Goal: Transaction & Acquisition: Purchase product/service

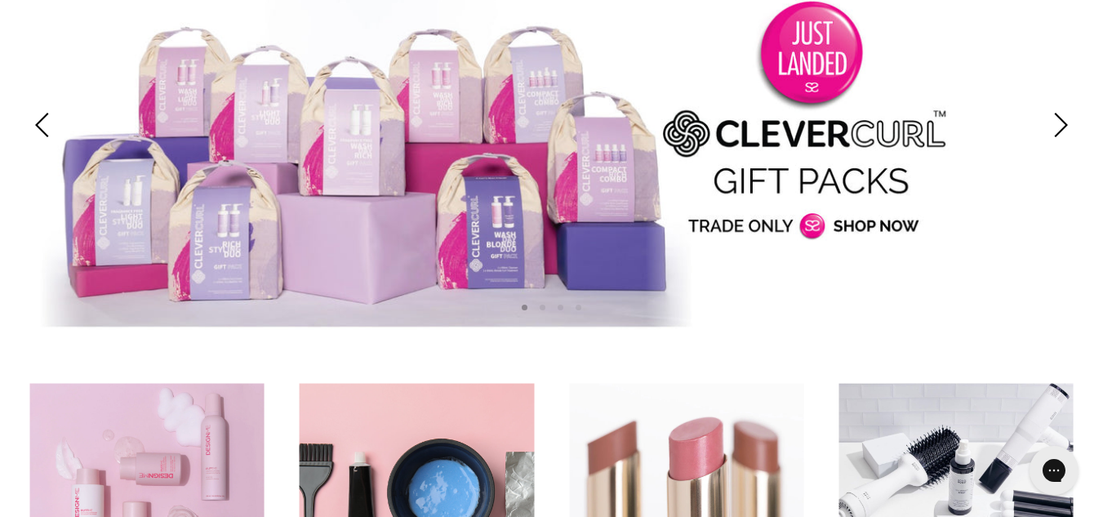
scroll to position [171, 0]
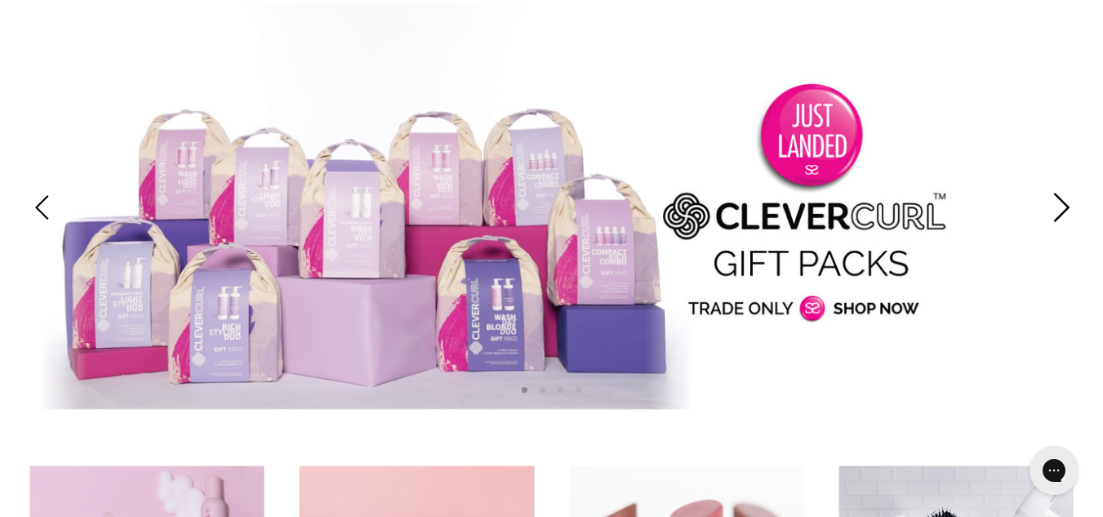
click at [1059, 198] on icon "Next" at bounding box center [1062, 207] width 16 height 29
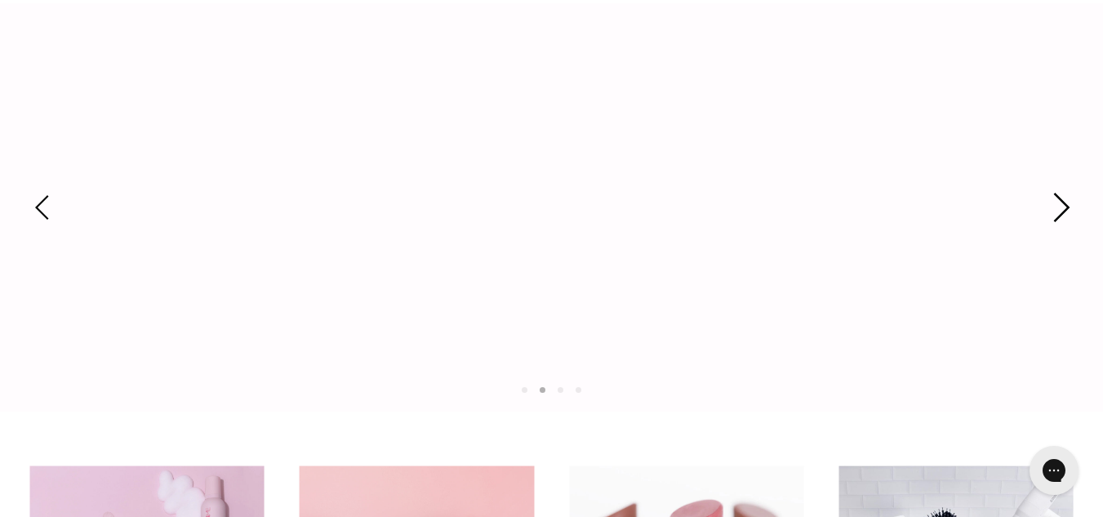
click at [1059, 198] on icon "Next" at bounding box center [1062, 207] width 16 height 29
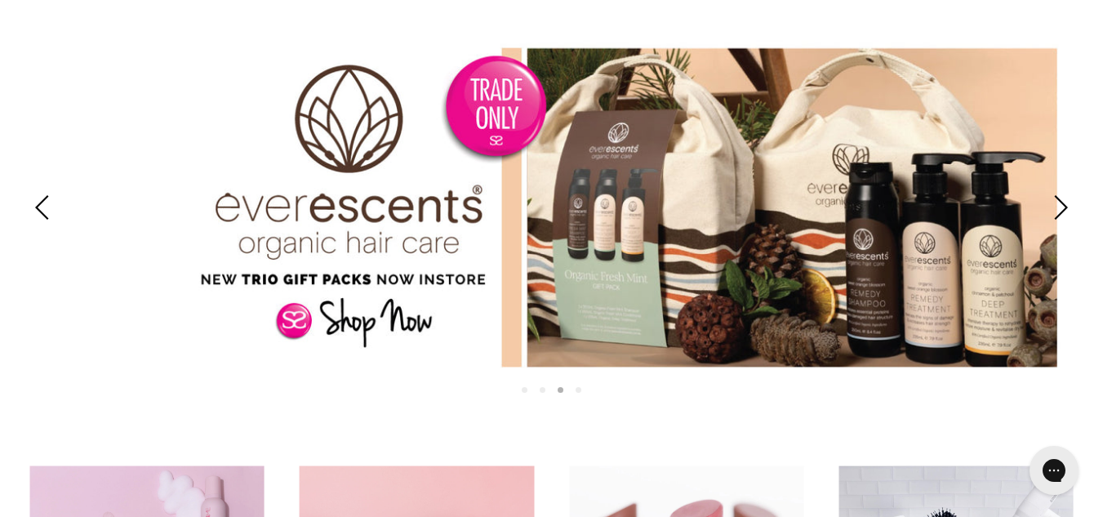
click at [692, 287] on link "Slide 3 of 4" at bounding box center [551, 207] width 1103 height 408
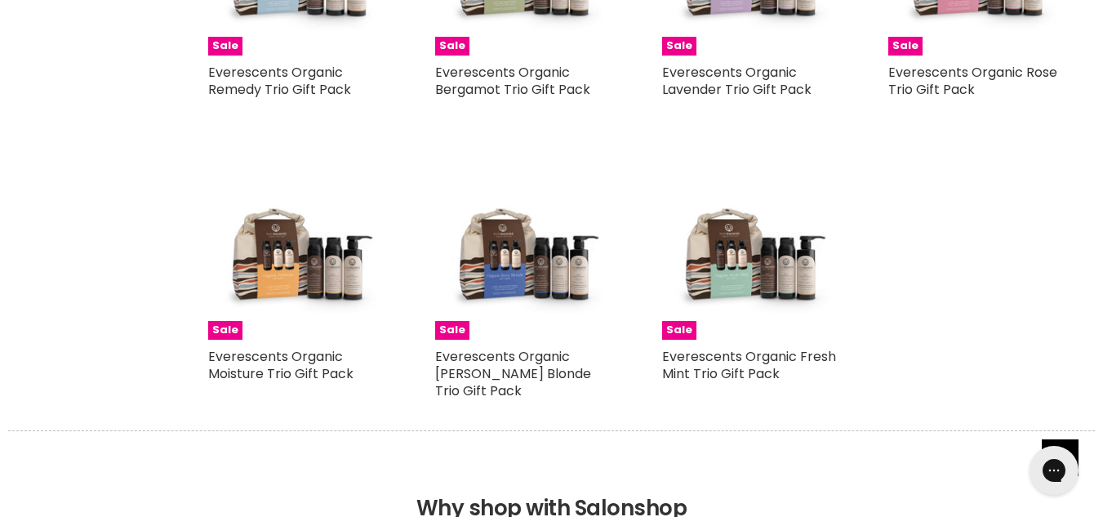
scroll to position [494, 0]
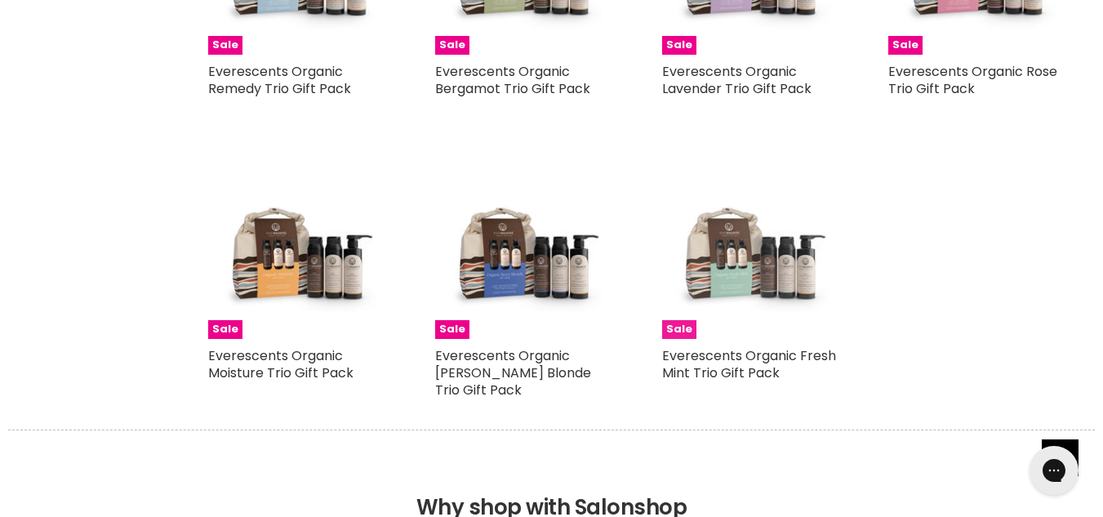
click at [739, 288] on img "Main content" at bounding box center [751, 250] width 178 height 178
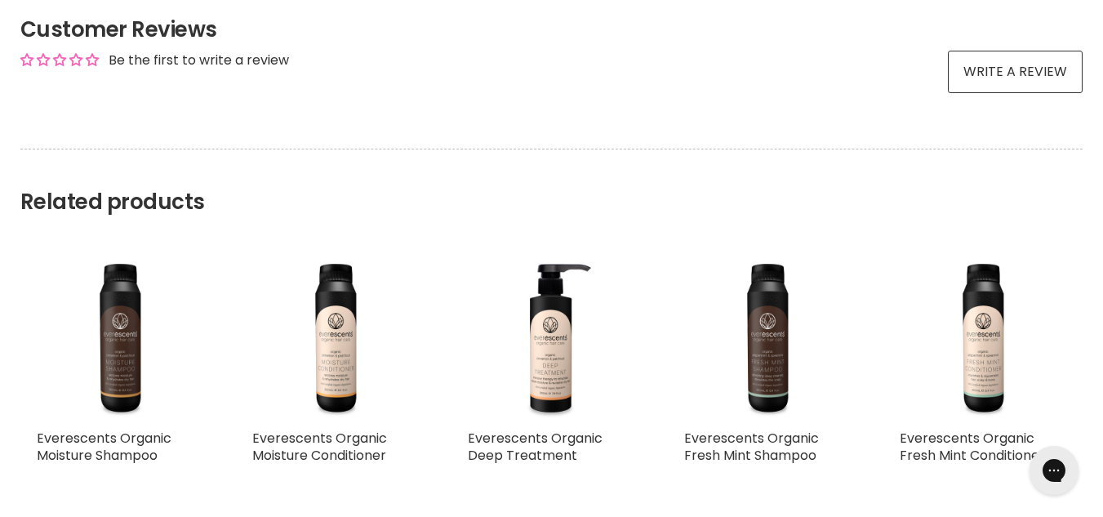
scroll to position [1189, 0]
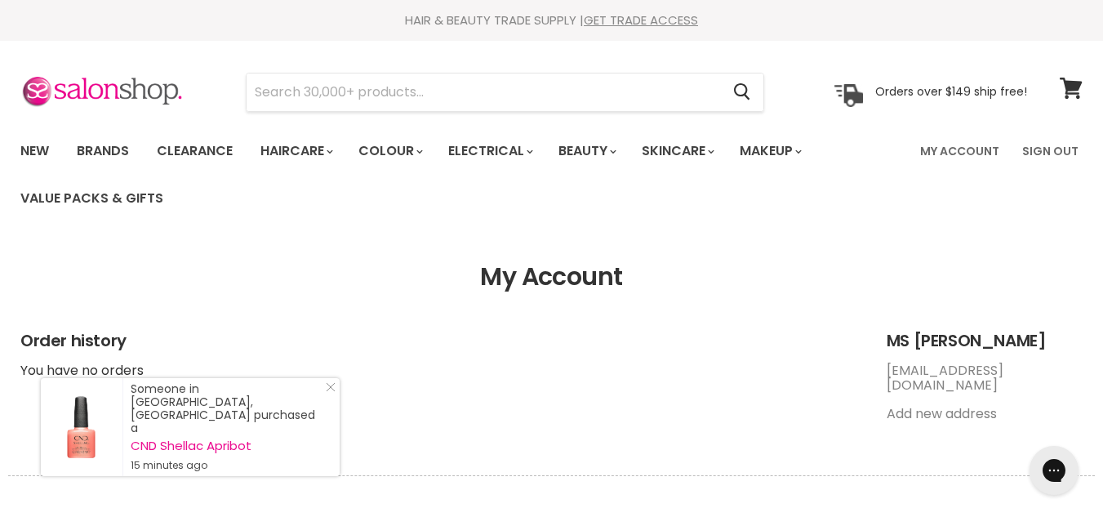
click at [949, 188] on ul "My Account Sign Out" at bounding box center [996, 178] width 172 height 88
click at [946, 390] on link "aohniramon@gmail.com" at bounding box center [945, 377] width 117 height 33
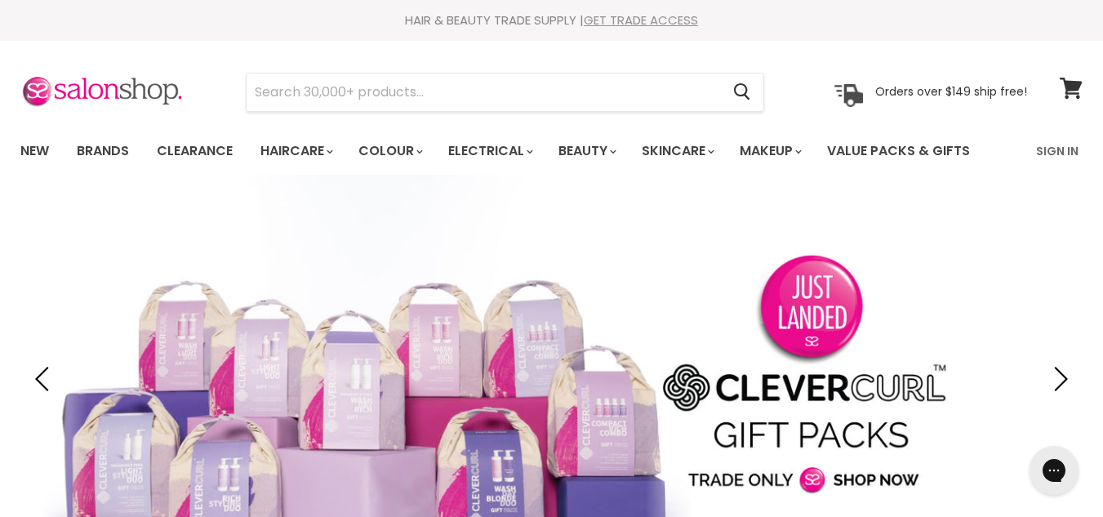
click at [664, 19] on link "GET TRADE ACCESS" at bounding box center [641, 19] width 114 height 17
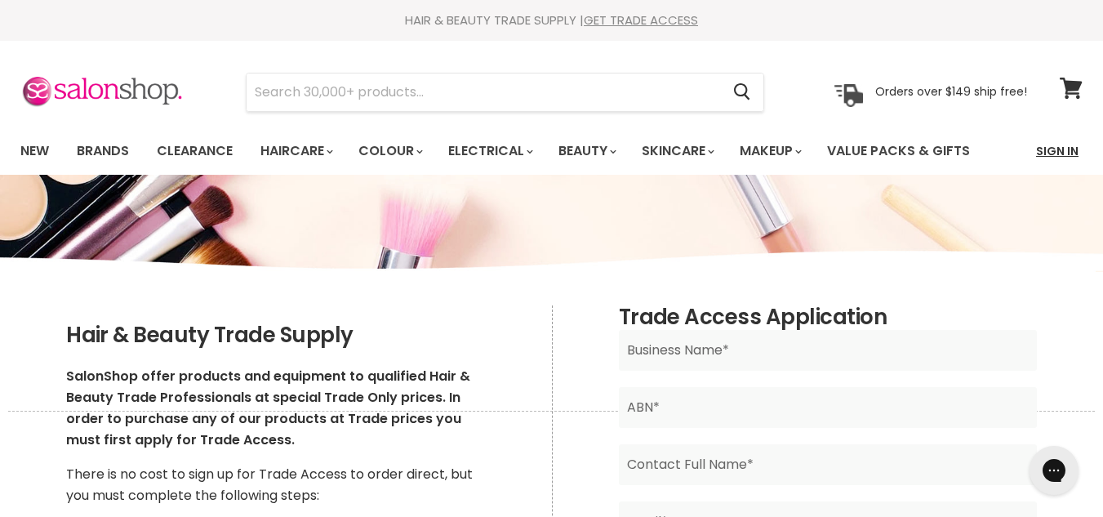
click at [1062, 153] on link "Sign In" at bounding box center [1057, 151] width 62 height 34
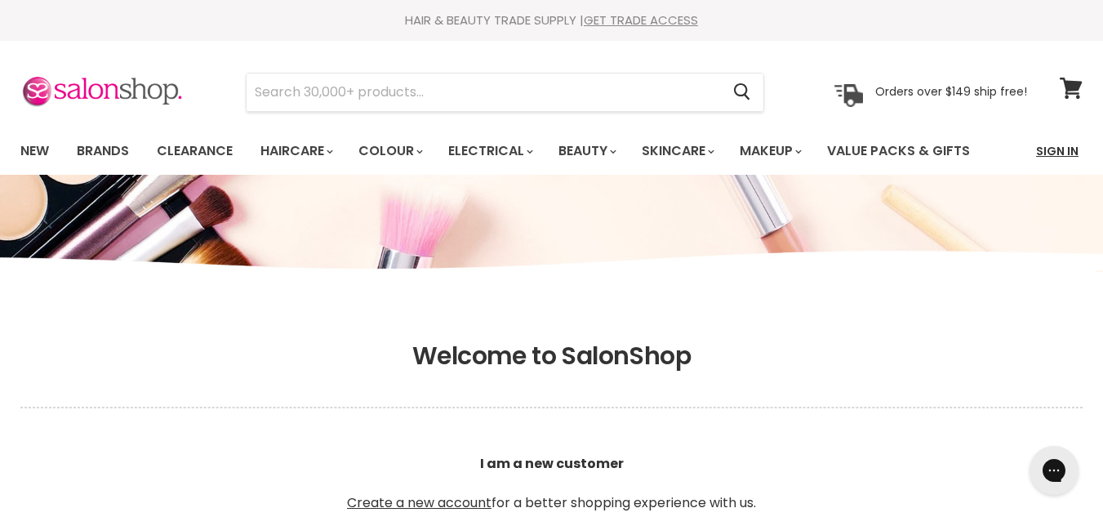
click at [1043, 136] on link "Sign In" at bounding box center [1057, 151] width 62 height 34
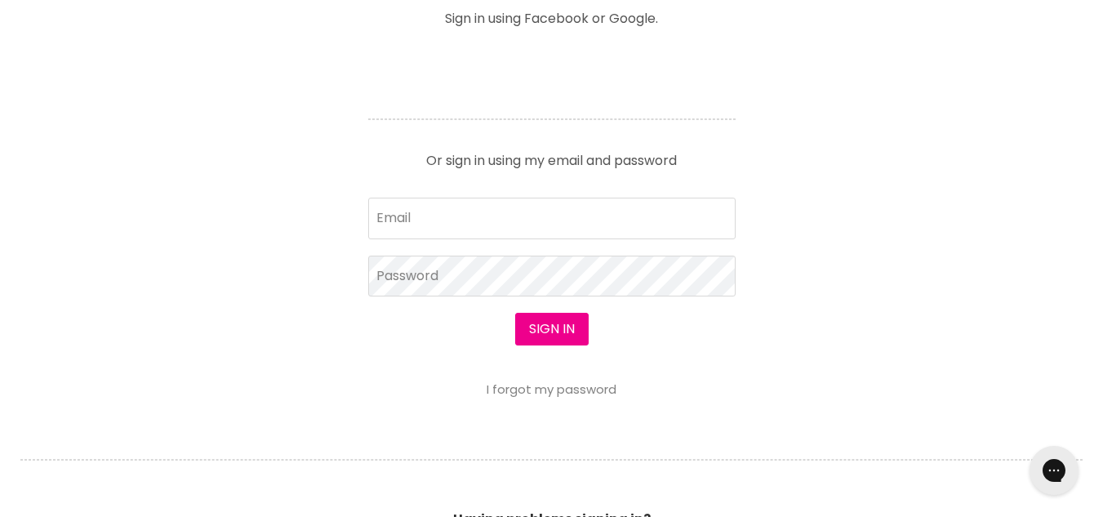
scroll to position [656, 0]
click at [590, 196] on article "Sign in using Facebook or Google. Or sign in using my email and password Email …" at bounding box center [552, 203] width 408 height 384
click at [526, 227] on input "Email" at bounding box center [551, 218] width 367 height 41
type input "destinyheadspa@gmail.com"
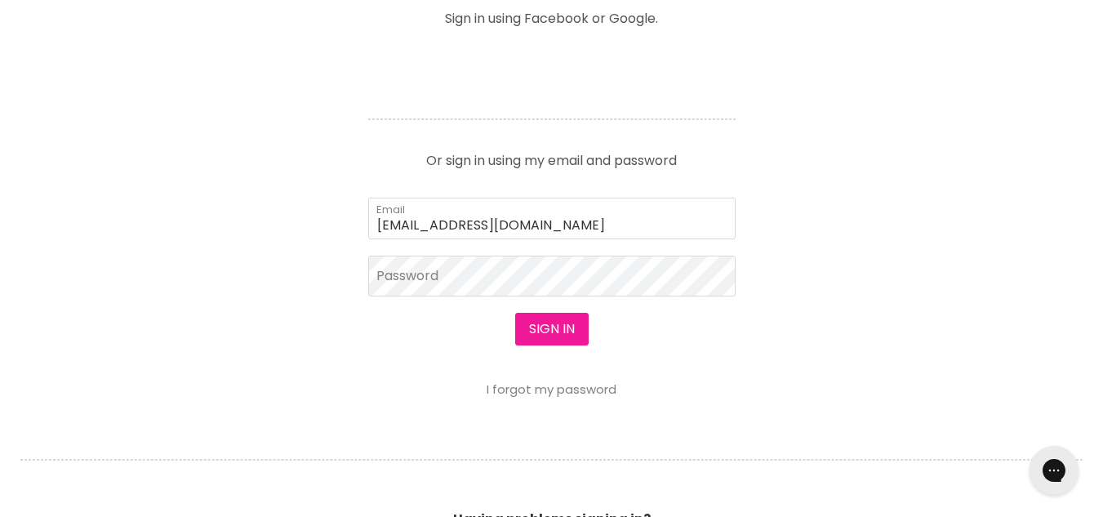
click at [527, 333] on button "Sign in" at bounding box center [551, 329] width 73 height 33
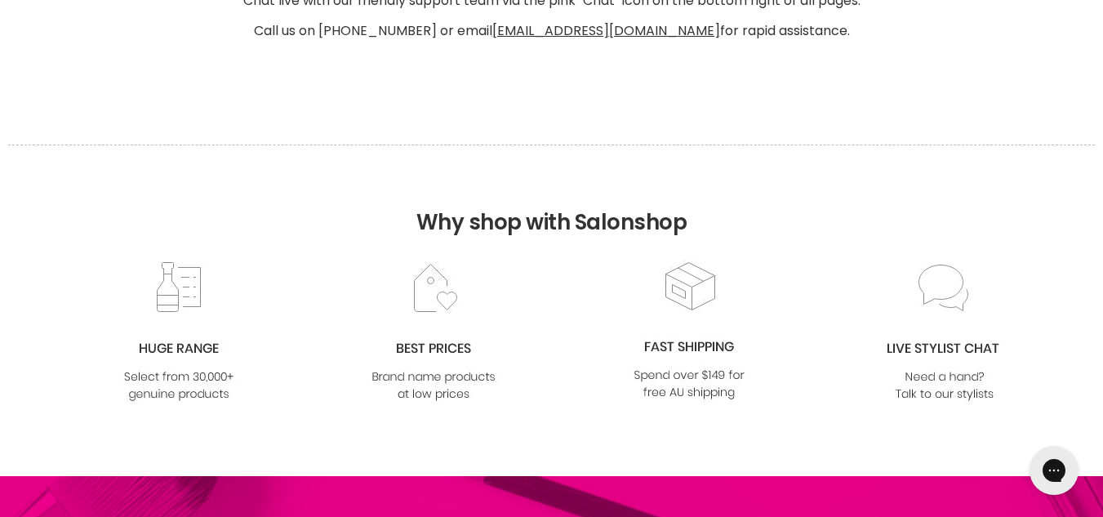
scroll to position [1008, 0]
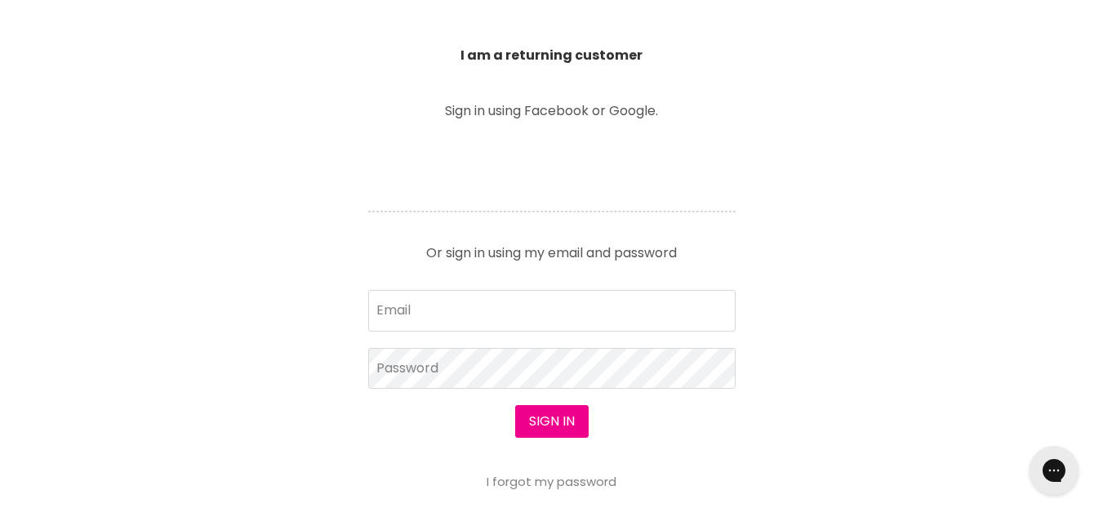
scroll to position [564, 0]
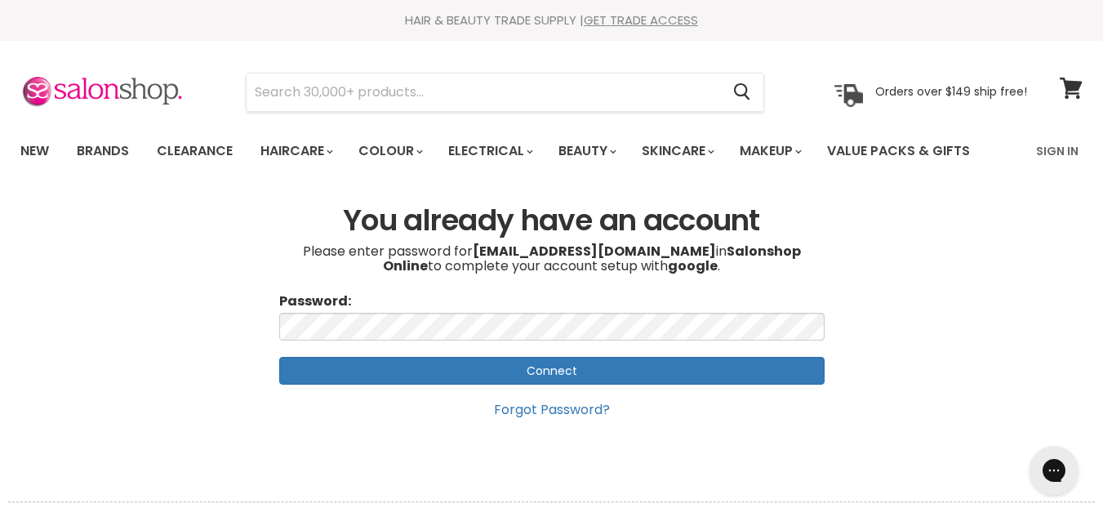
click at [507, 371] on input "Connect" at bounding box center [551, 371] width 545 height 28
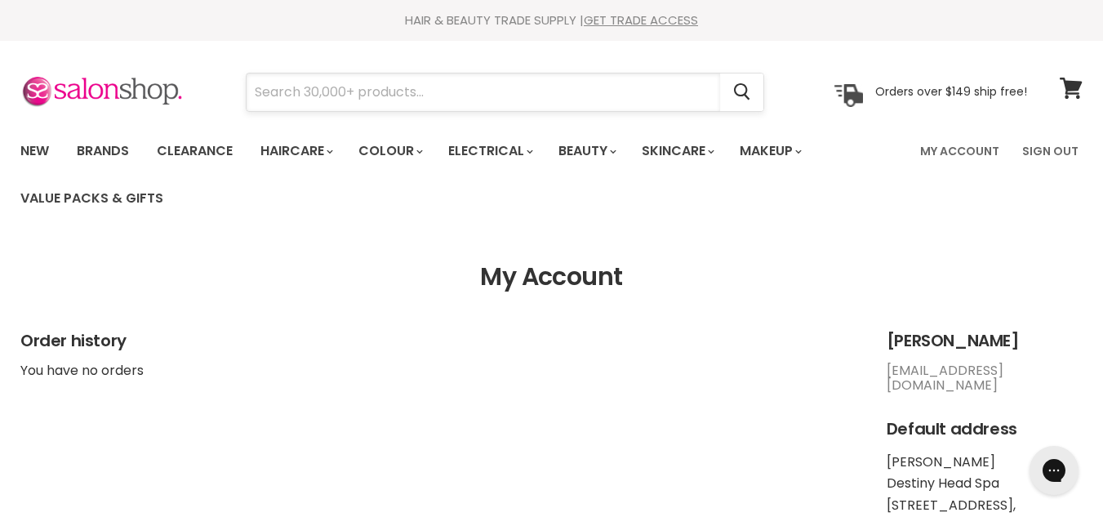
click at [387, 98] on input "Search" at bounding box center [484, 92] width 474 height 38
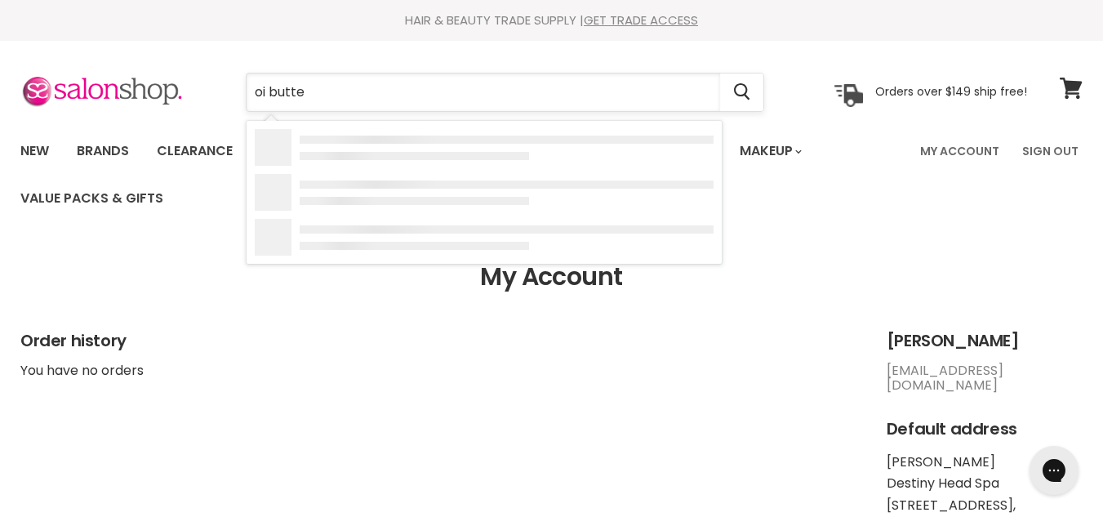
type input "oi butter"
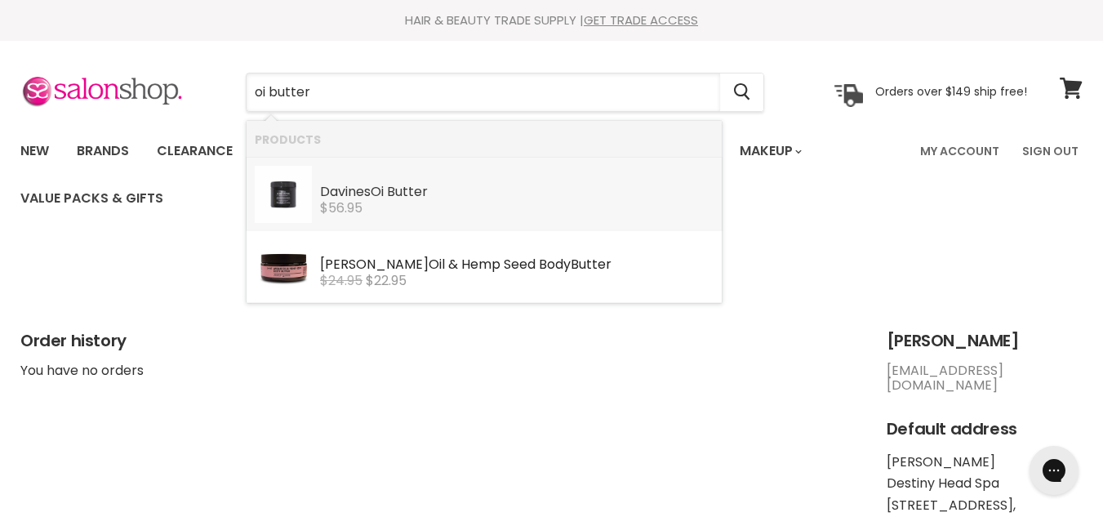
click at [361, 193] on div "Davines Oi Butter" at bounding box center [517, 193] width 394 height 17
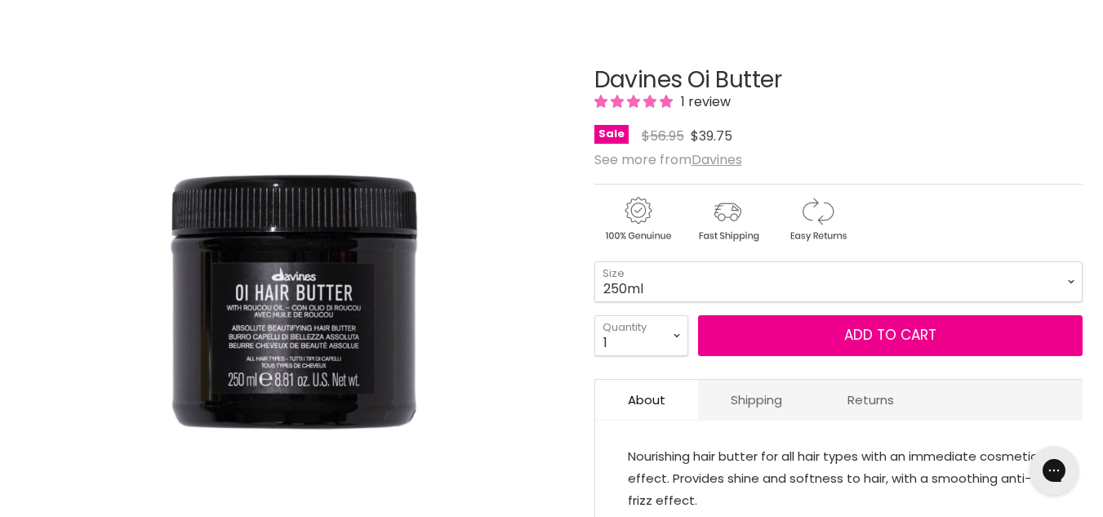
scroll to position [220, 0]
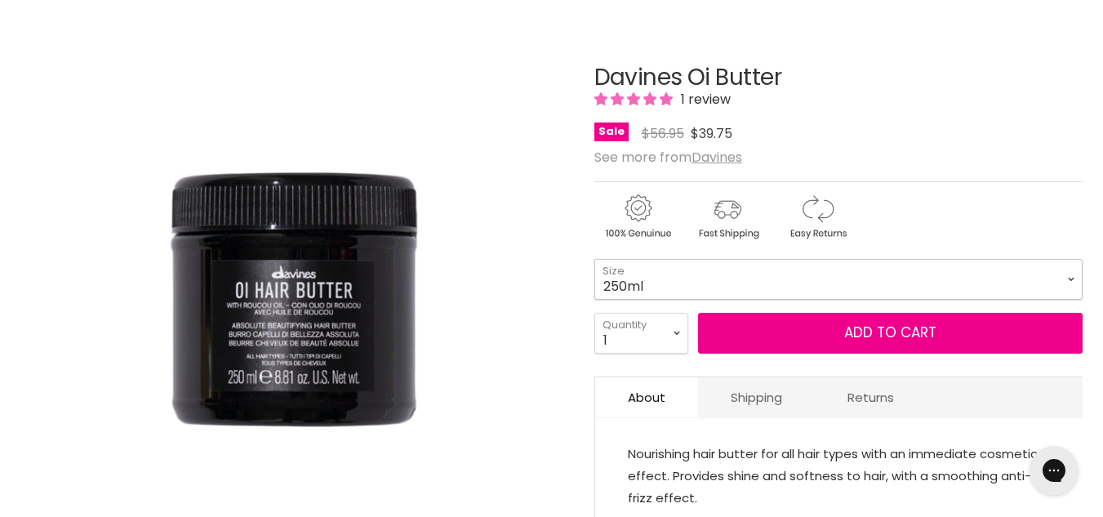
click at [755, 273] on select "250ml 1 Litre" at bounding box center [838, 279] width 488 height 41
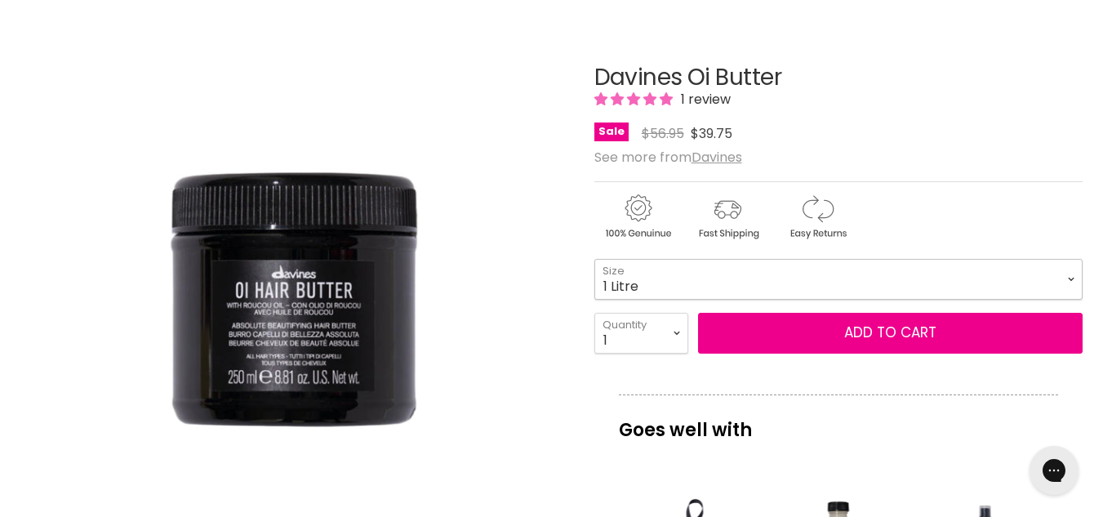
click at [594, 259] on select "250ml 1 Litre" at bounding box center [838, 279] width 488 height 41
select select "1 Litre"
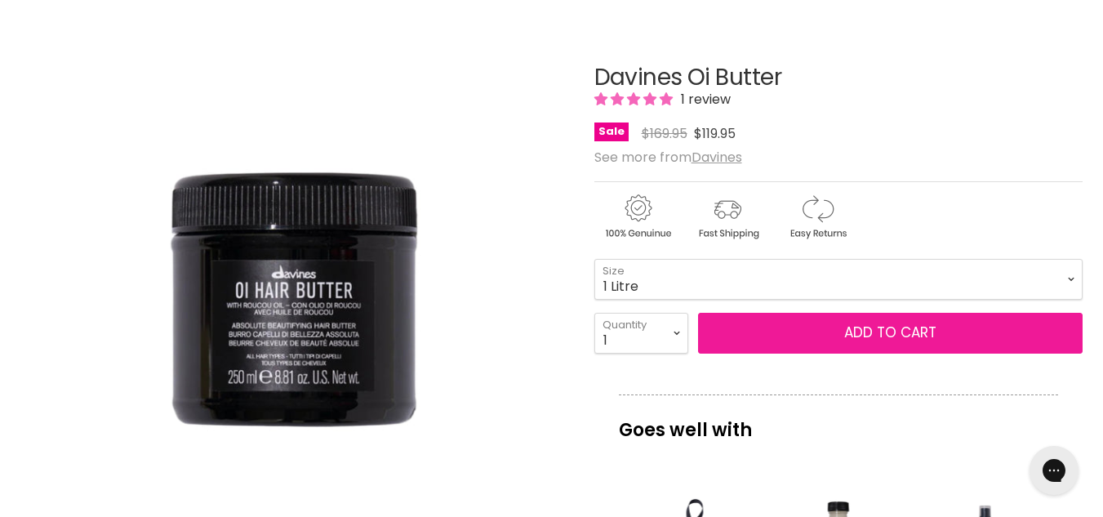
click at [830, 340] on button "Add to cart" at bounding box center [890, 333] width 385 height 41
click at [854, 334] on button "Add to cart" at bounding box center [890, 333] width 385 height 41
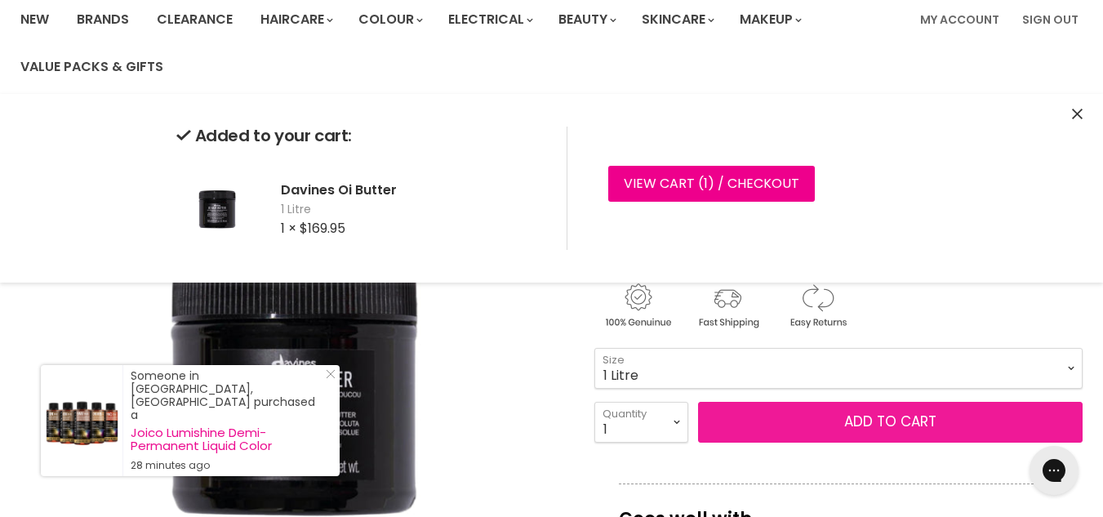
scroll to position [127, 0]
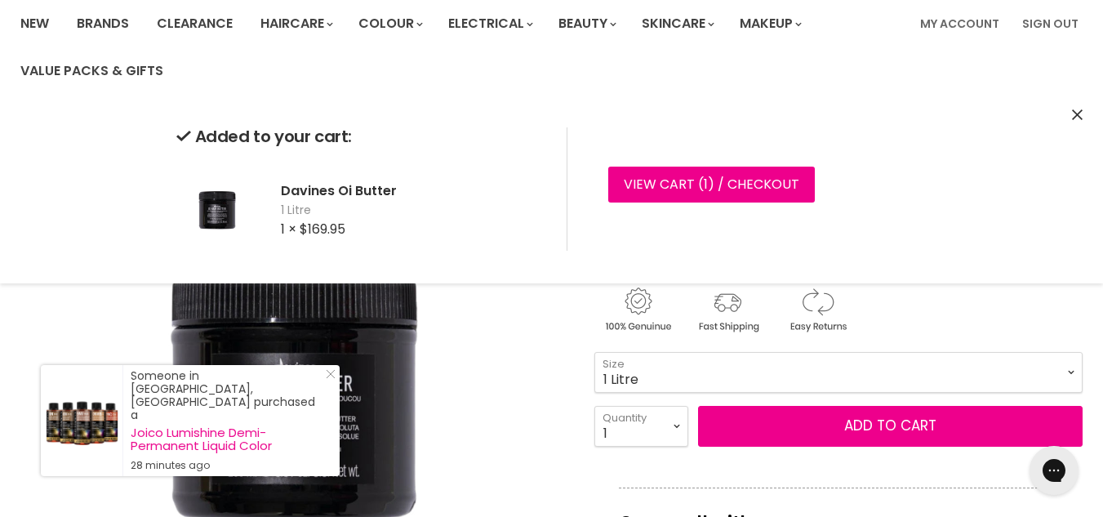
click at [550, 387] on img "Davines Oi Butter image. Click or Scroll to Zoom." at bounding box center [293, 391] width 547 height 547
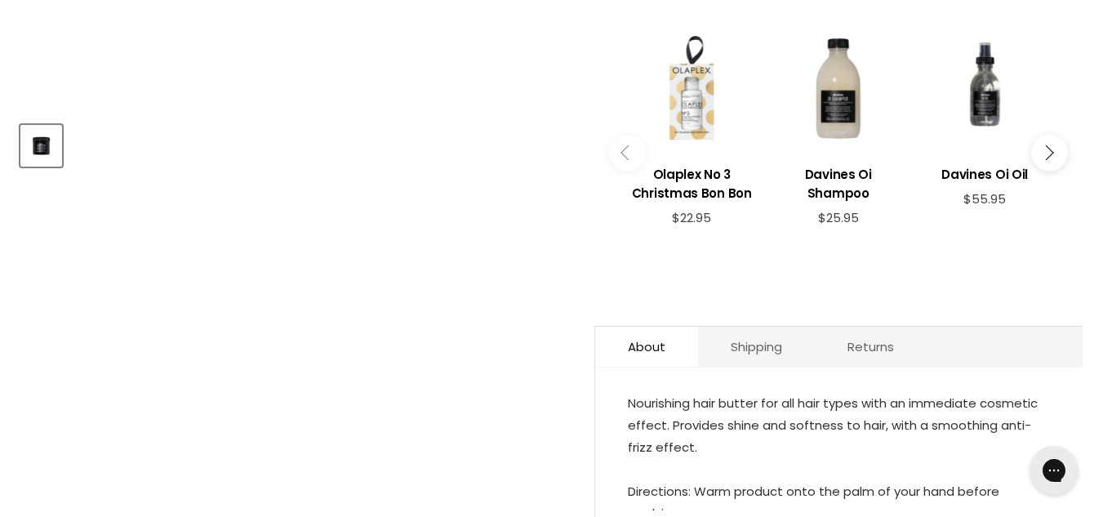
scroll to position [684, 0]
click at [1054, 157] on button "Main content" at bounding box center [1049, 152] width 37 height 37
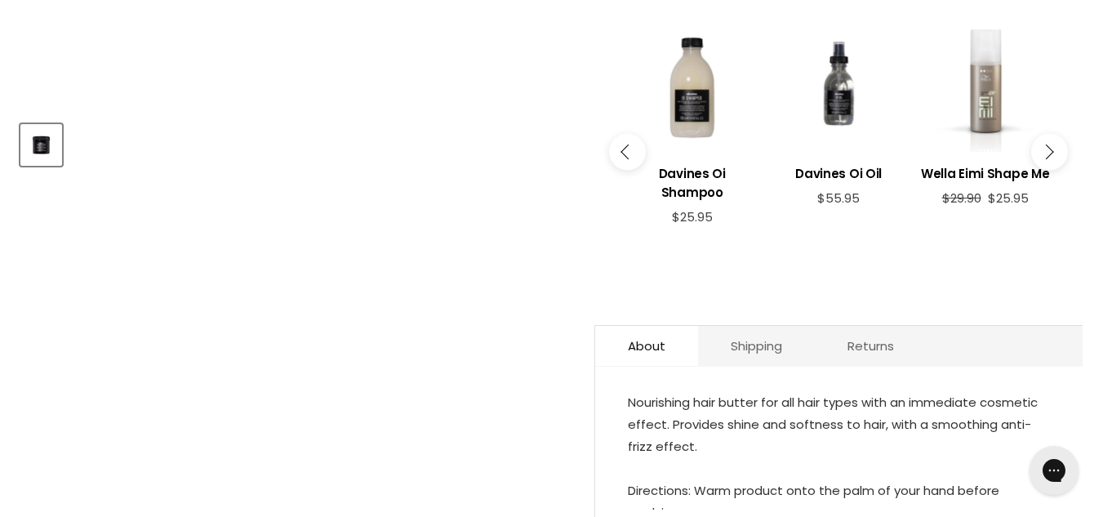
click at [1054, 157] on button "Main content" at bounding box center [1049, 152] width 37 height 37
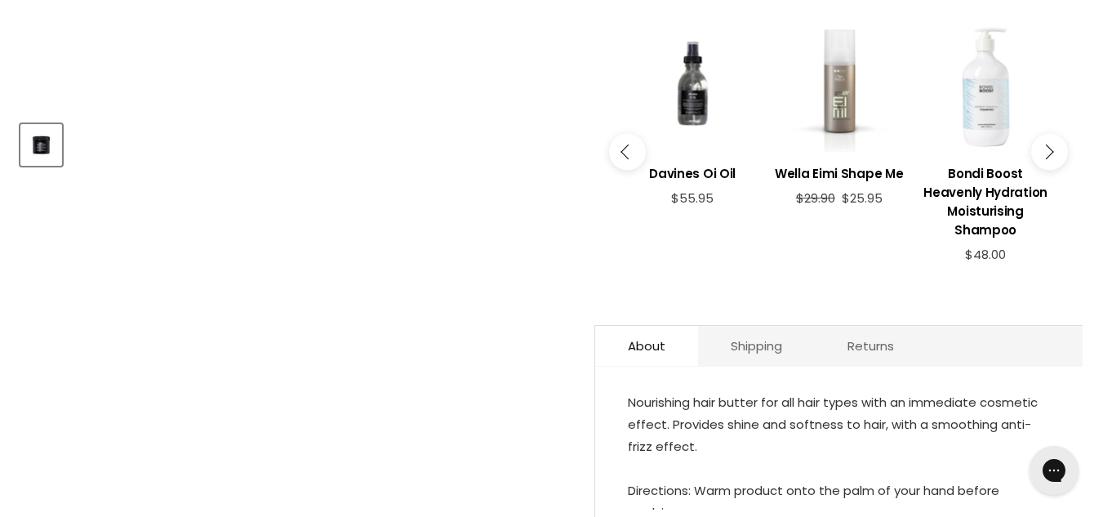
click at [1054, 157] on button "Main content" at bounding box center [1049, 152] width 37 height 37
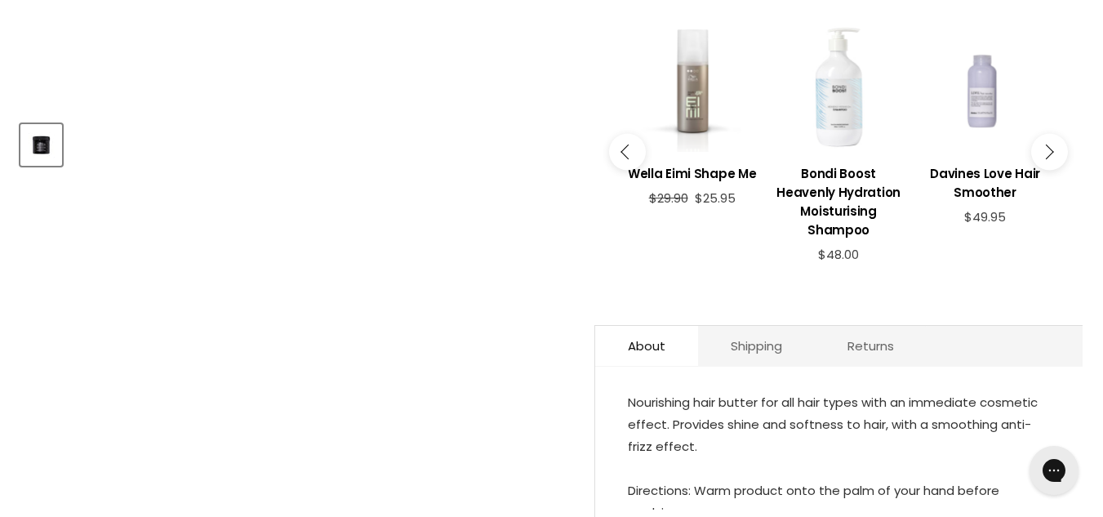
click at [1054, 157] on button "Main content" at bounding box center [1049, 152] width 37 height 37
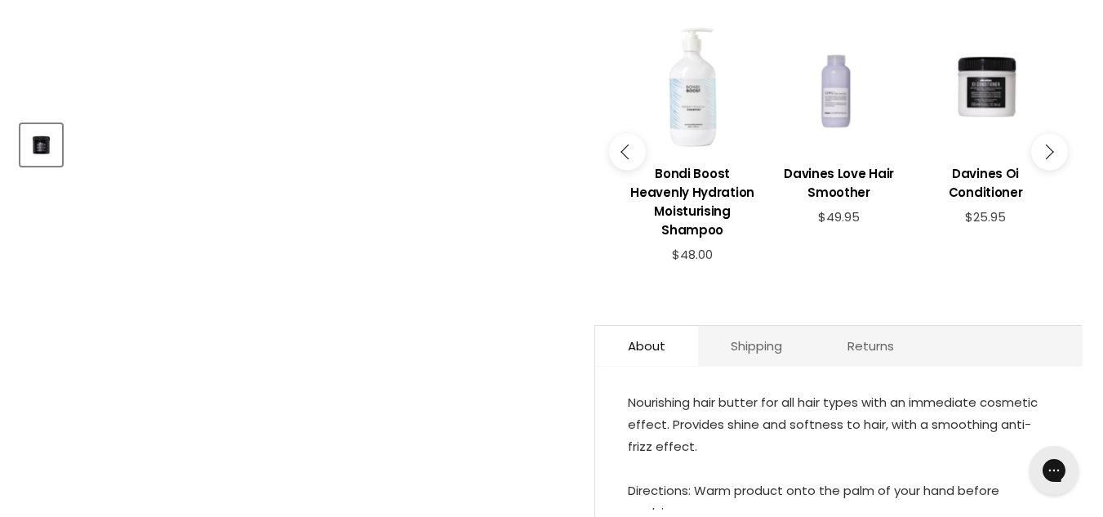
click at [1054, 157] on button "Main content" at bounding box center [1049, 152] width 37 height 37
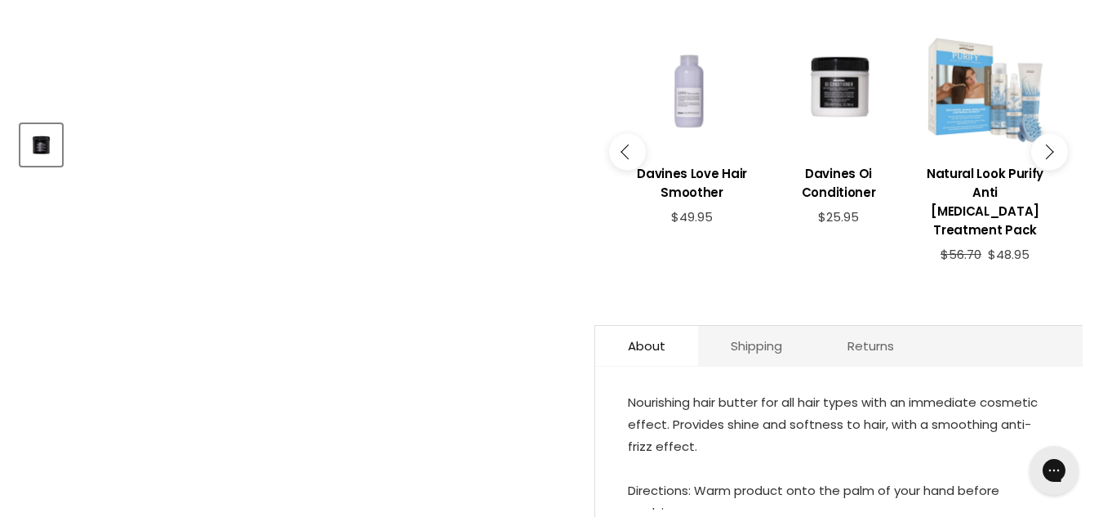
click at [1054, 157] on button "Main content" at bounding box center [1049, 152] width 37 height 37
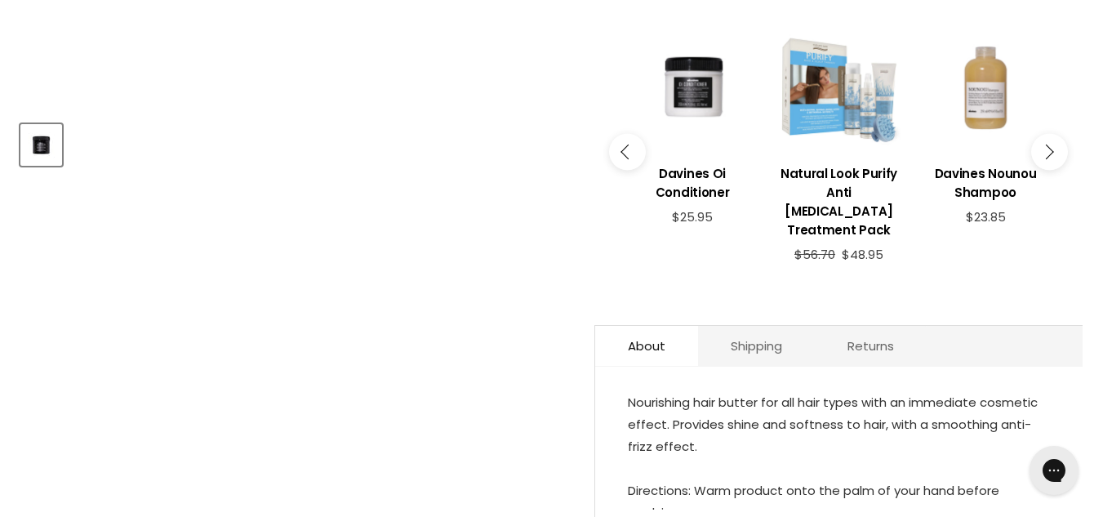
click at [1054, 157] on button "Main content" at bounding box center [1049, 152] width 37 height 37
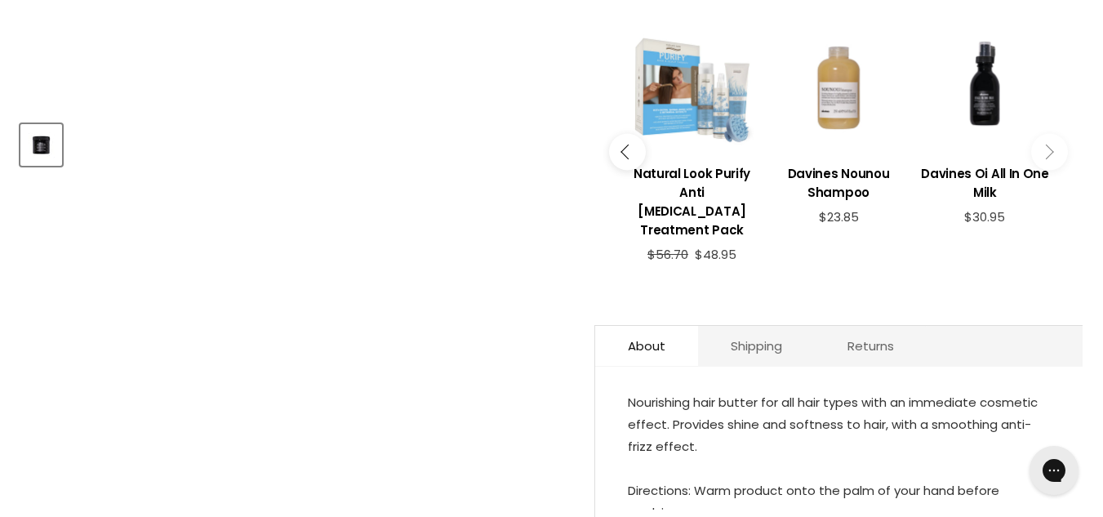
click at [1054, 157] on button "Main content" at bounding box center [1049, 152] width 37 height 37
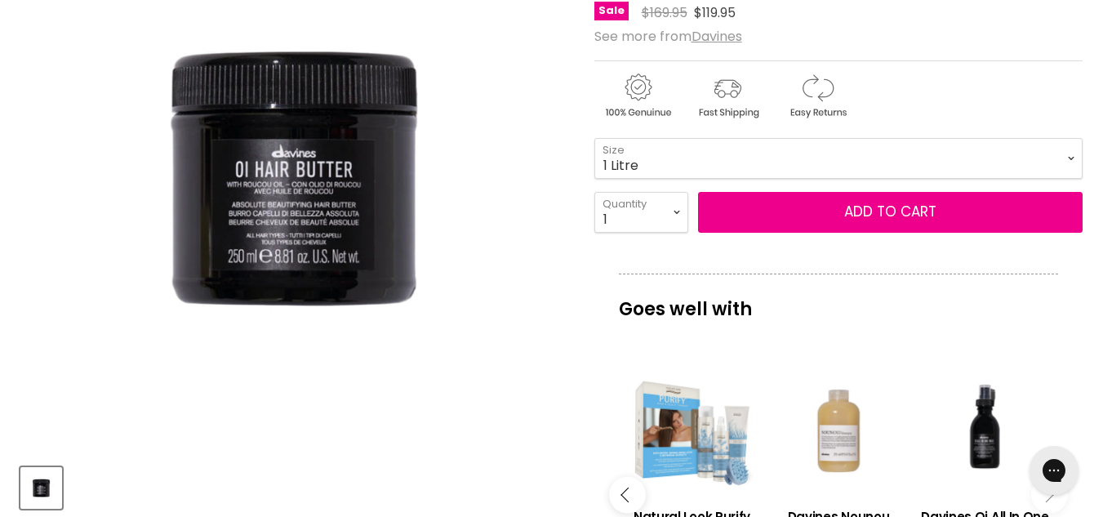
scroll to position [0, 0]
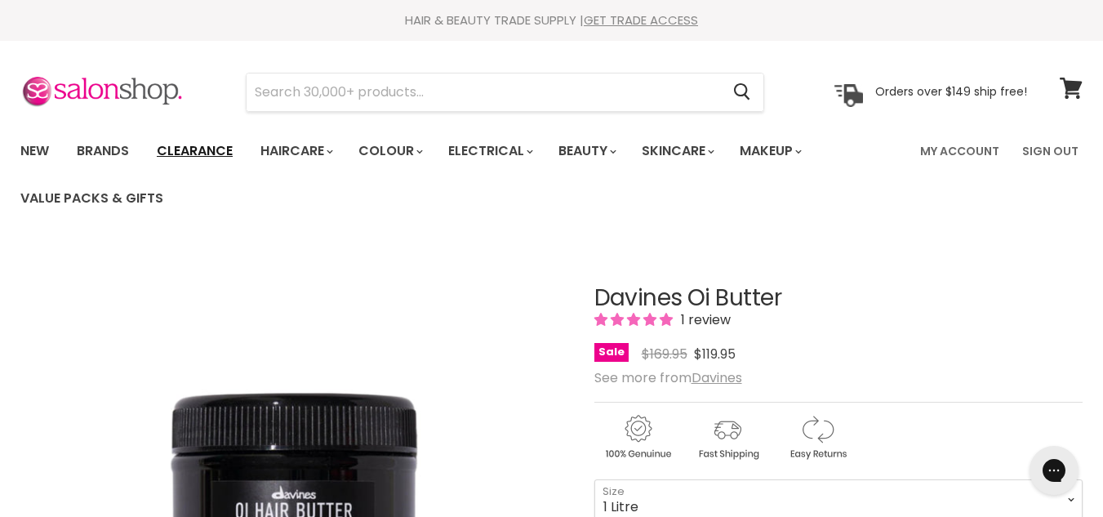
click at [208, 159] on link "Clearance" at bounding box center [195, 151] width 100 height 34
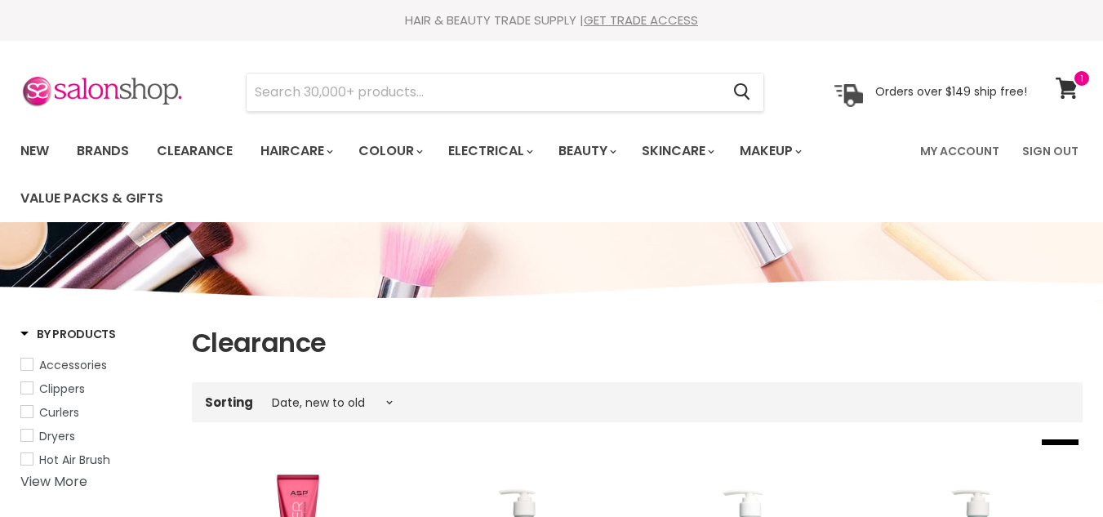
select select "created-descending"
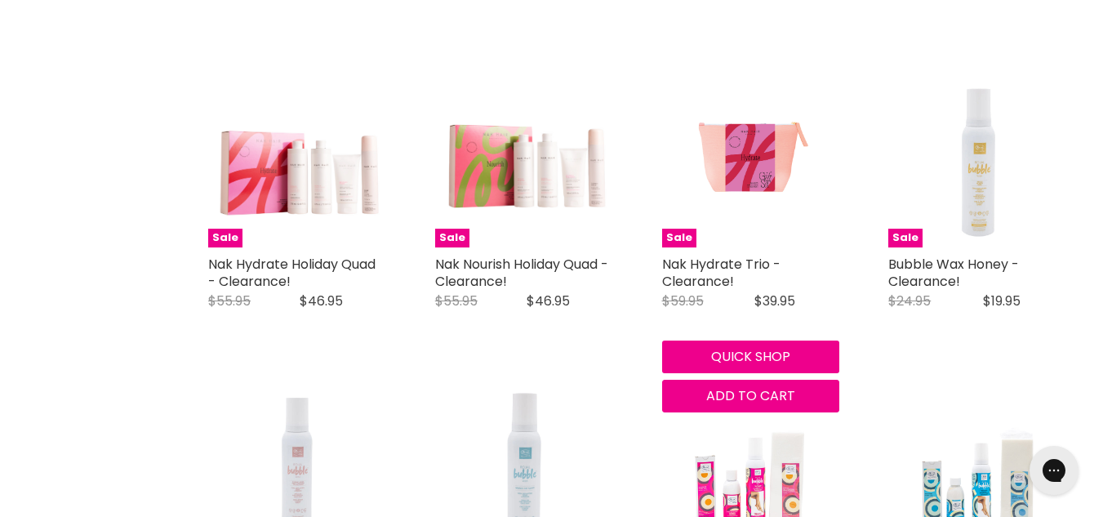
scroll to position [2644, 0]
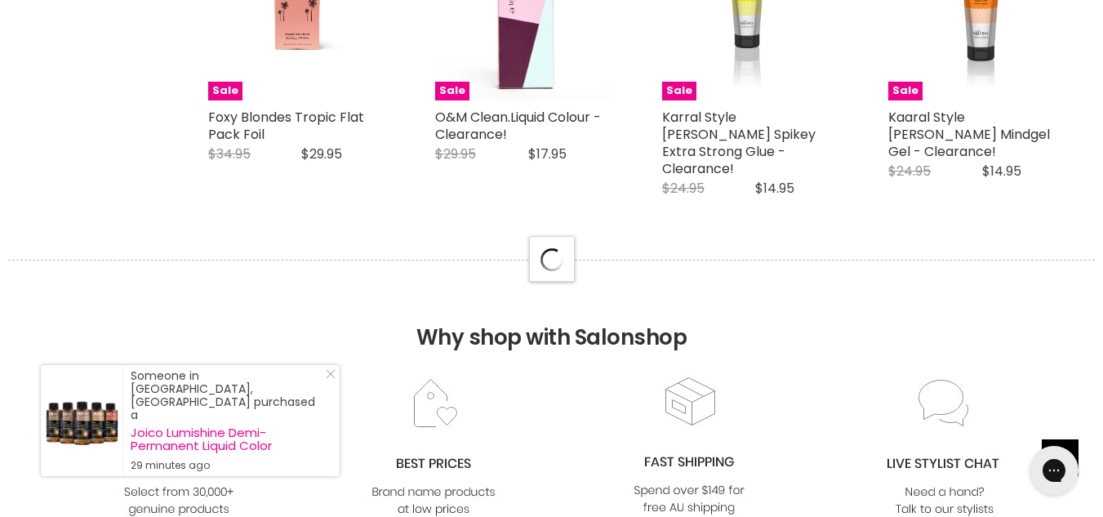
scroll to position [4020, 0]
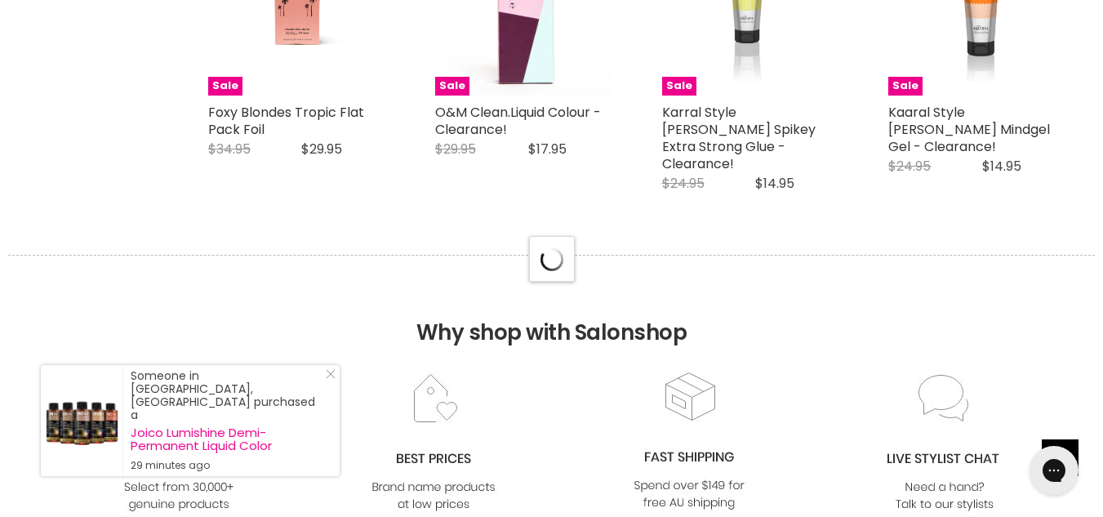
select select "created-descending"
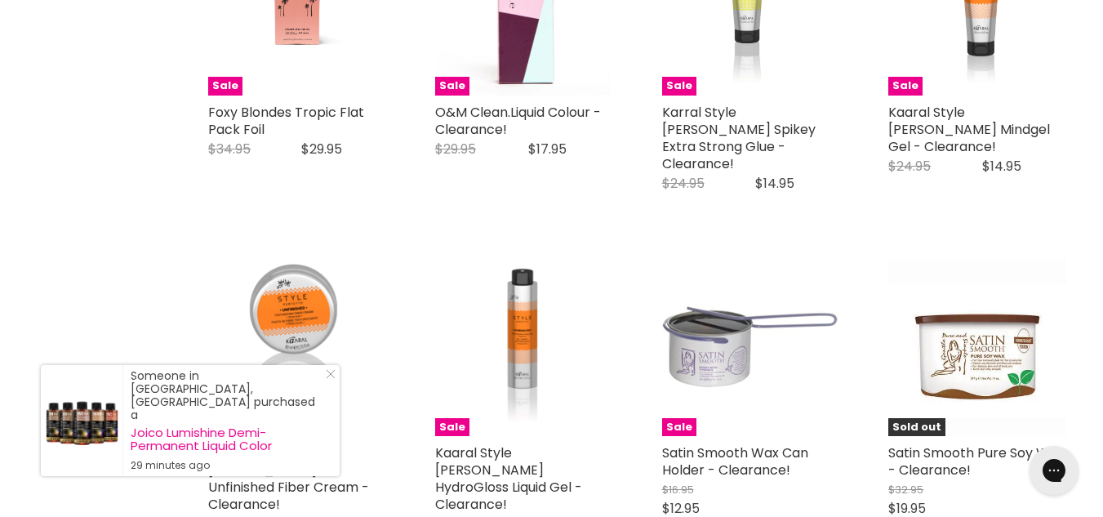
scroll to position [0, 0]
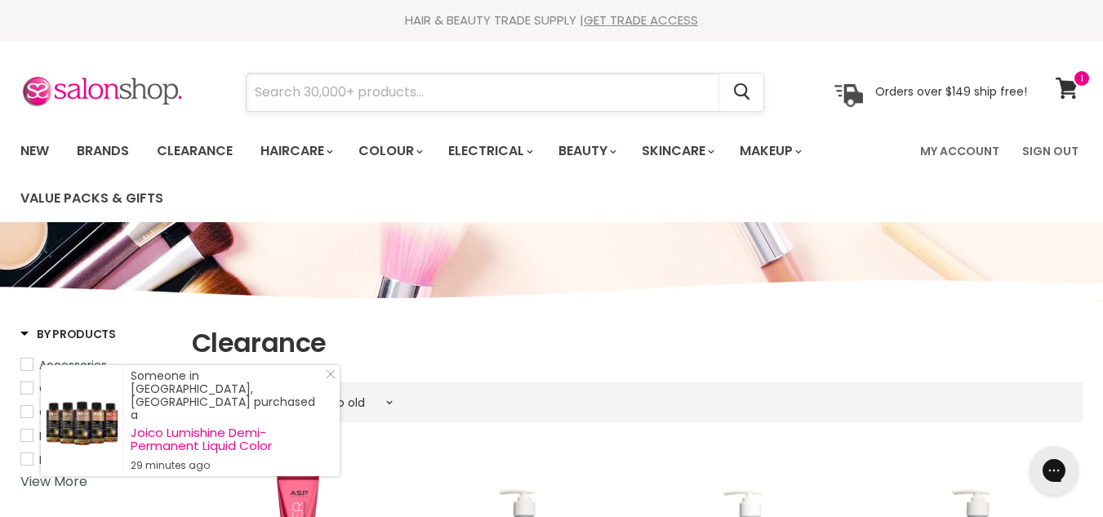
click at [452, 80] on input "Search" at bounding box center [484, 92] width 474 height 38
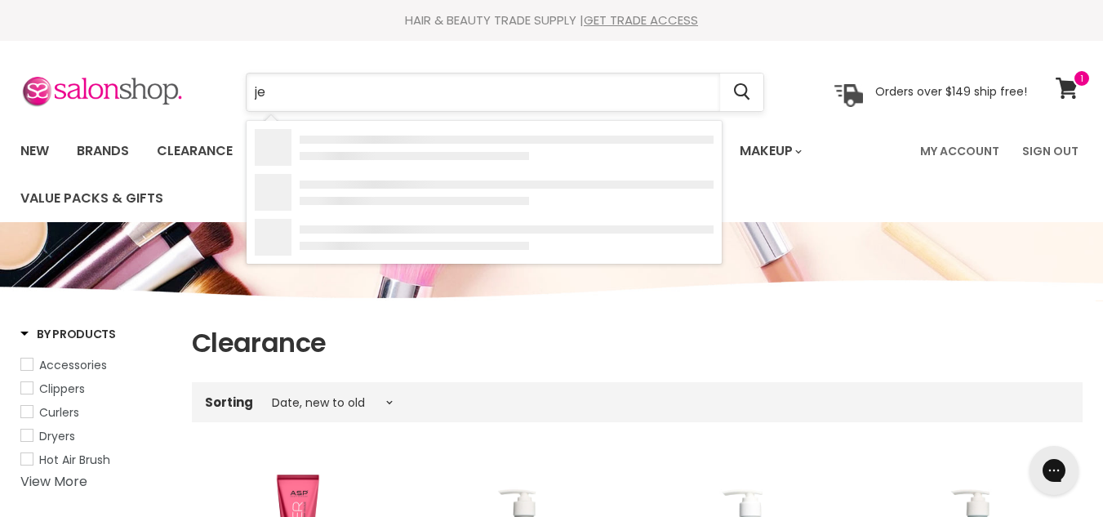
type input "j"
type input "m"
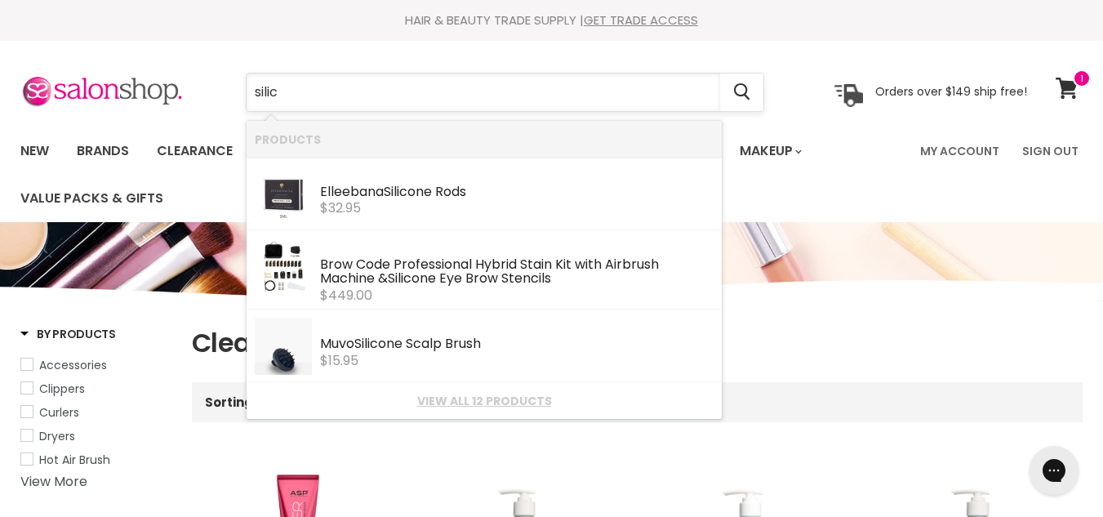
type input "silico"
click at [464, 398] on link "View all 12 products" at bounding box center [484, 400] width 459 height 13
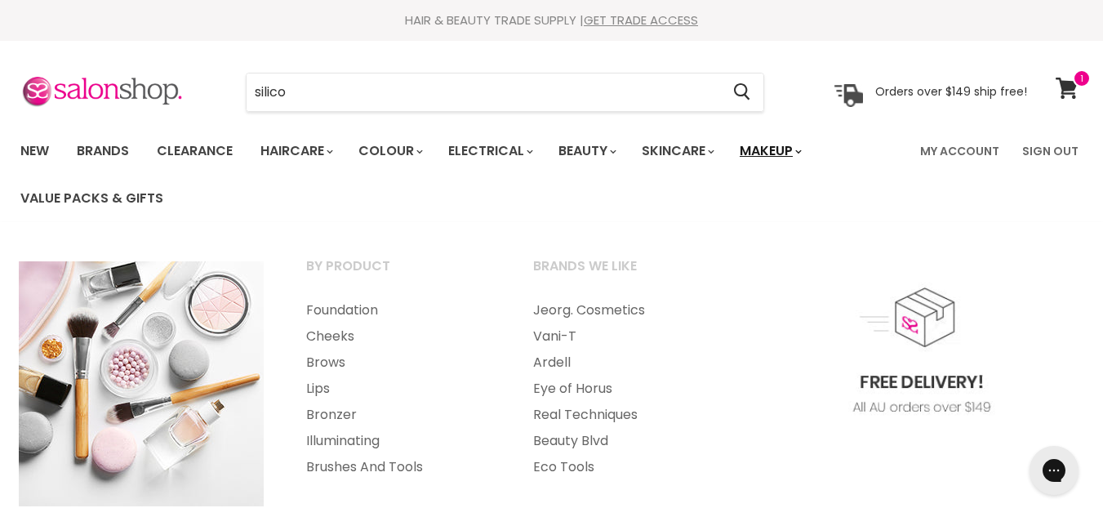
click at [811, 134] on link "Makeup" at bounding box center [770, 151] width 84 height 34
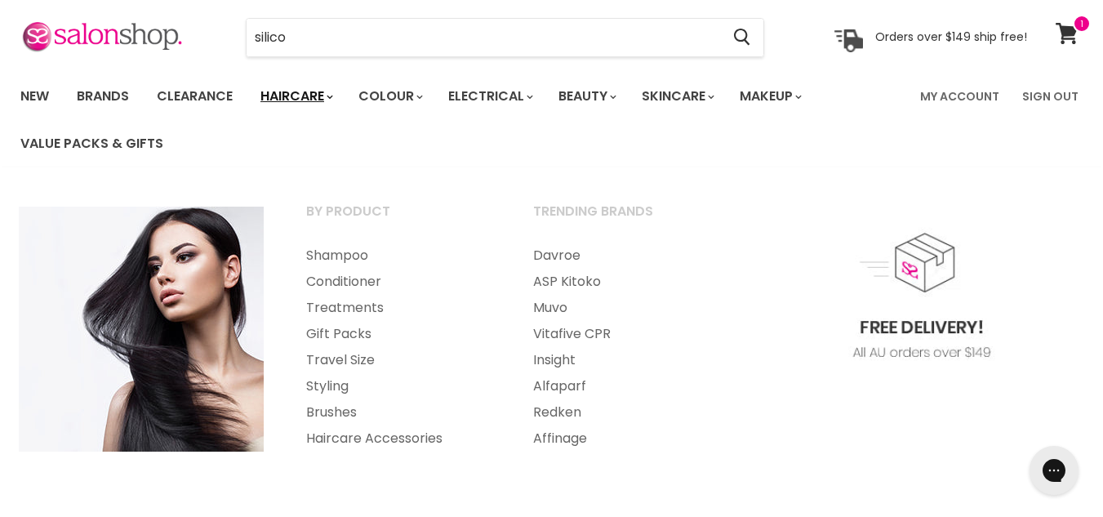
scroll to position [56, 0]
click at [333, 407] on link "Brushes" at bounding box center [398, 411] width 224 height 26
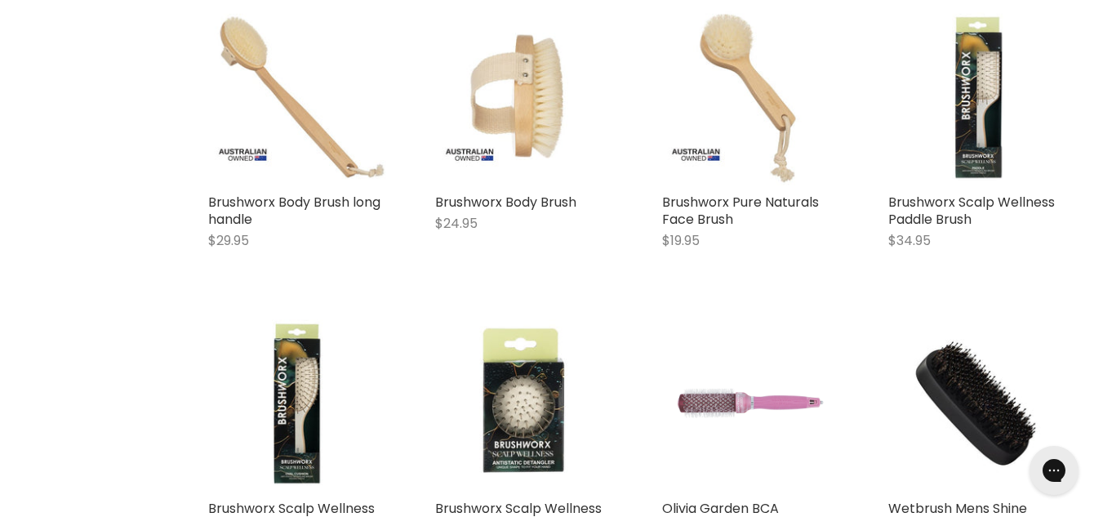
scroll to position [4906, 0]
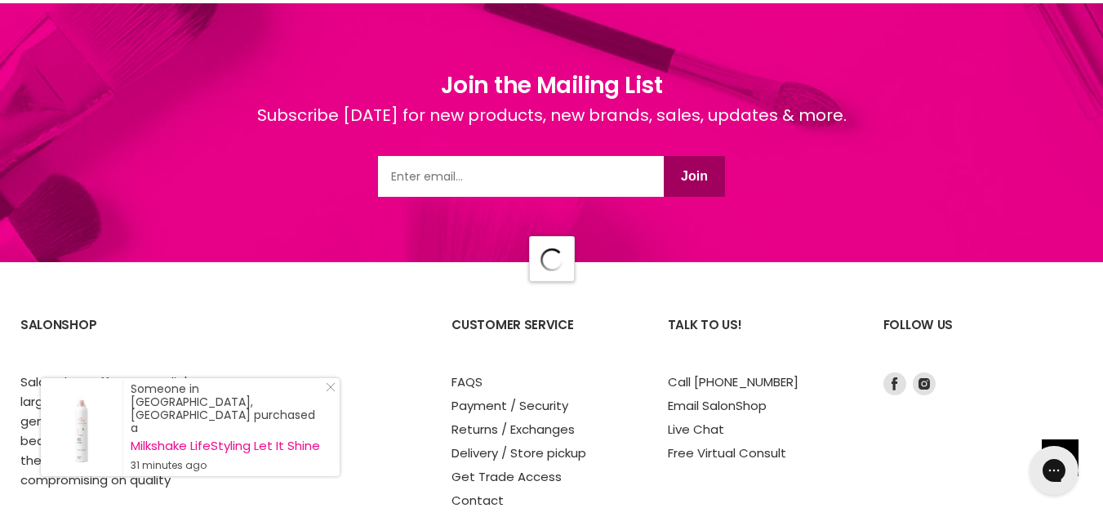
scroll to position [8151, 0]
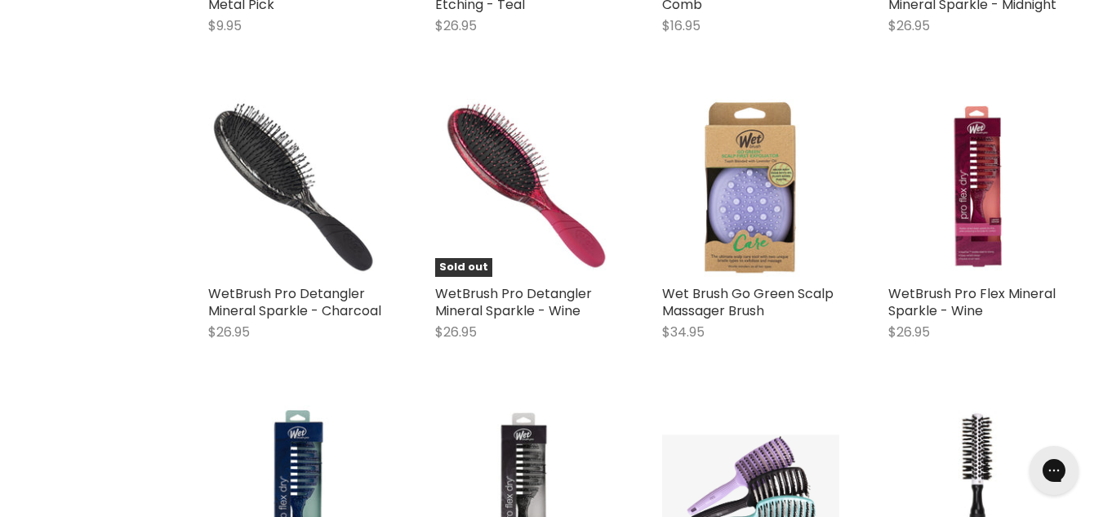
scroll to position [14160, 0]
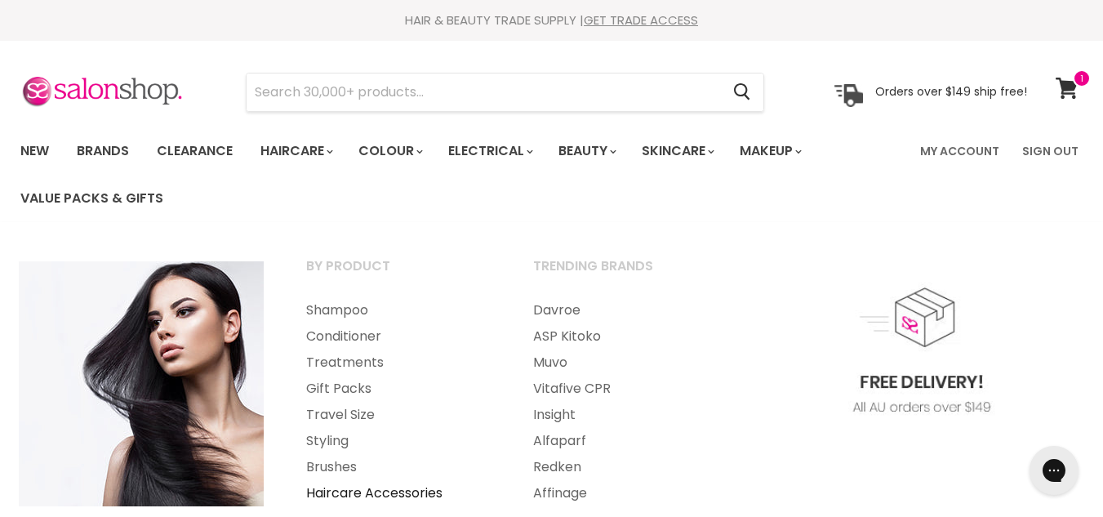
click at [388, 495] on link "Haircare Accessories" at bounding box center [398, 493] width 224 height 26
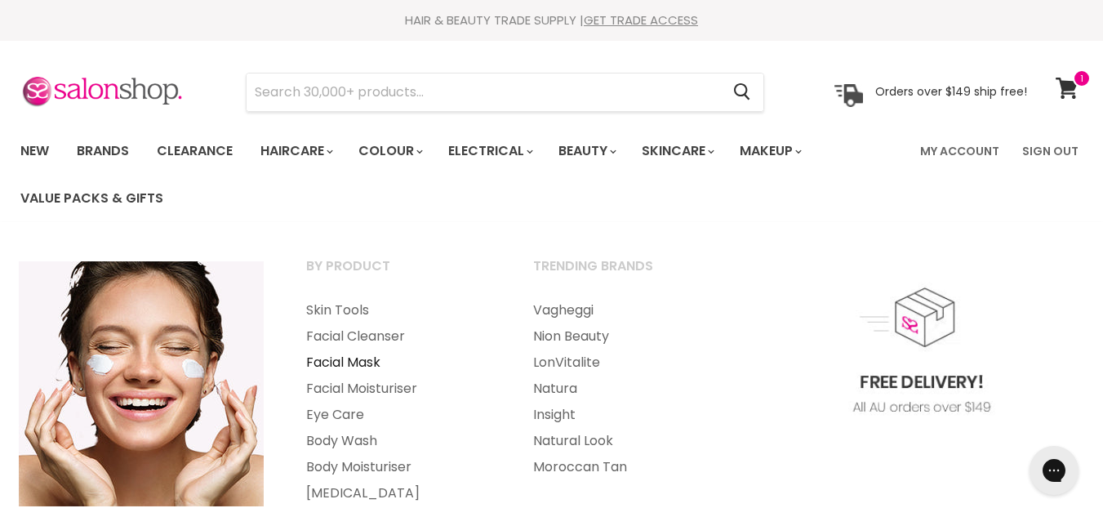
click at [364, 364] on link "Facial Mask" at bounding box center [398, 362] width 224 height 26
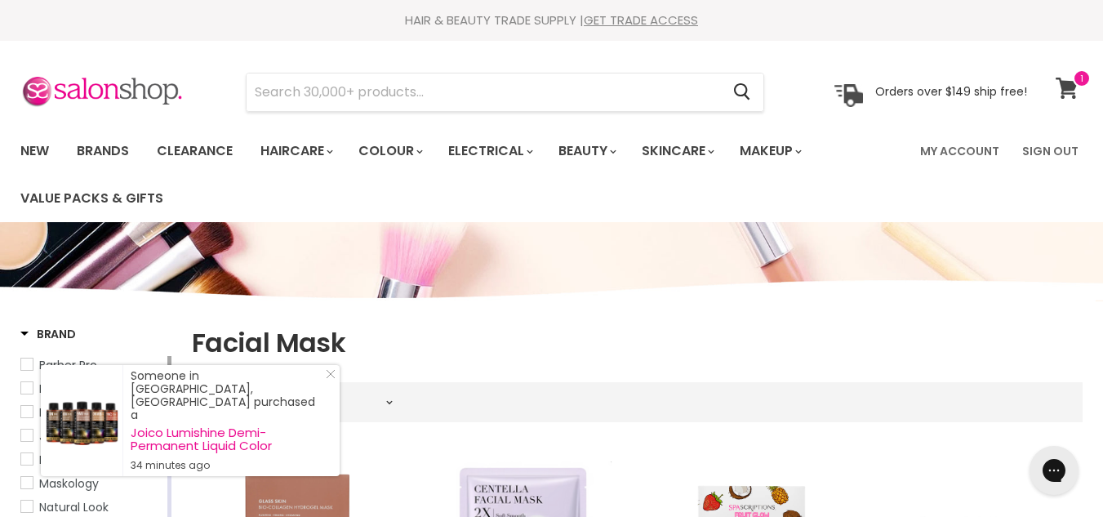
click at [1064, 85] on icon at bounding box center [1067, 88] width 22 height 21
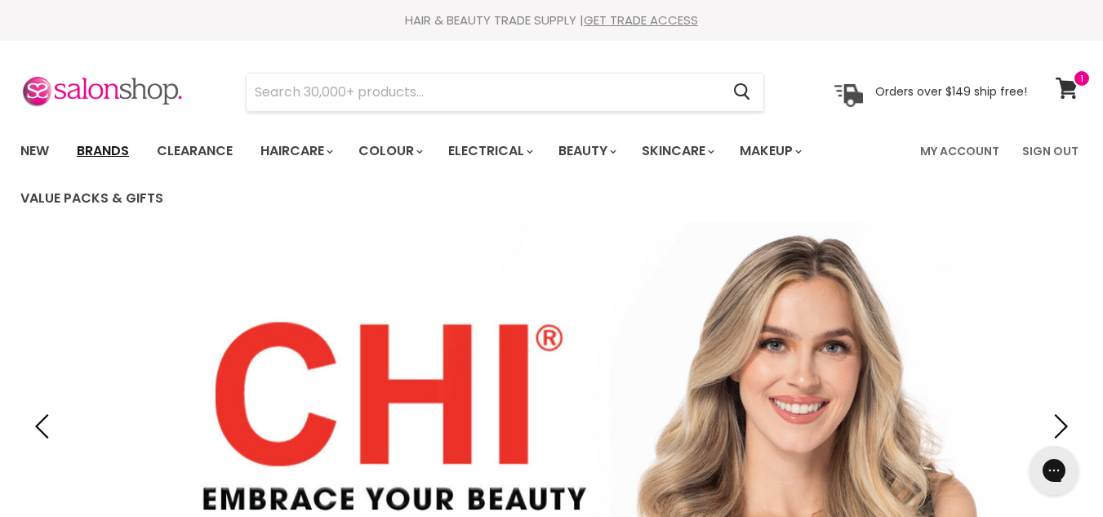
click at [96, 152] on link "Brands" at bounding box center [103, 151] width 77 height 34
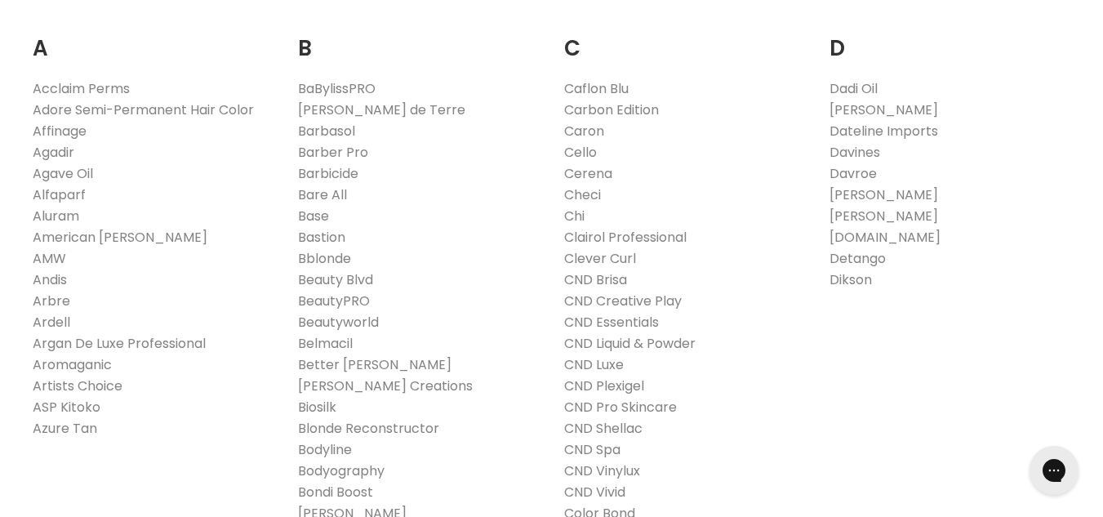
scroll to position [367, 0]
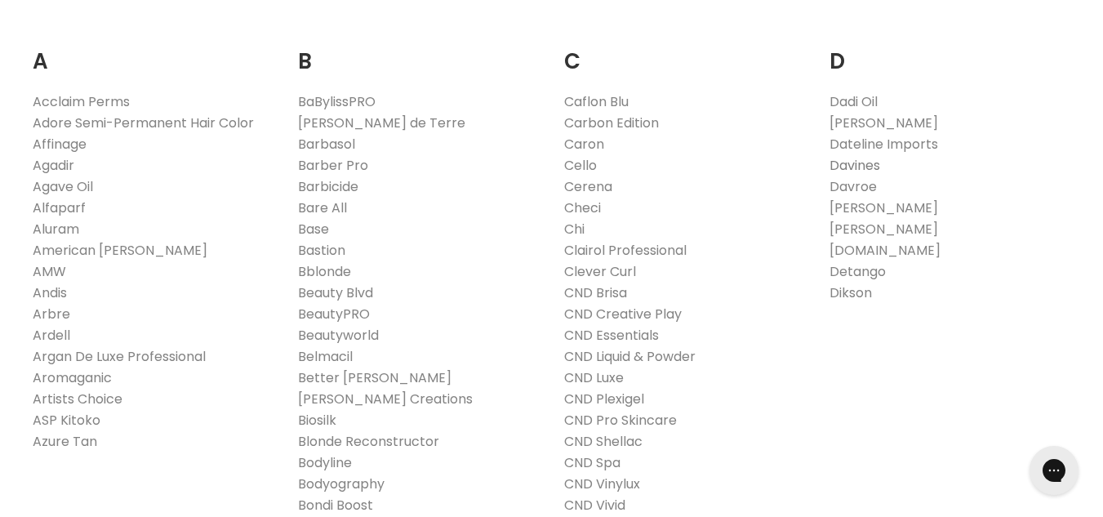
click at [858, 165] on link "Davines" at bounding box center [855, 165] width 51 height 19
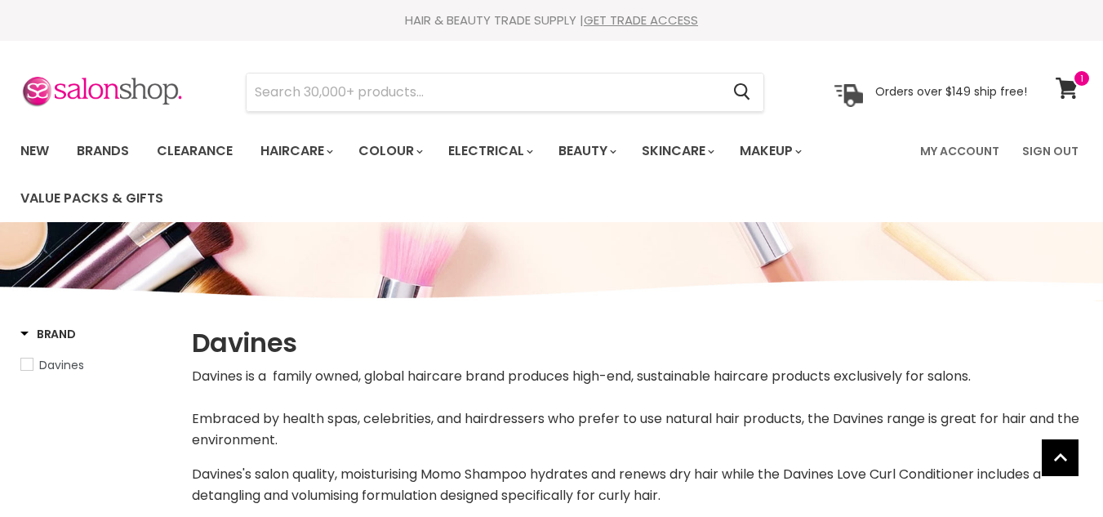
select select "manual"
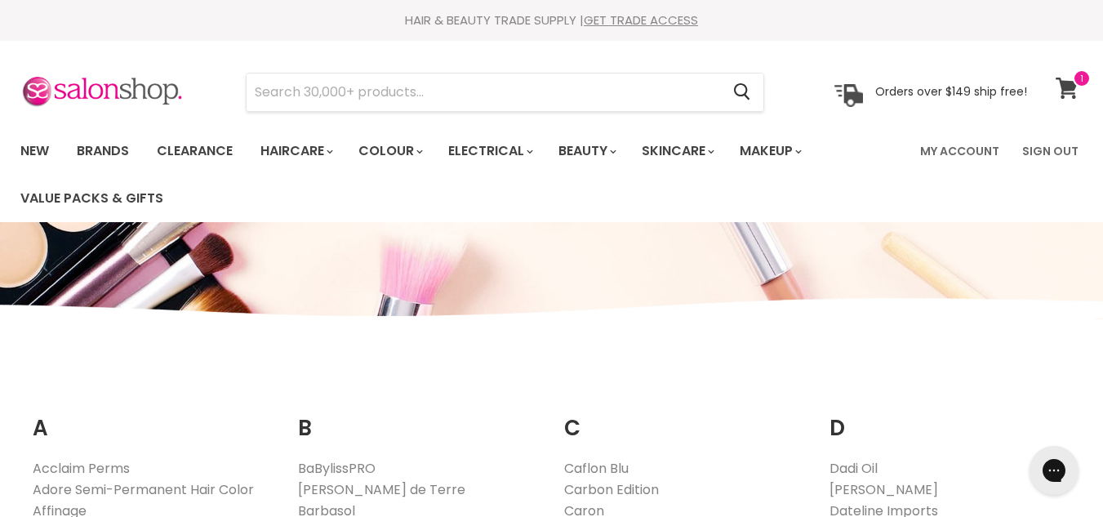
click at [1075, 86] on span at bounding box center [1082, 78] width 18 height 18
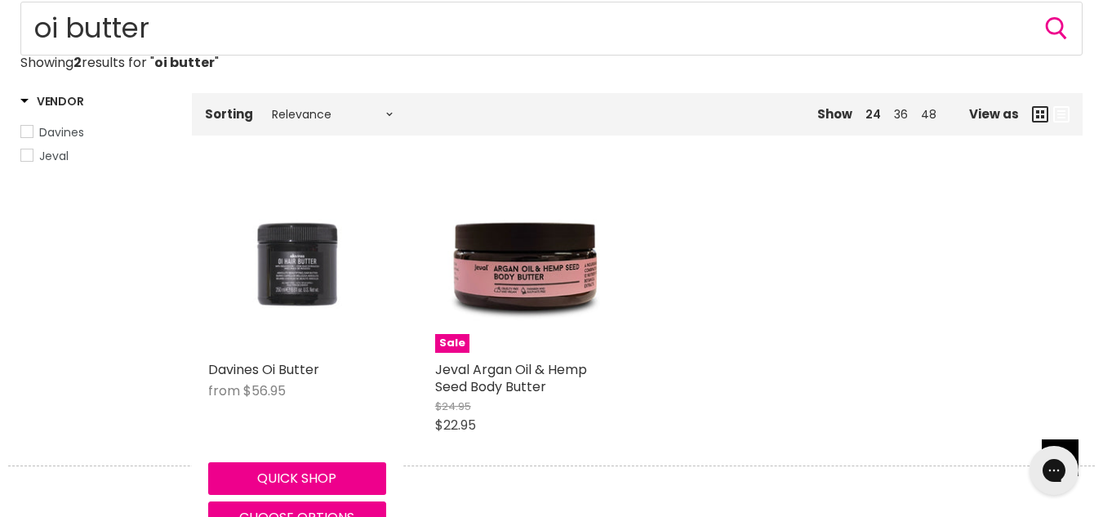
click at [317, 276] on img "Main content" at bounding box center [297, 264] width 178 height 178
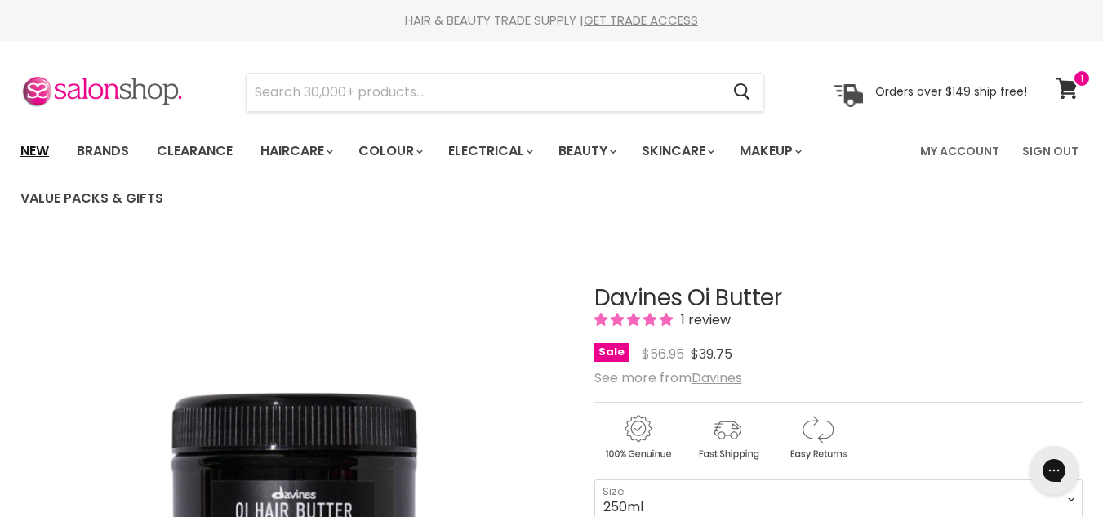
click at [20, 148] on link "New" at bounding box center [34, 151] width 53 height 34
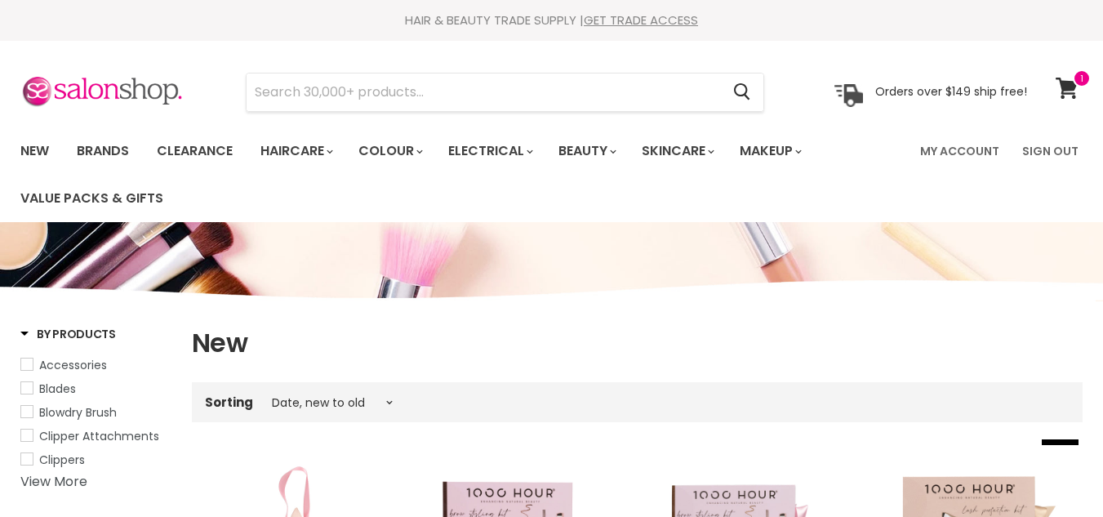
select select "created-descending"
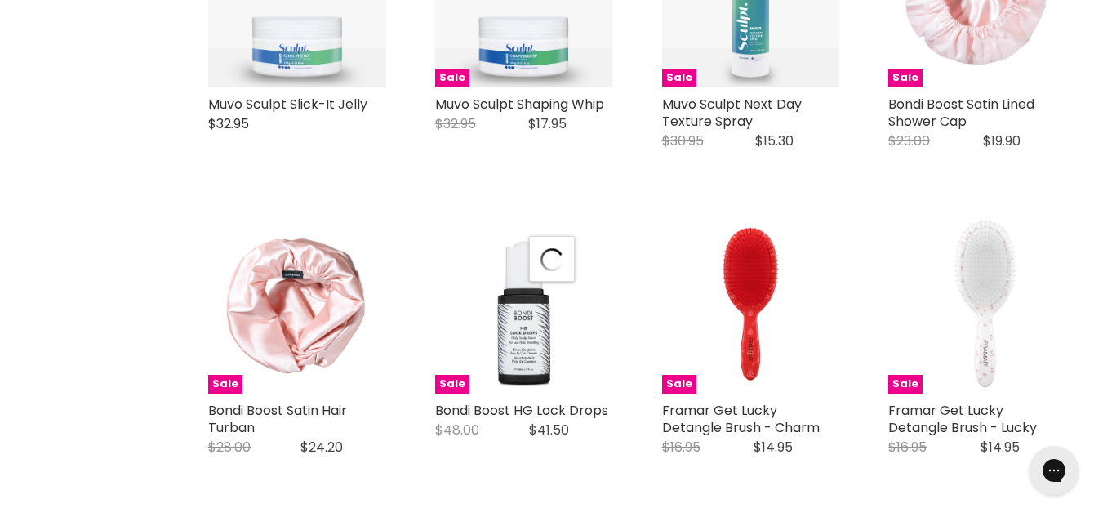
select select "created-descending"
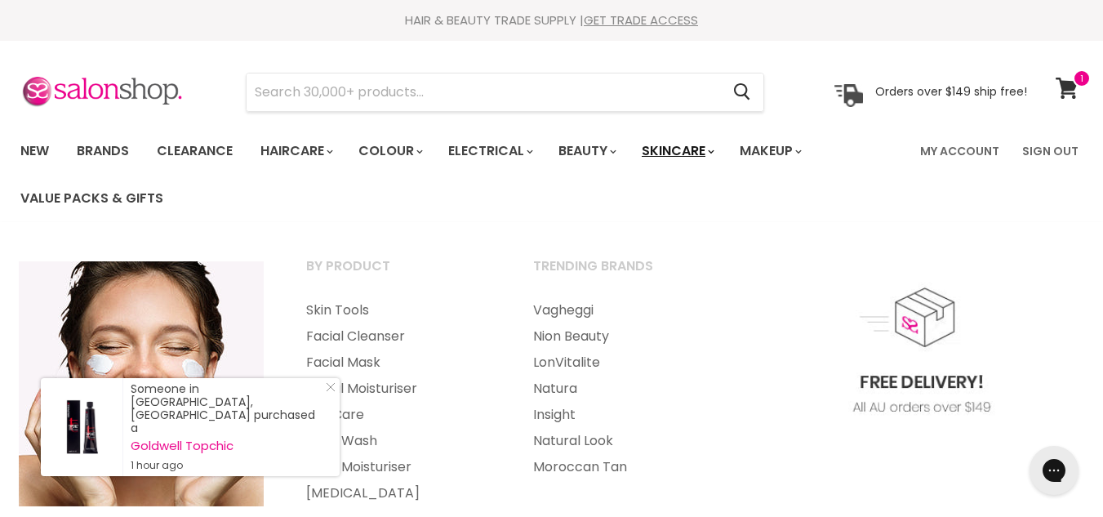
click at [672, 152] on link "Skincare" at bounding box center [677, 151] width 95 height 34
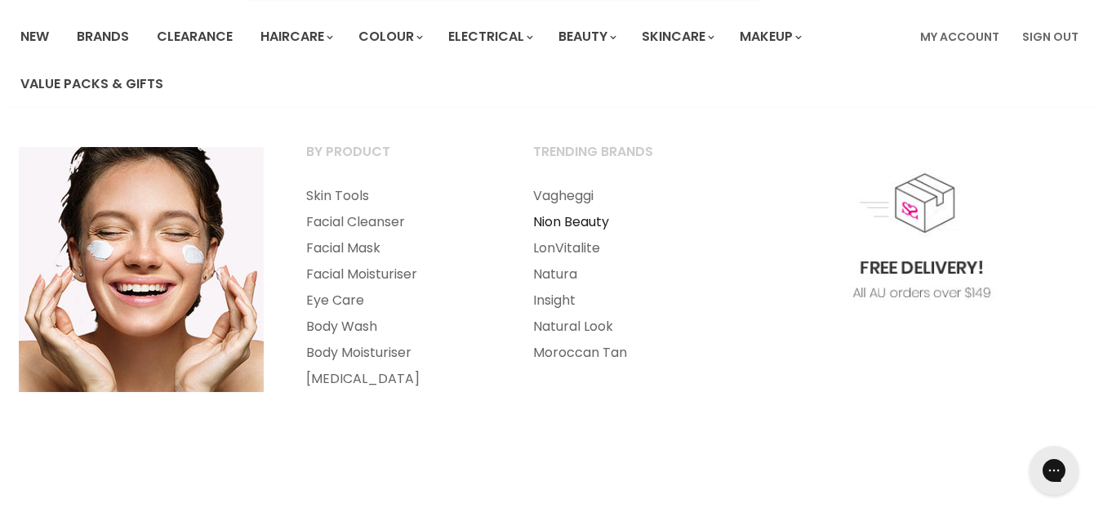
scroll to position [115, 0]
click at [358, 375] on link "[MEDICAL_DATA]" at bounding box center [398, 378] width 224 height 26
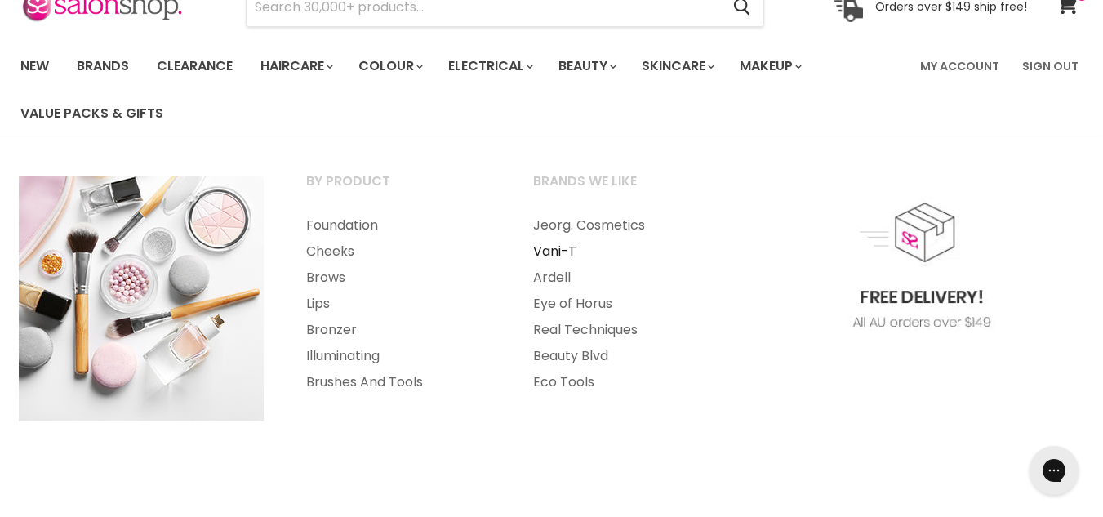
scroll to position [86, 0]
click at [368, 378] on link "Brushes And Tools" at bounding box center [398, 381] width 224 height 26
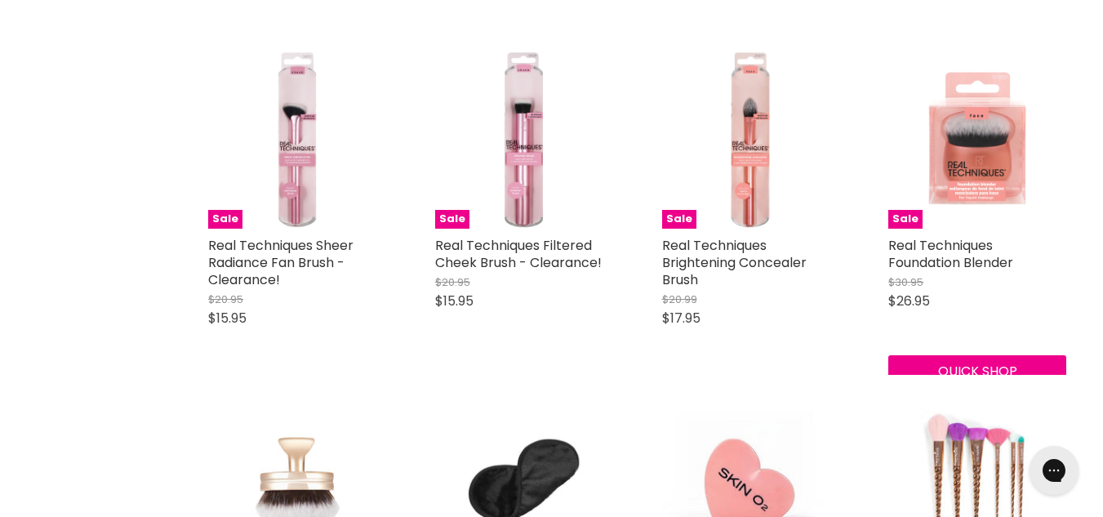
scroll to position [6768, 0]
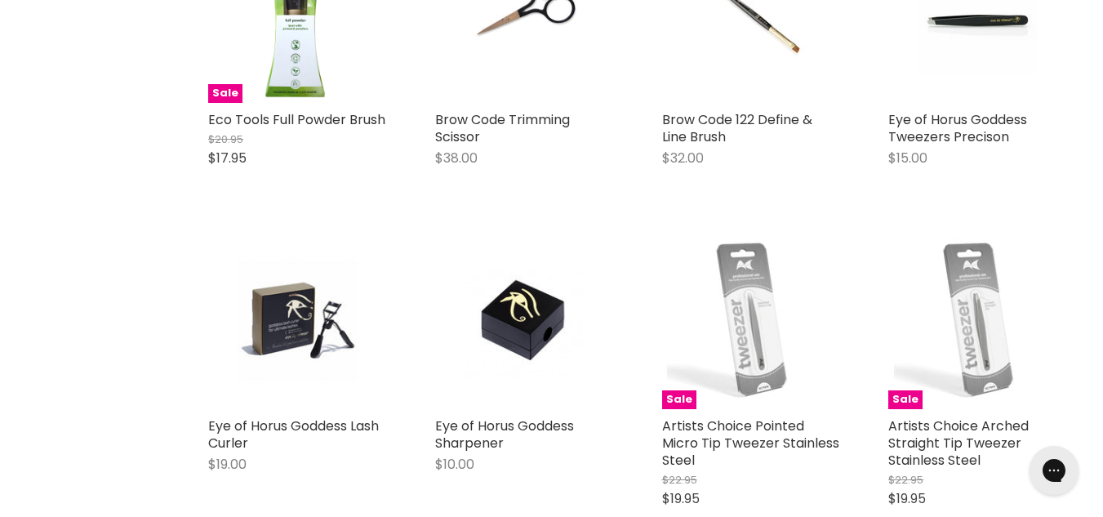
scroll to position [8847, 0]
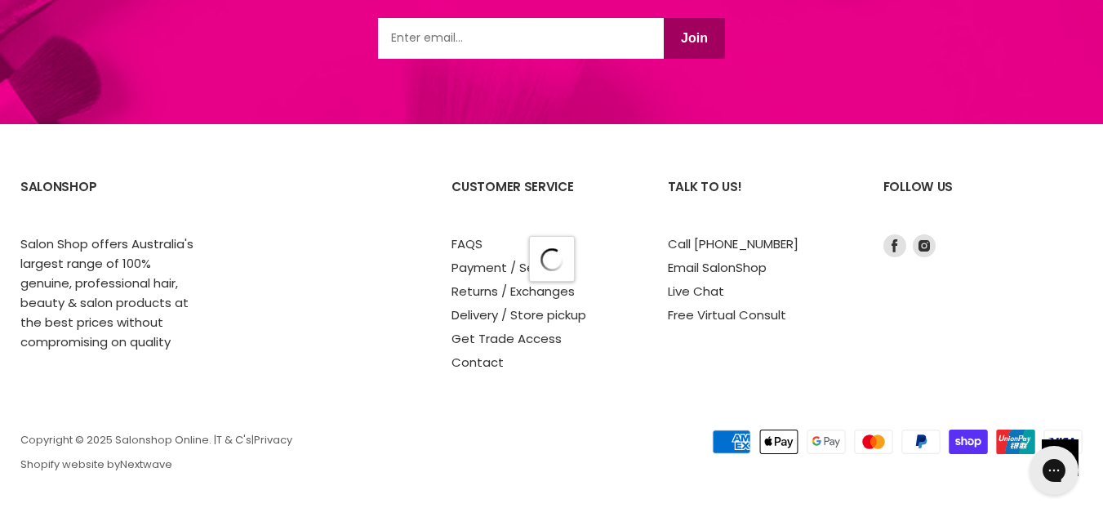
scroll to position [4891, 0]
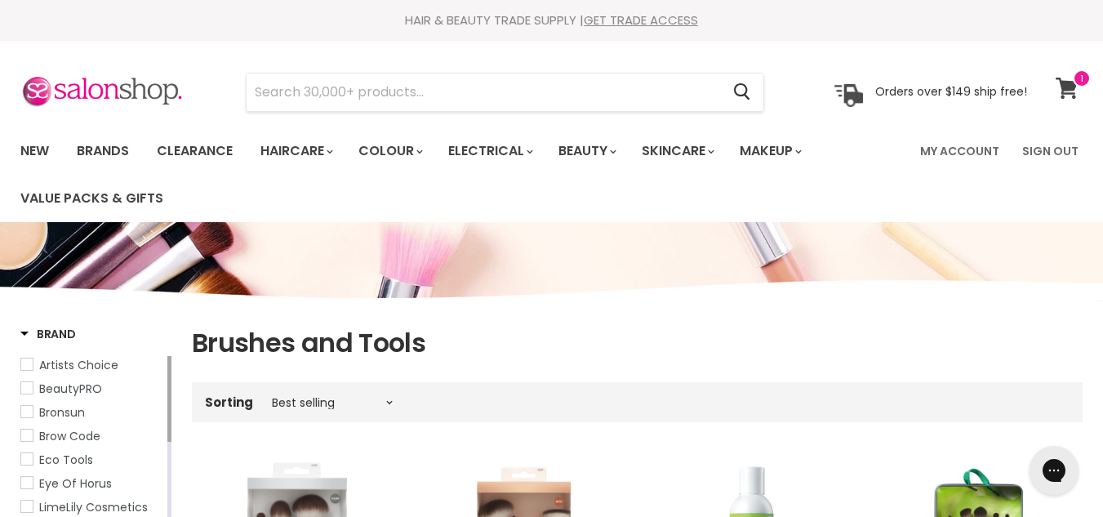
click at [1061, 91] on icon at bounding box center [1067, 88] width 23 height 21
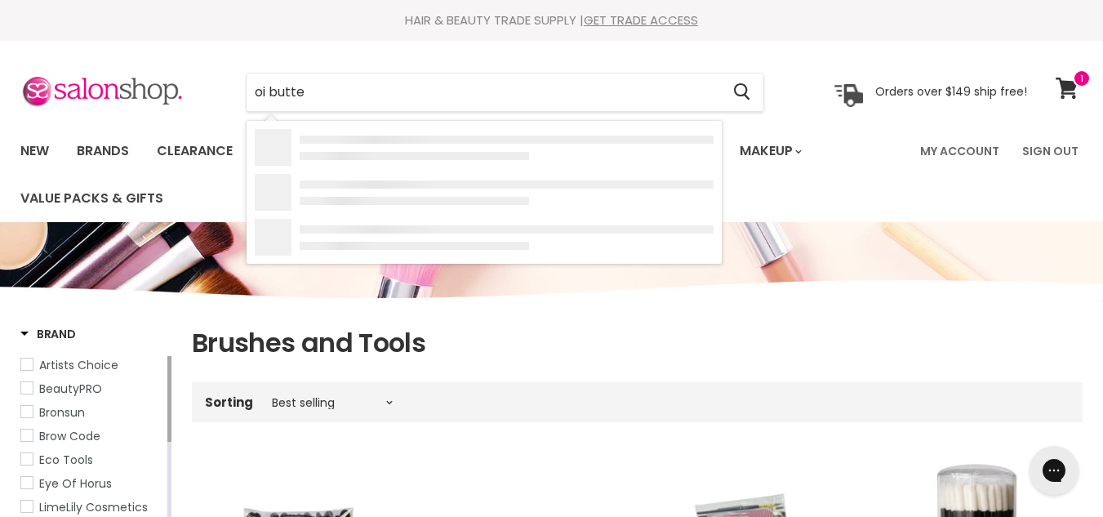
type input "oi butter"
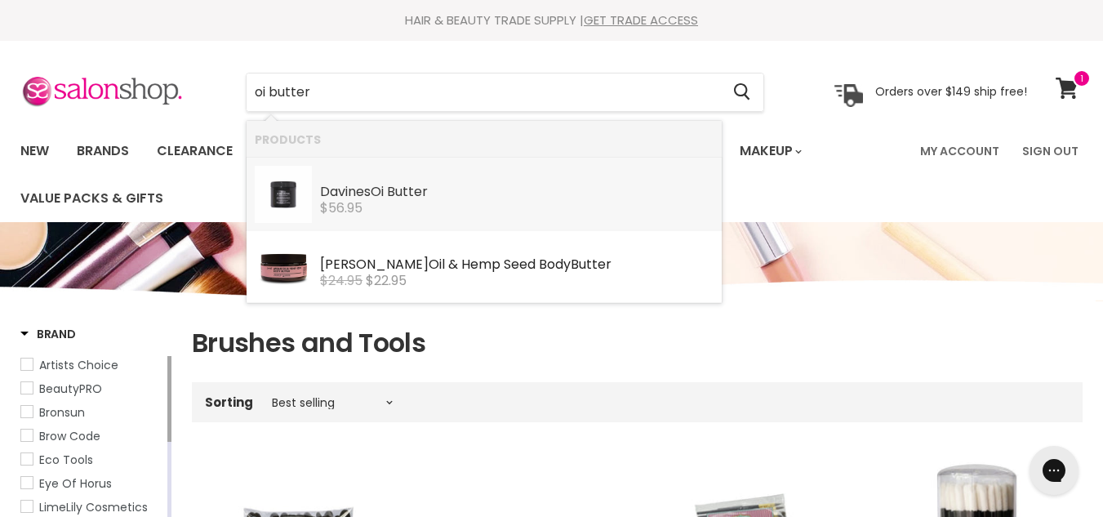
click at [333, 187] on div "Davines Oi Butter" at bounding box center [517, 193] width 394 height 17
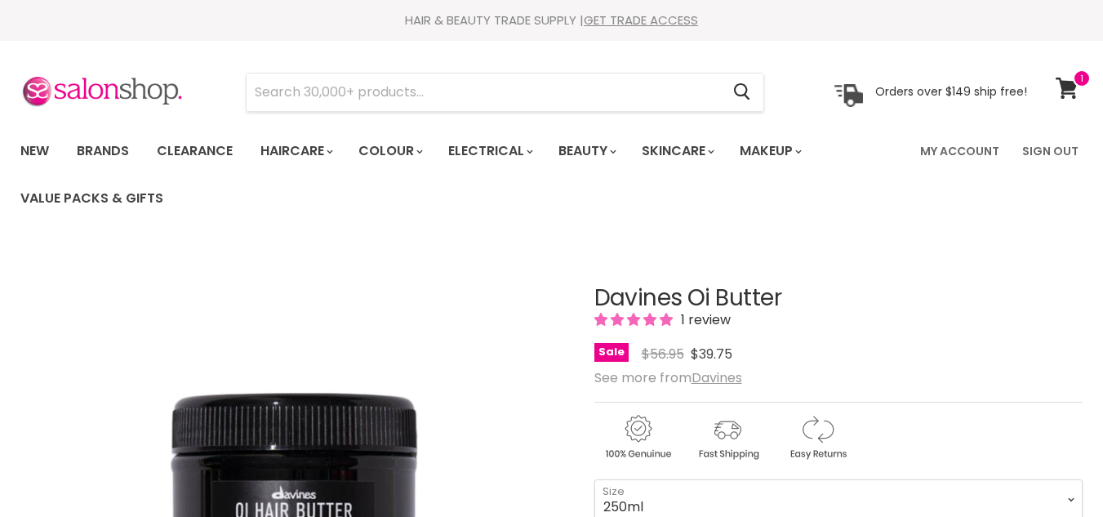
scroll to position [161, 0]
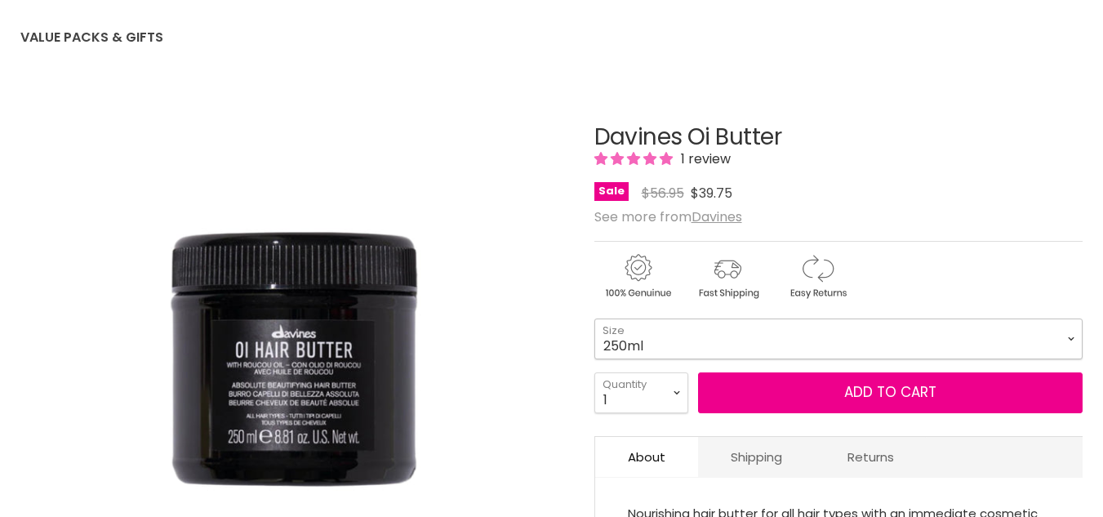
click at [684, 324] on select "250ml 1 Litre" at bounding box center [838, 338] width 488 height 41
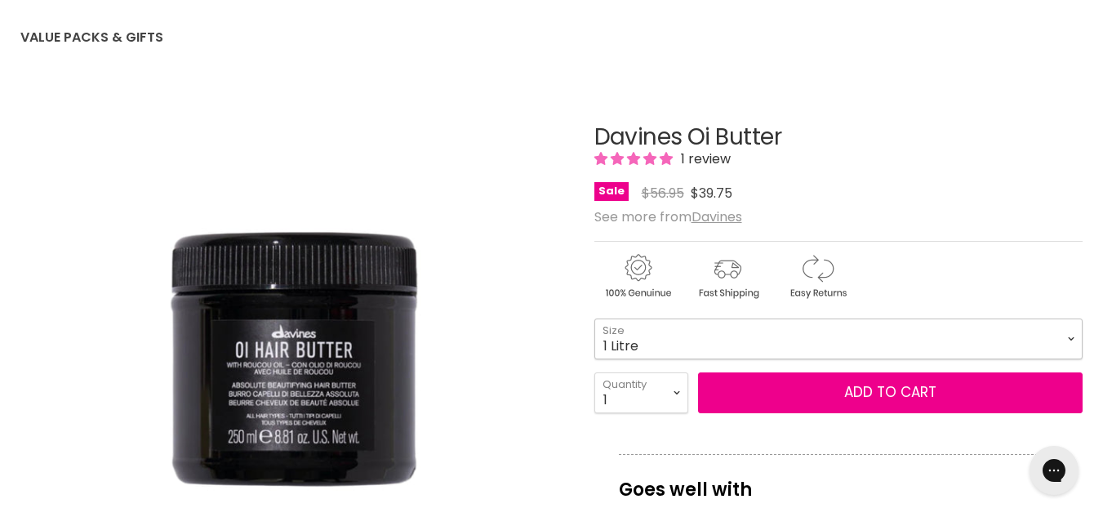
click at [594, 318] on select "250ml 1 Litre" at bounding box center [838, 338] width 488 height 41
select select "1 Litre"
click at [673, 404] on select "1 2 3 4 5 6 7 8 9 10+" at bounding box center [641, 392] width 94 height 41
select select "2"
click at [594, 372] on select "1 2 3 4 5 6 7 8 9 10+" at bounding box center [641, 392] width 94 height 41
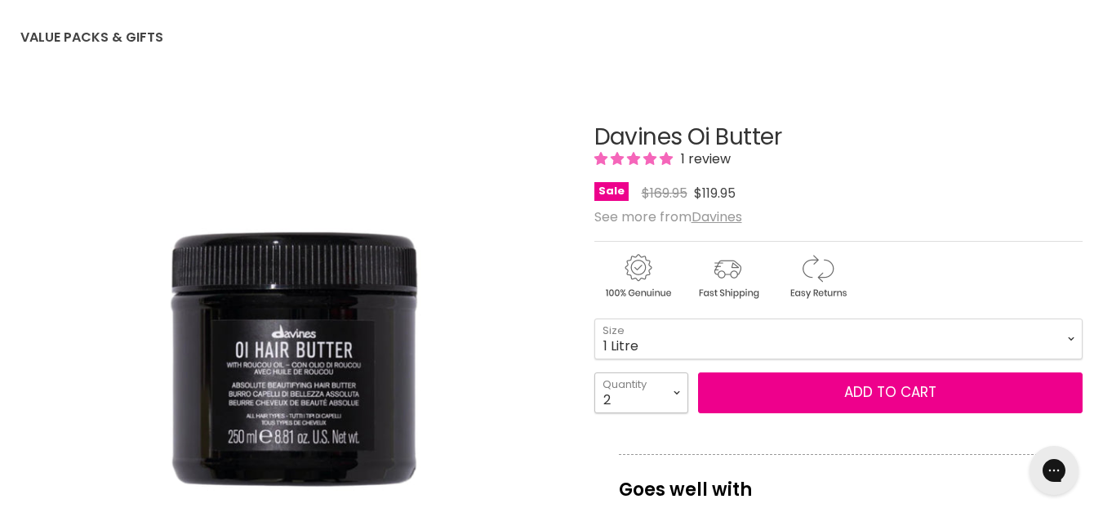
type input "2"
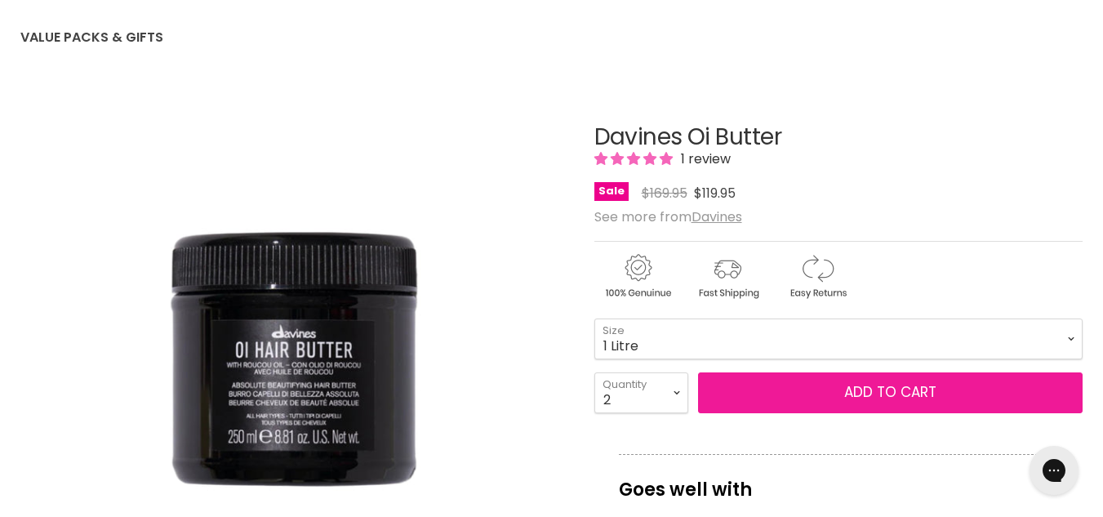
click at [820, 408] on button "Add to cart" at bounding box center [890, 392] width 385 height 41
click at [817, 403] on button "Add to cart" at bounding box center [890, 392] width 385 height 41
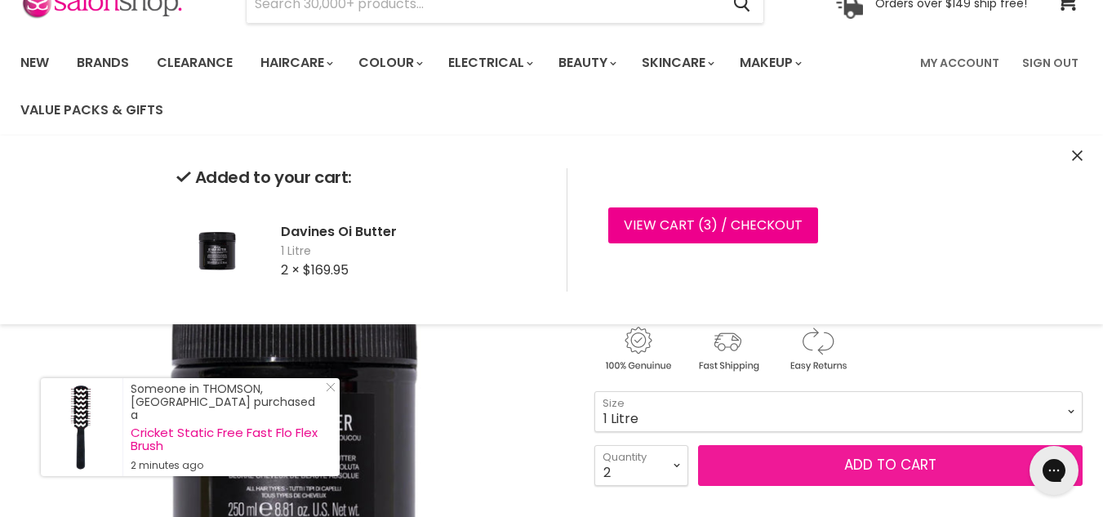
scroll to position [87, 0]
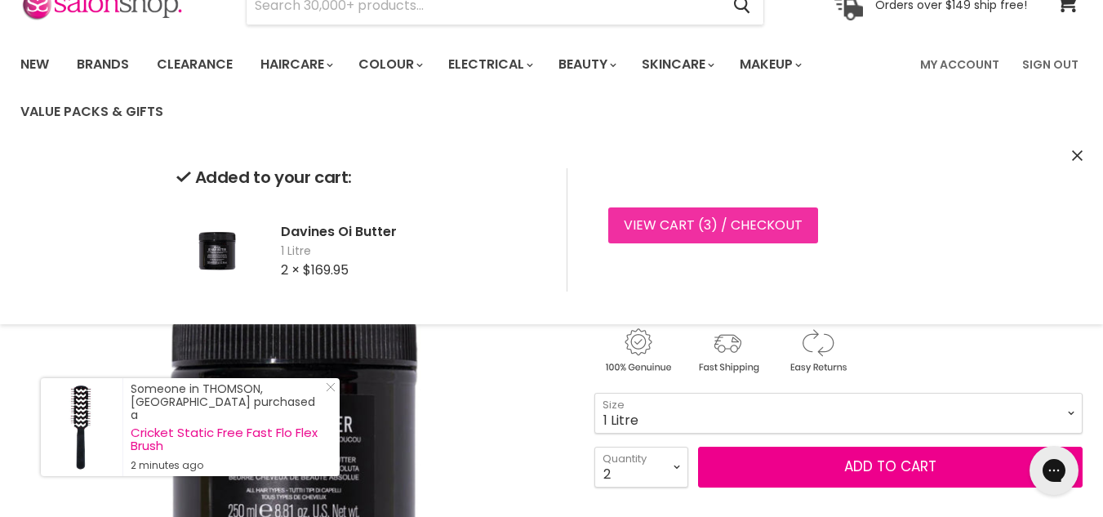
click at [711, 238] on link "View cart ( 3 ) / Checkout" at bounding box center [713, 225] width 210 height 36
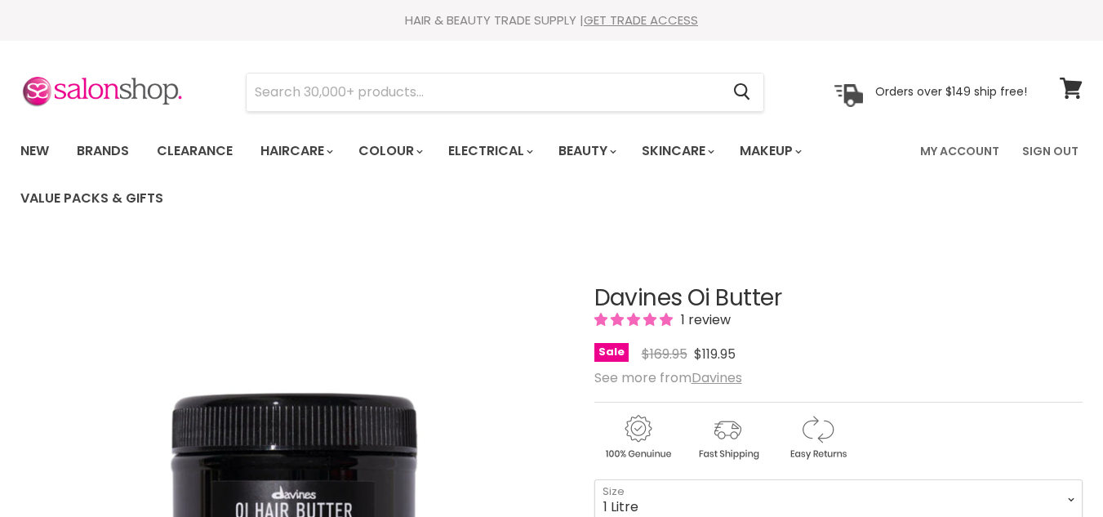
select select "2"
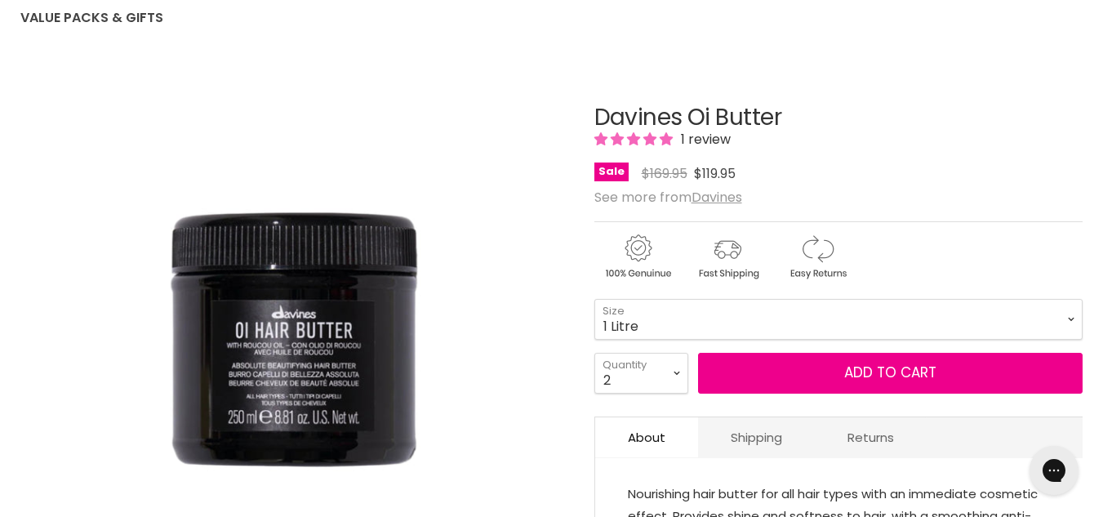
scroll to position [208, 0]
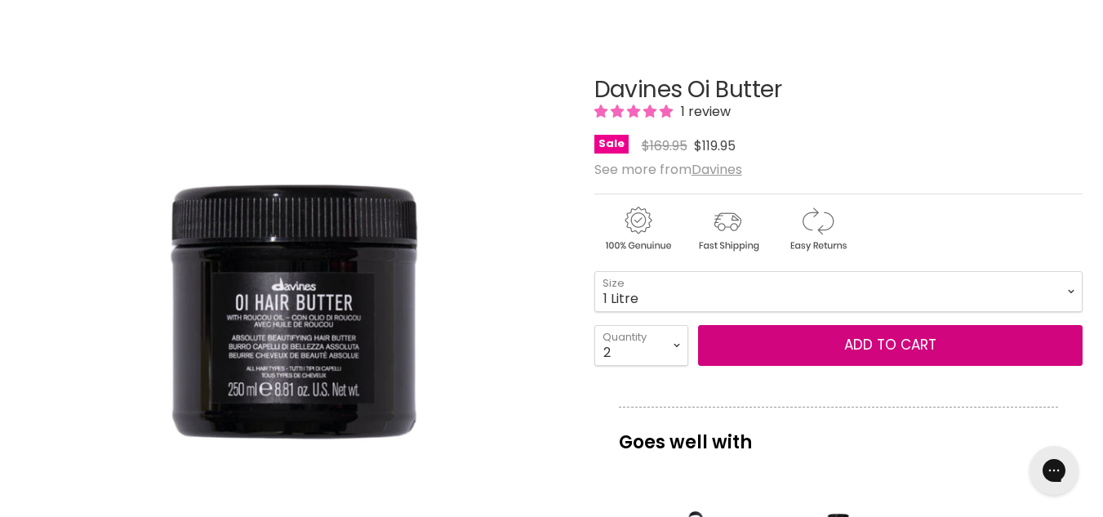
click at [791, 345] on button "Add to cart" at bounding box center [890, 345] width 385 height 41
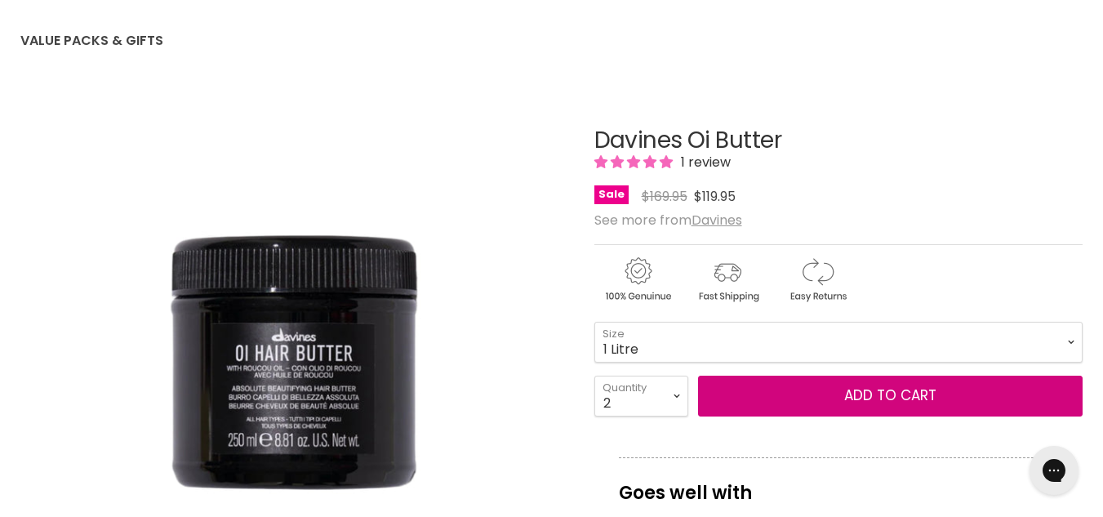
scroll to position [189, 0]
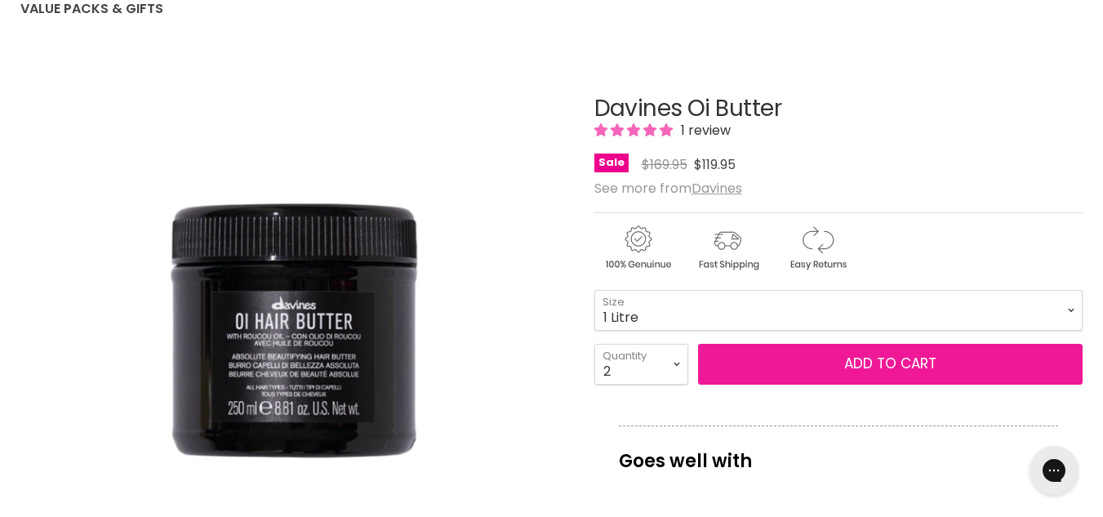
click at [934, 360] on span "Add to cart" at bounding box center [890, 364] width 92 height 20
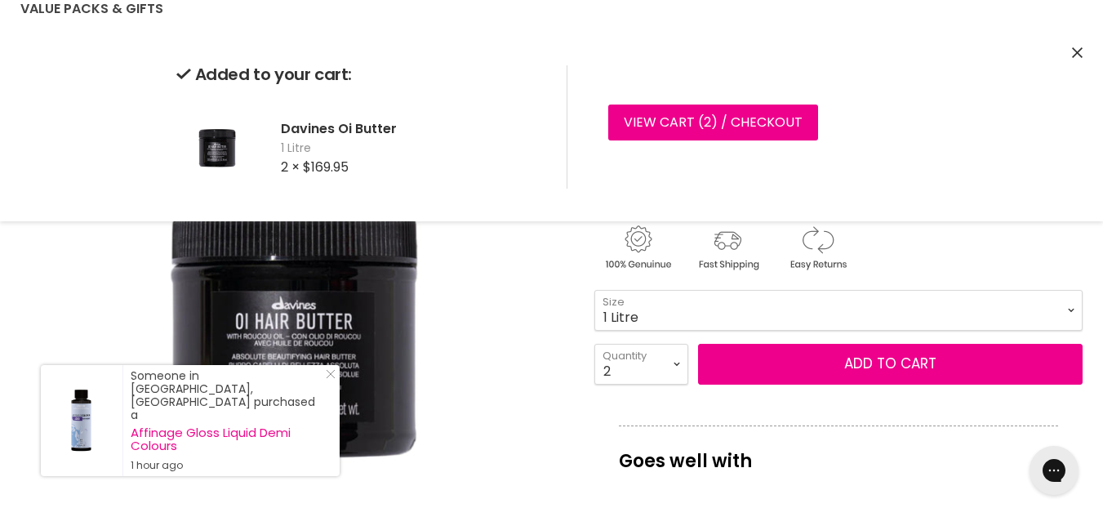
click at [1079, 56] on icon "Close" at bounding box center [1077, 52] width 11 height 11
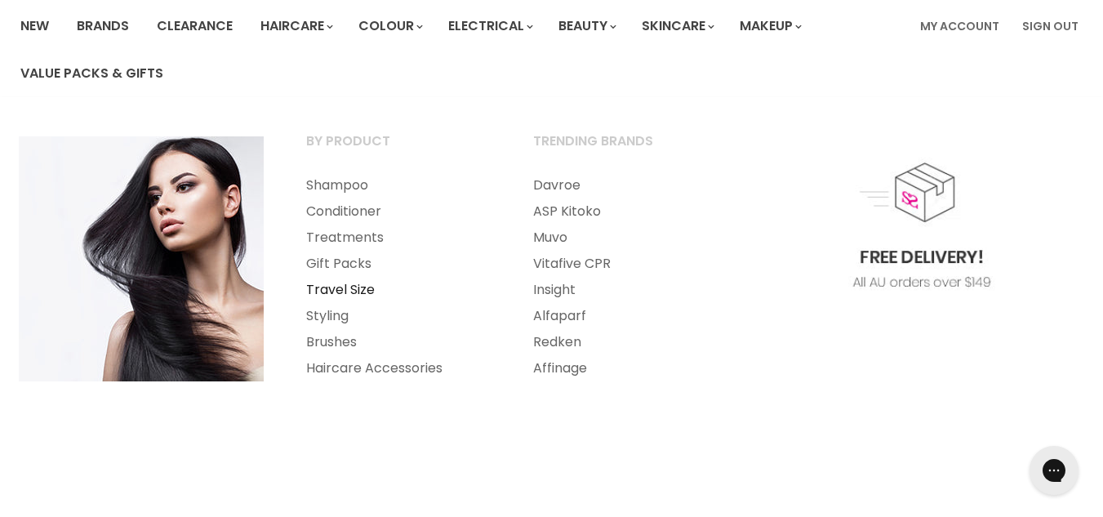
scroll to position [126, 0]
click at [348, 291] on link "Travel Size" at bounding box center [398, 289] width 224 height 26
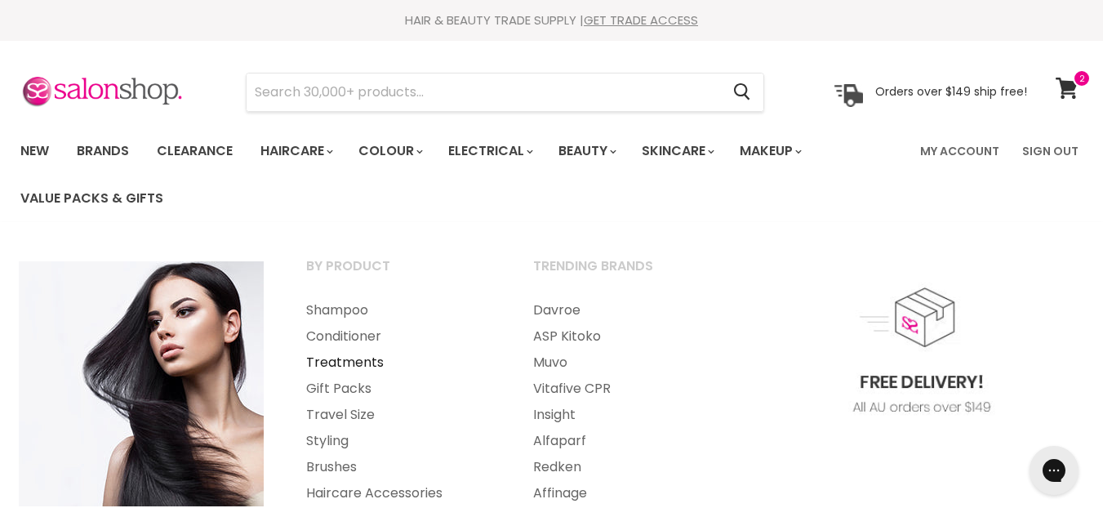
click at [354, 360] on link "Treatments" at bounding box center [398, 362] width 224 height 26
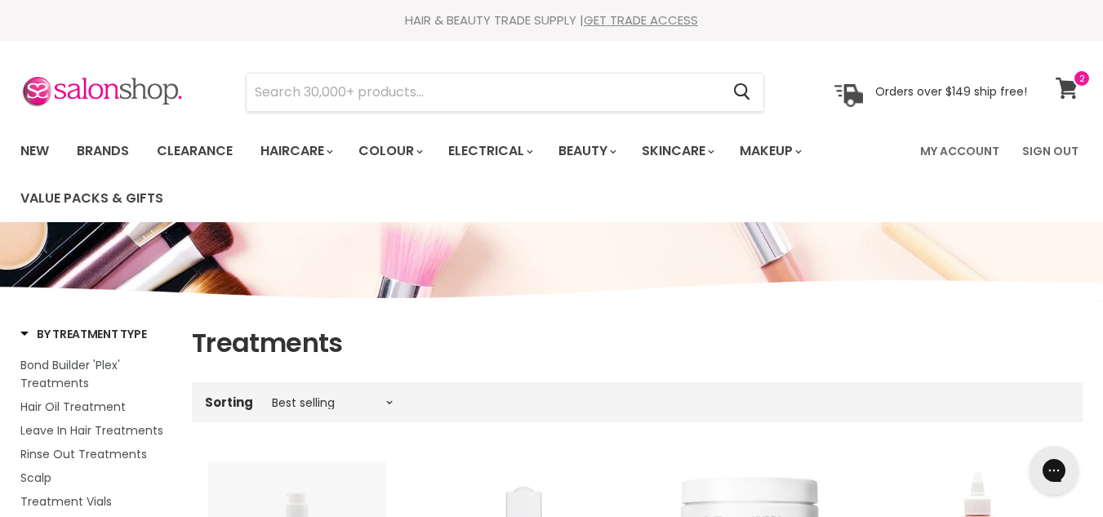
click at [1069, 82] on icon at bounding box center [1067, 88] width 22 height 21
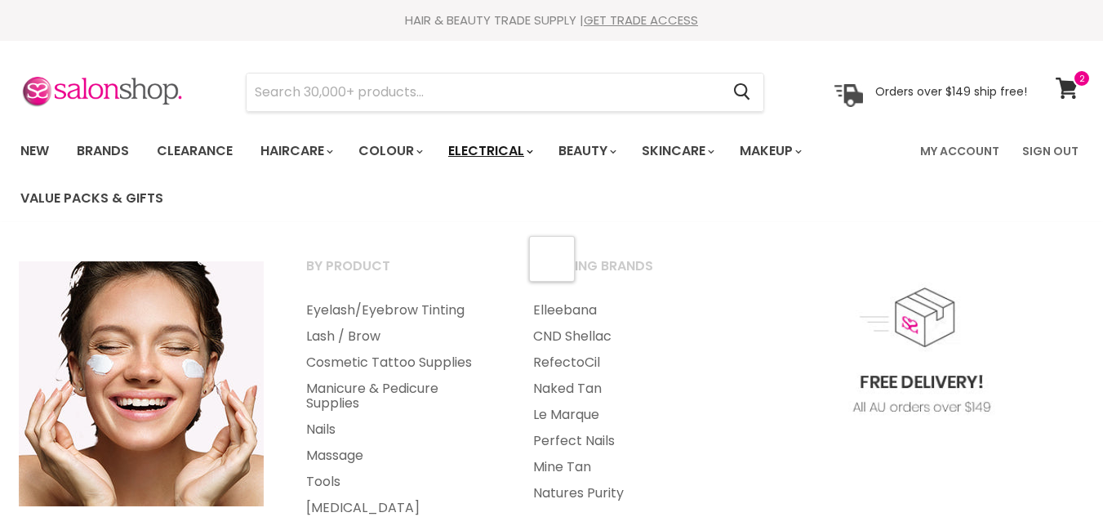
select select "created-descending"
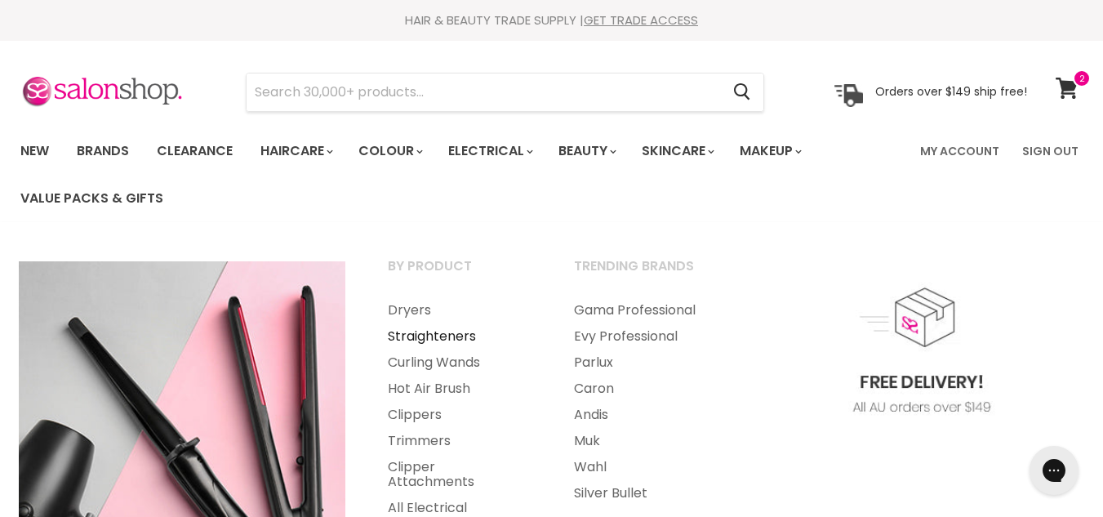
click at [453, 336] on link "Straighteners" at bounding box center [458, 336] width 183 height 26
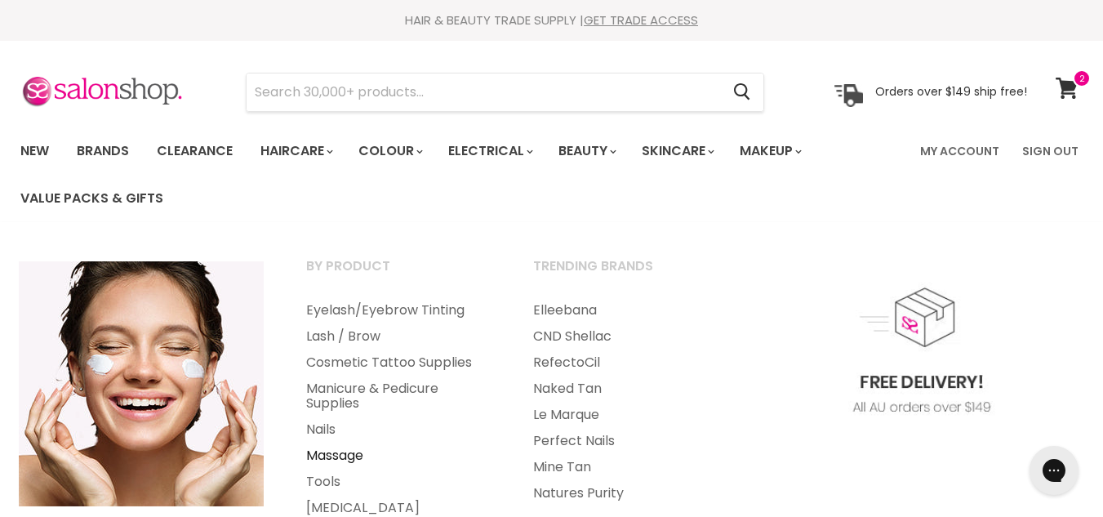
click at [320, 452] on link "Massage" at bounding box center [398, 456] width 224 height 26
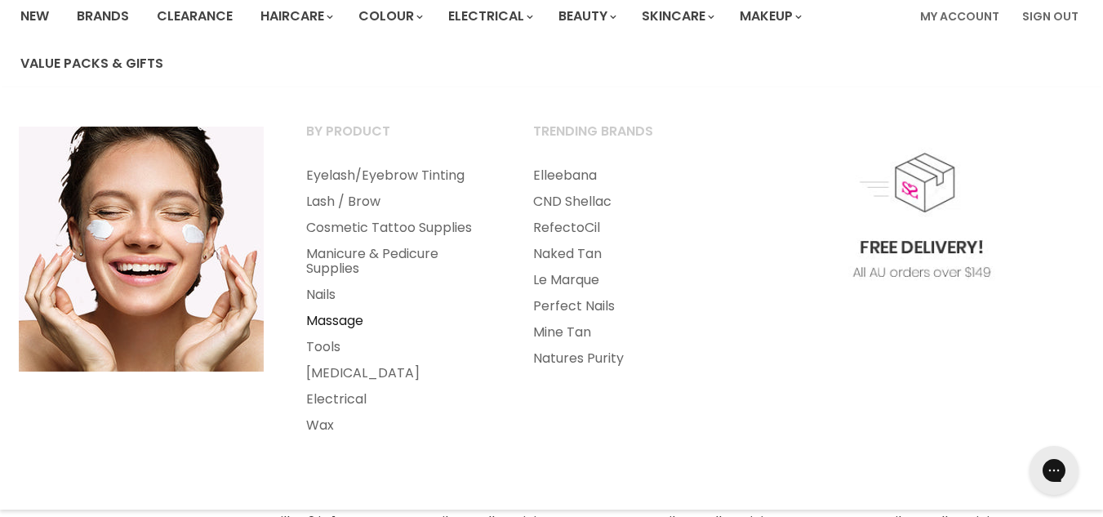
scroll to position [136, 0]
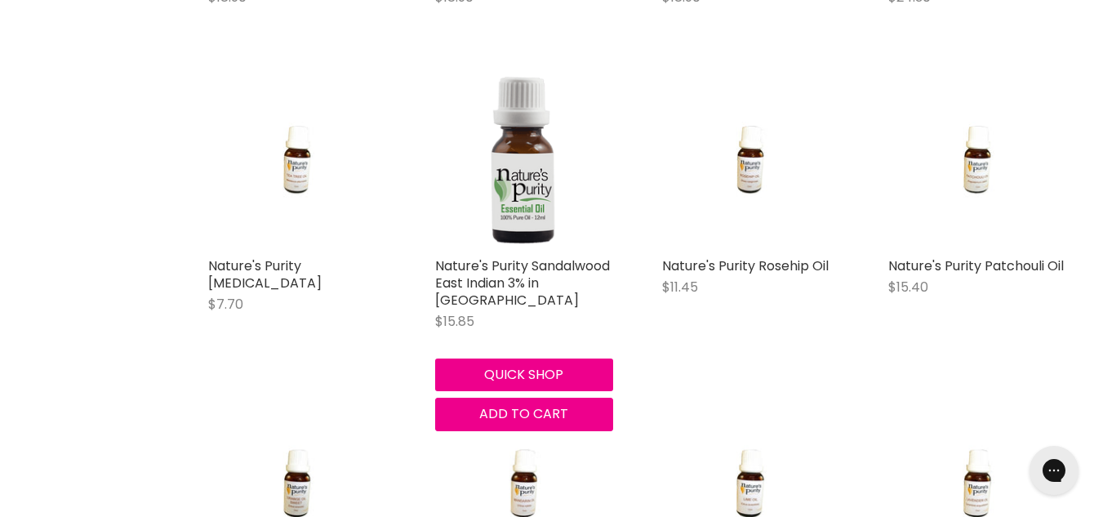
scroll to position [3495, 0]
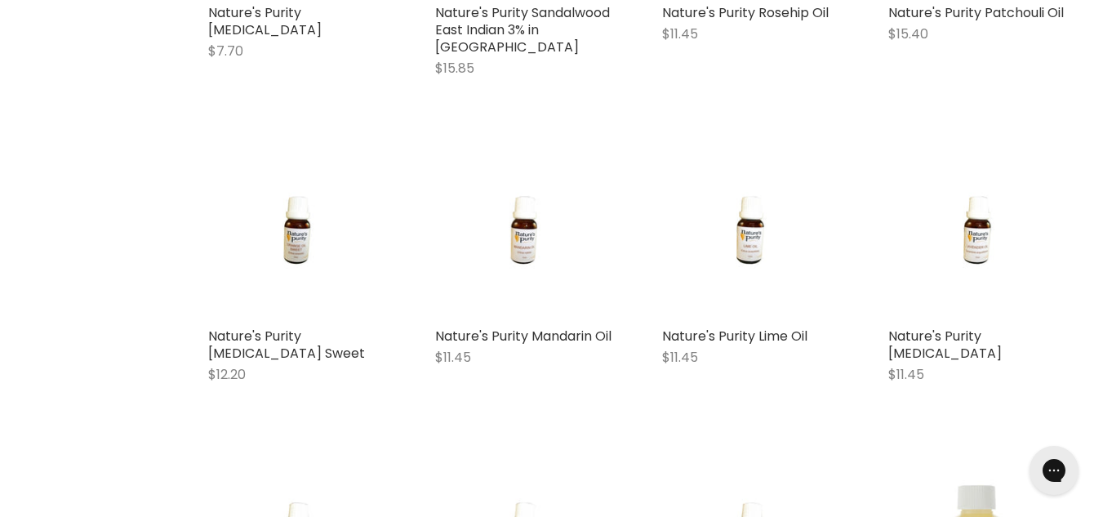
scroll to position [3723, 0]
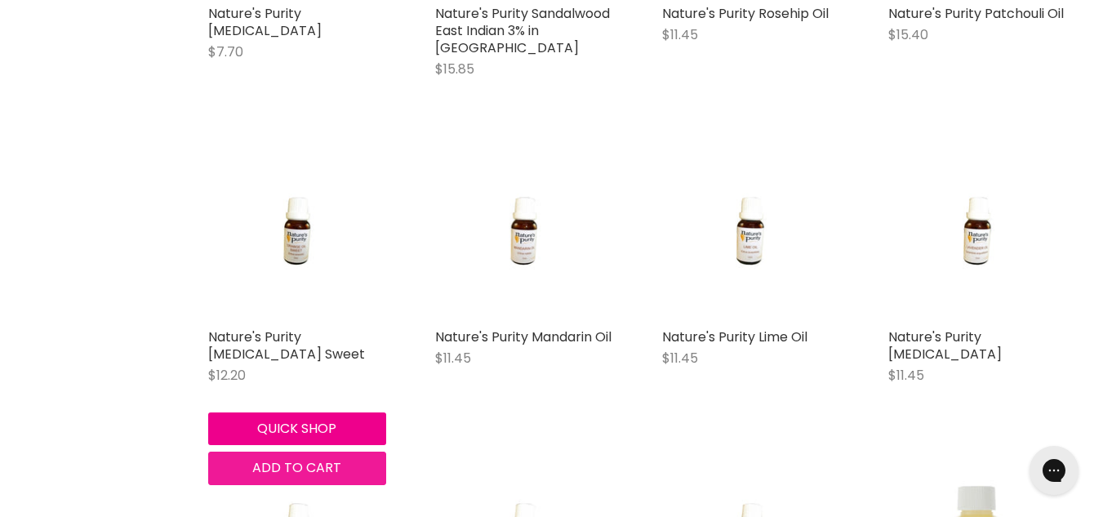
click at [283, 467] on span "Add to cart" at bounding box center [296, 467] width 89 height 19
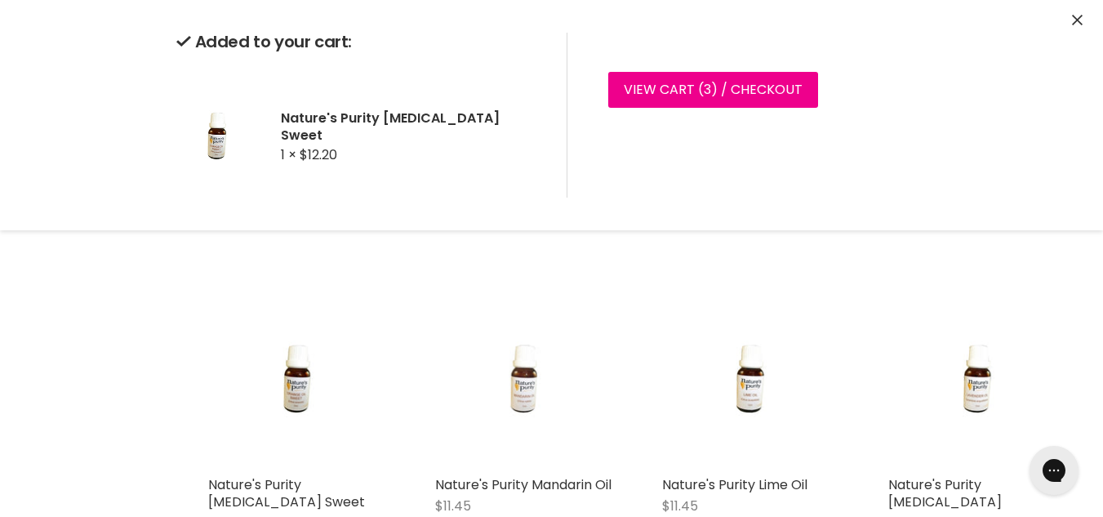
scroll to position [3575, 0]
click at [1077, 17] on icon "Close" at bounding box center [1077, 20] width 11 height 11
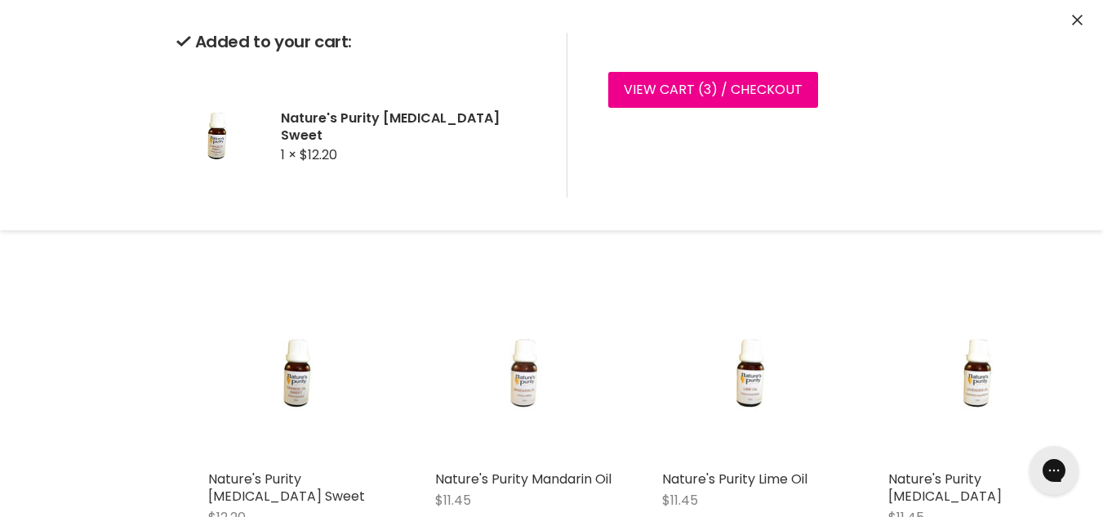
scroll to position [3538, 0]
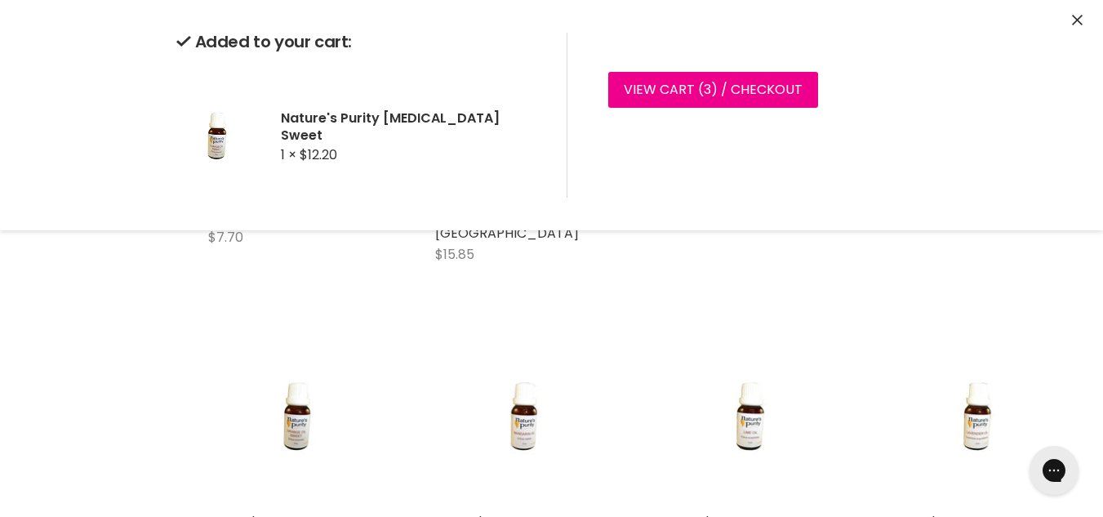
click at [1081, 20] on icon "Close" at bounding box center [1077, 20] width 11 height 11
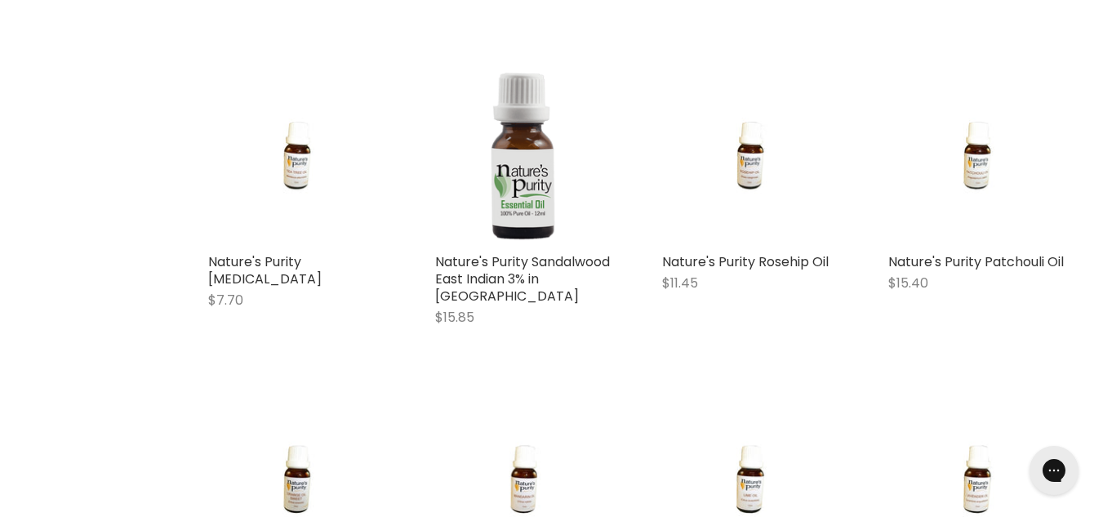
scroll to position [3456, 0]
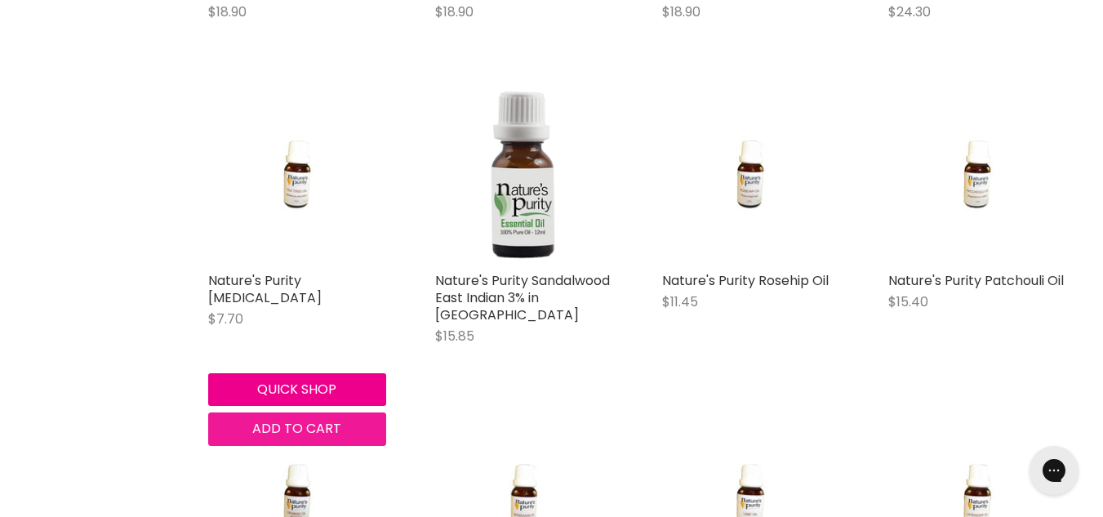
click at [300, 429] on span "Add to cart" at bounding box center [296, 428] width 89 height 19
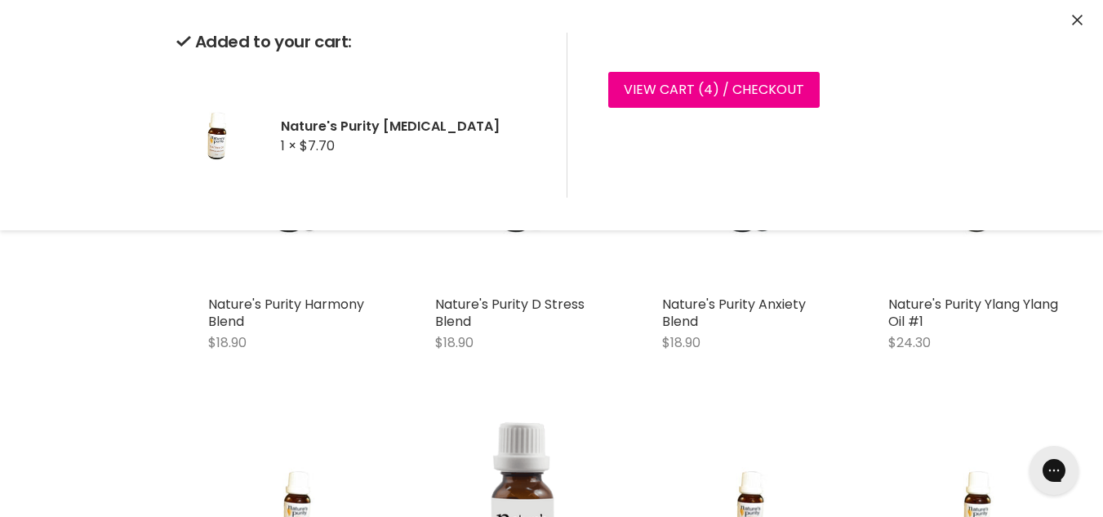
scroll to position [3120, 0]
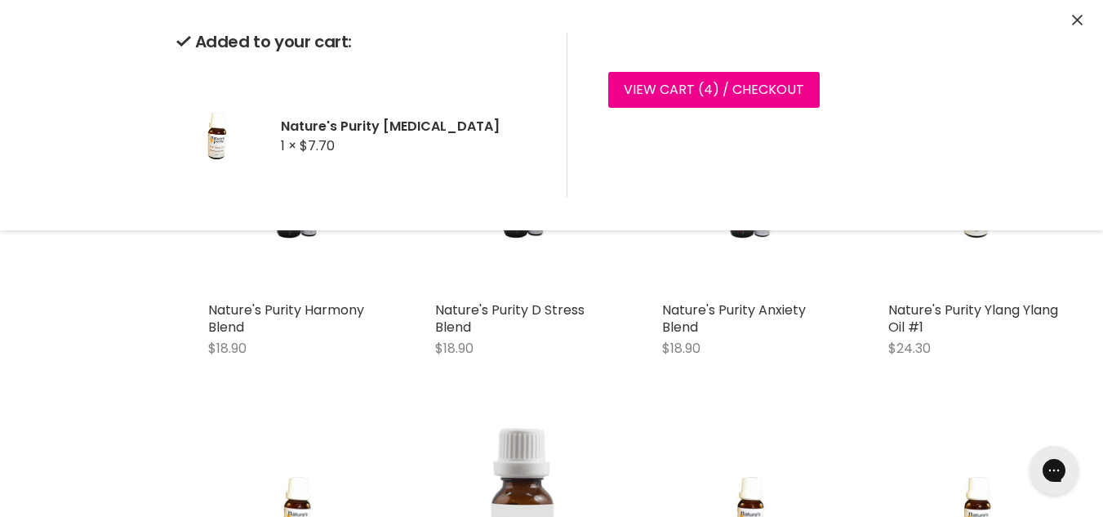
click at [1082, 26] on button "Close" at bounding box center [1077, 20] width 11 height 17
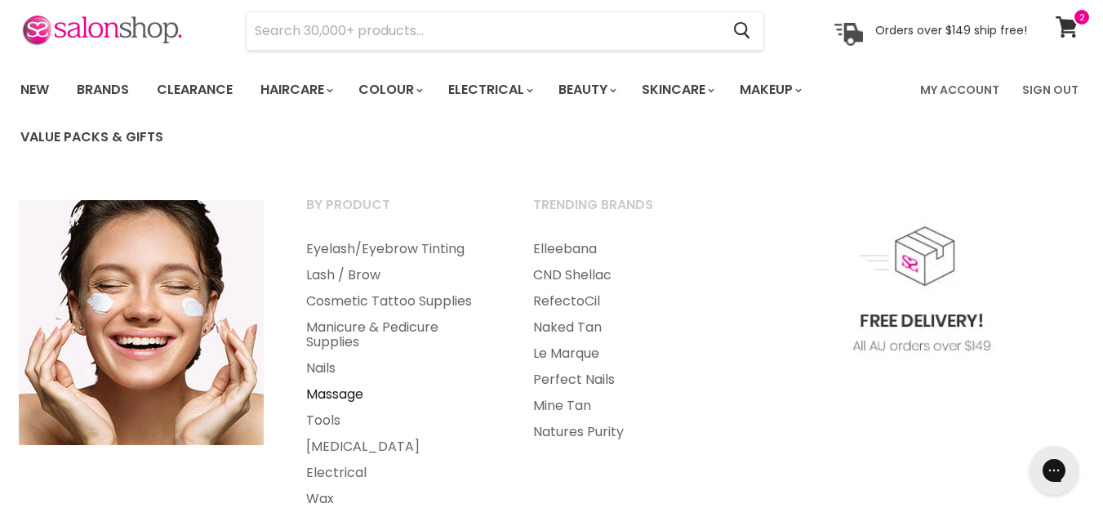
scroll to position [161, 0]
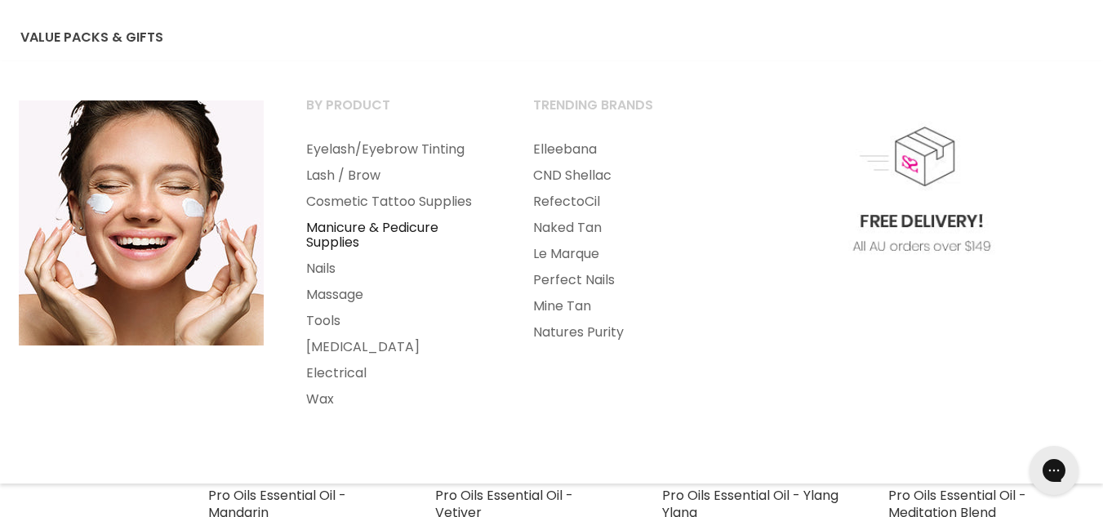
click at [344, 234] on link "Manicure & Pedicure Supplies" at bounding box center [398, 235] width 224 height 41
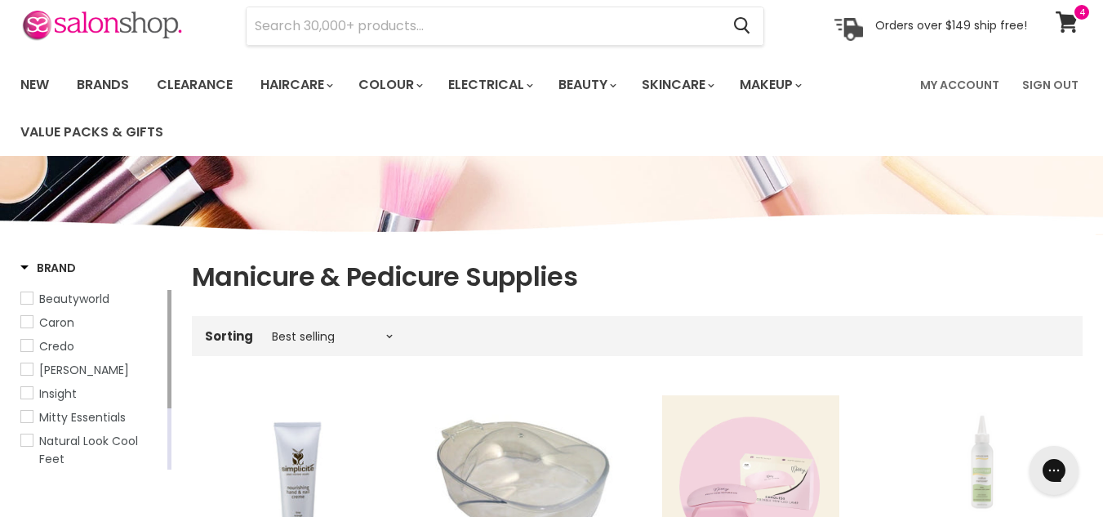
scroll to position [63, 0]
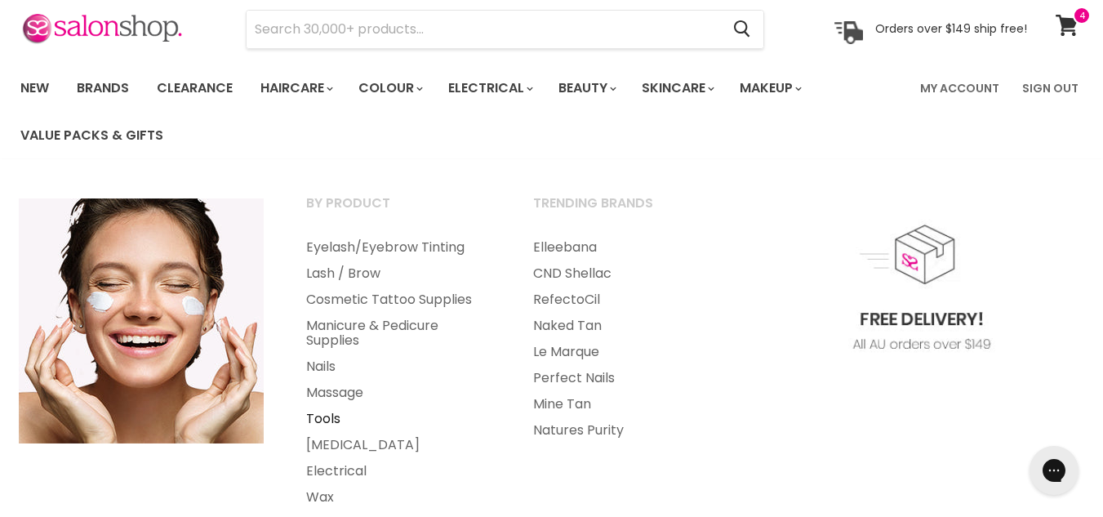
click at [328, 420] on link "Tools" at bounding box center [398, 419] width 224 height 26
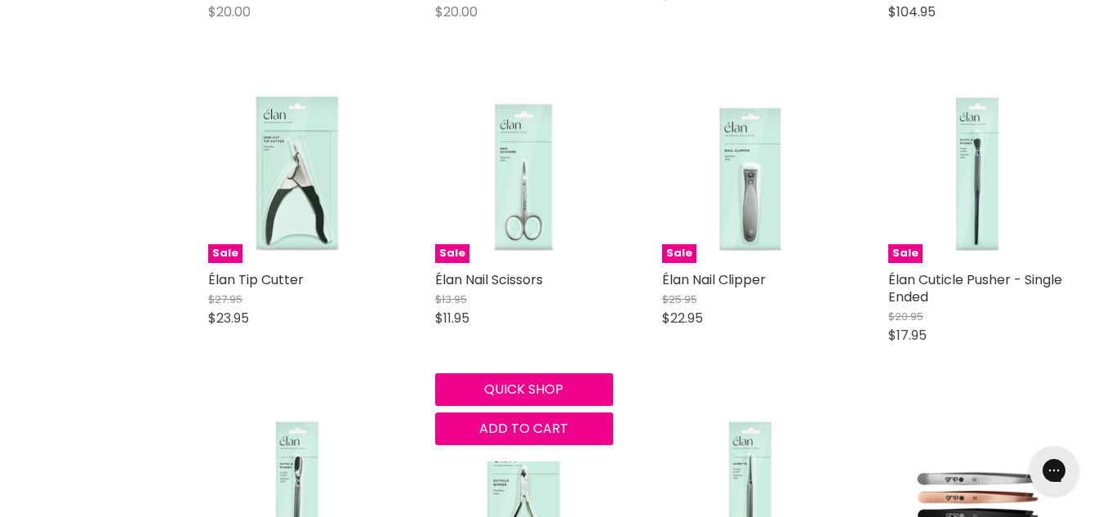
scroll to position [1011, 0]
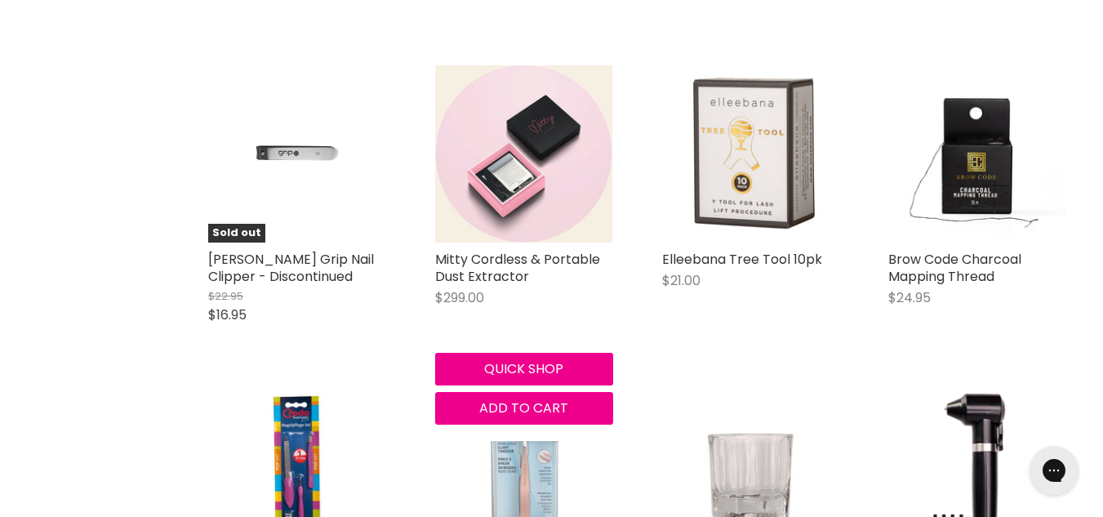
scroll to position [4227, 0]
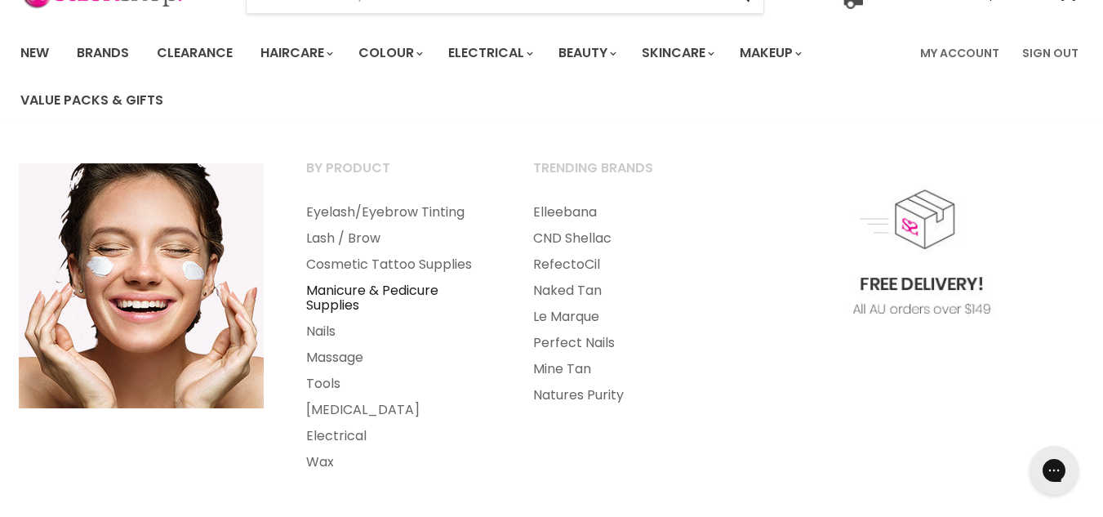
scroll to position [107, 0]
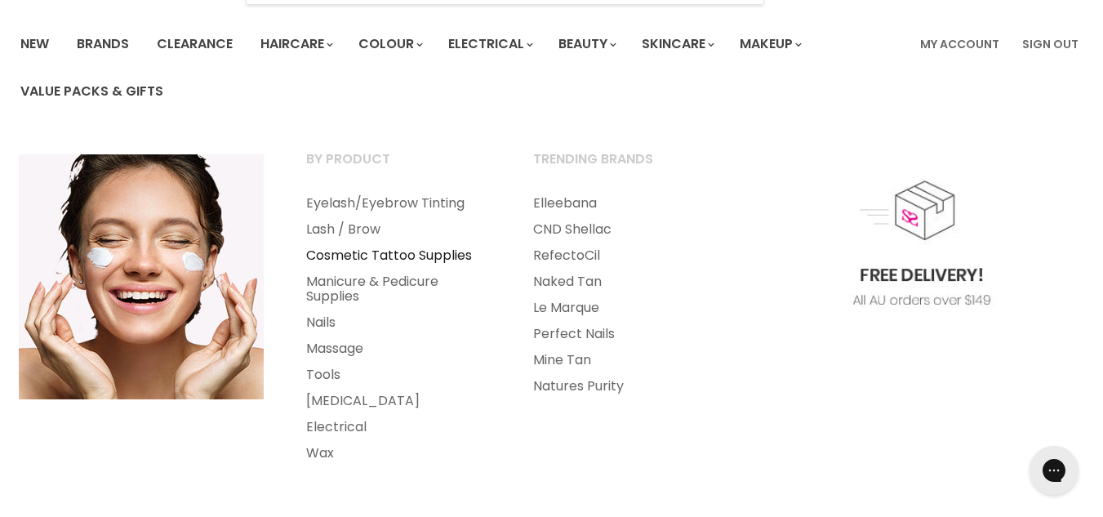
click at [443, 259] on link "Cosmetic Tattoo Supplies" at bounding box center [398, 256] width 224 height 26
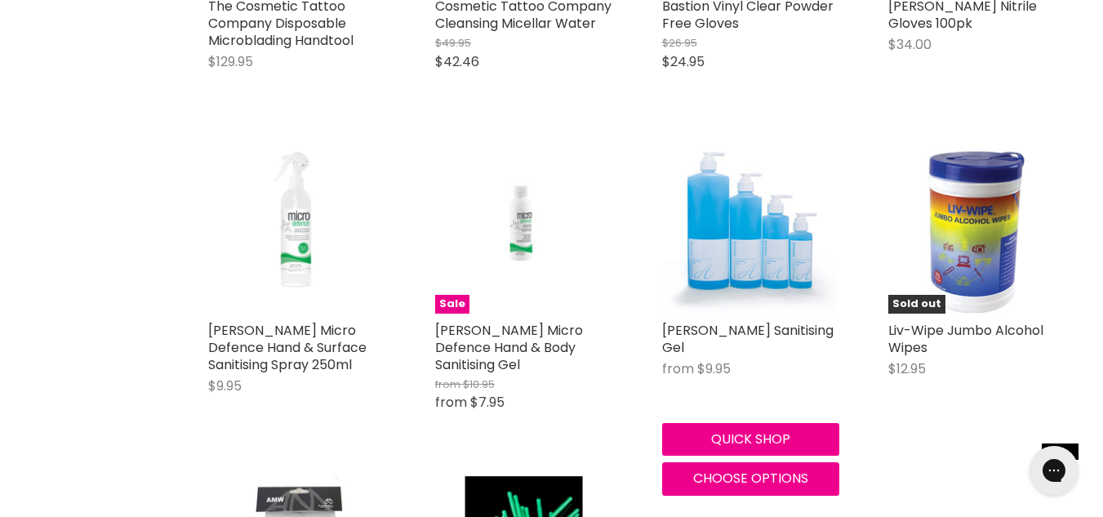
scroll to position [1296, 0]
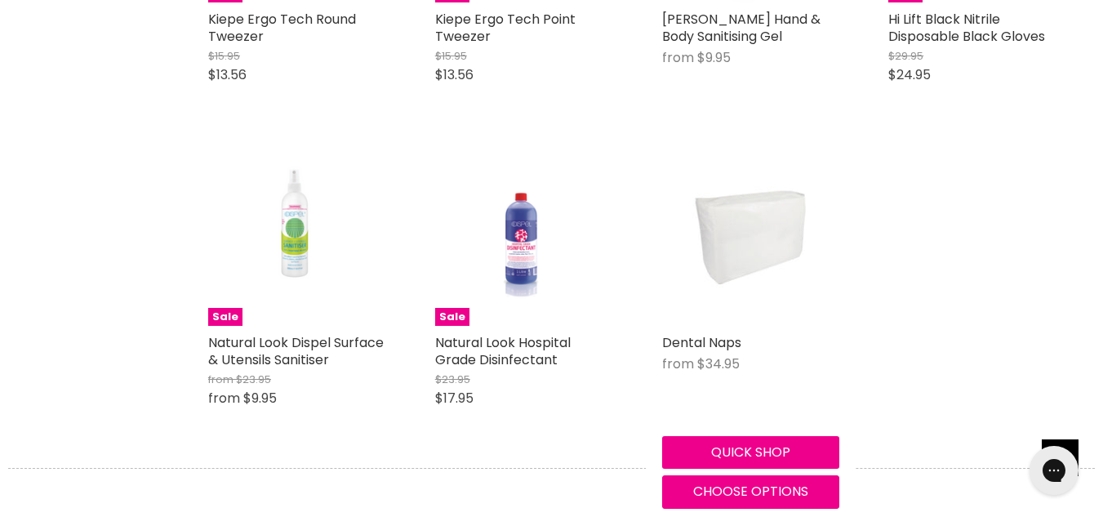
scroll to position [4562, 0]
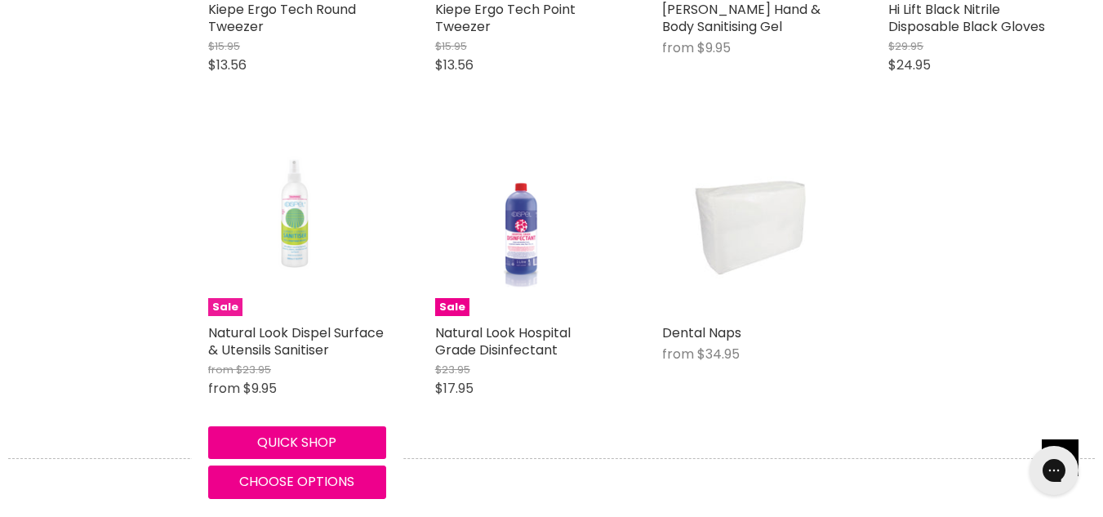
click at [296, 225] on img "Main content" at bounding box center [297, 228] width 162 height 178
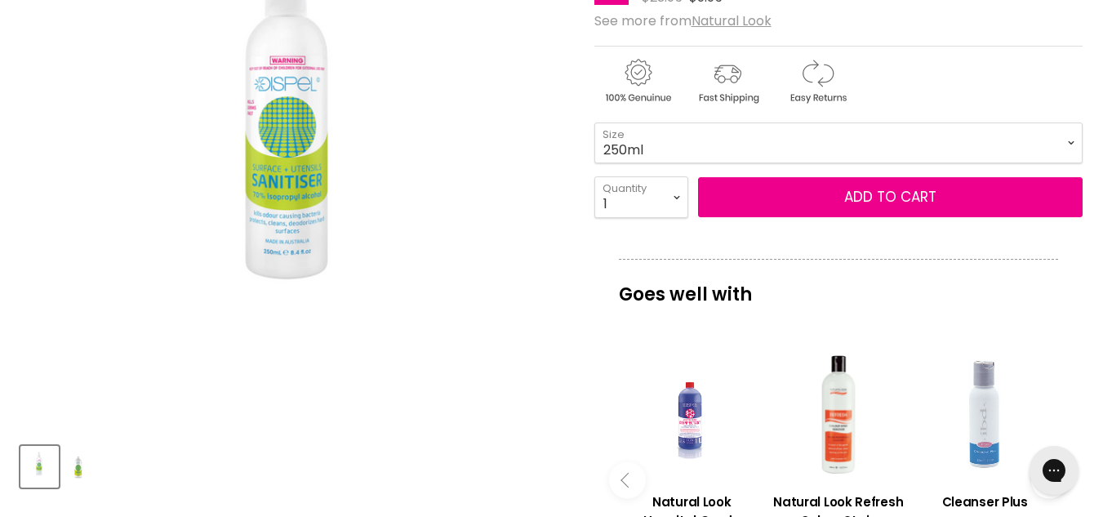
scroll to position [325, 0]
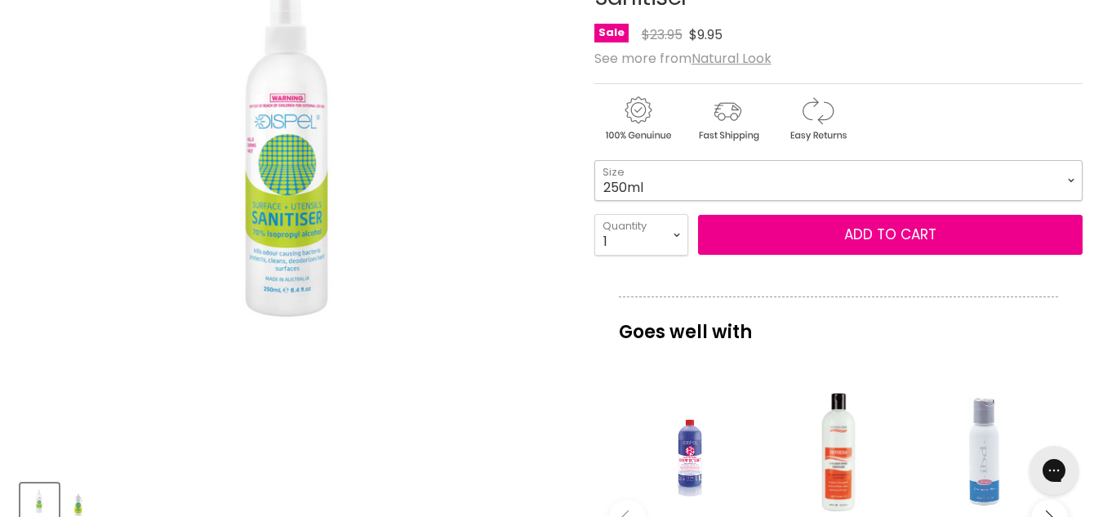
click at [776, 187] on select "250ml 1L" at bounding box center [838, 180] width 488 height 41
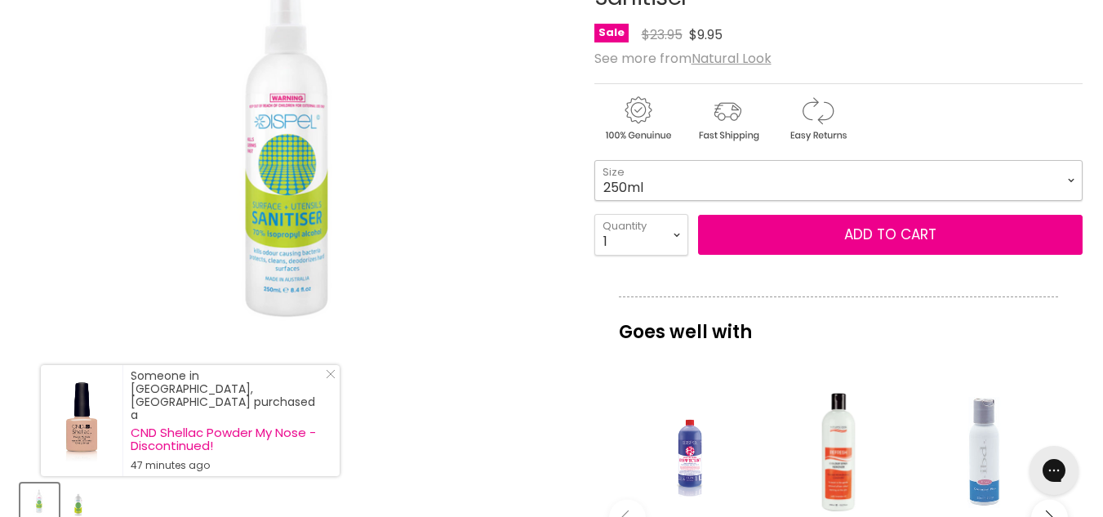
click at [776, 187] on select "250ml 1L" at bounding box center [838, 180] width 488 height 41
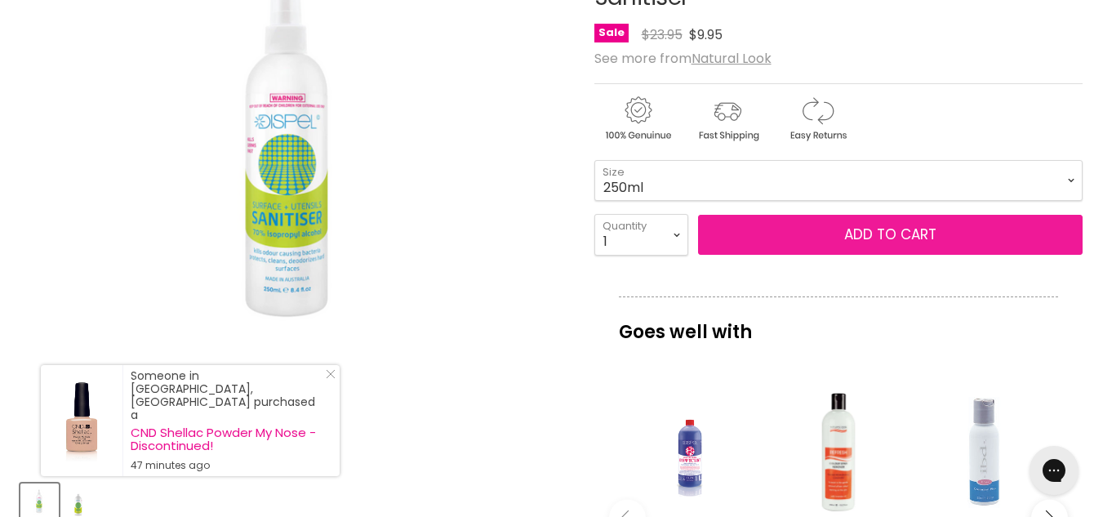
click at [776, 243] on button "Add to cart" at bounding box center [890, 235] width 385 height 41
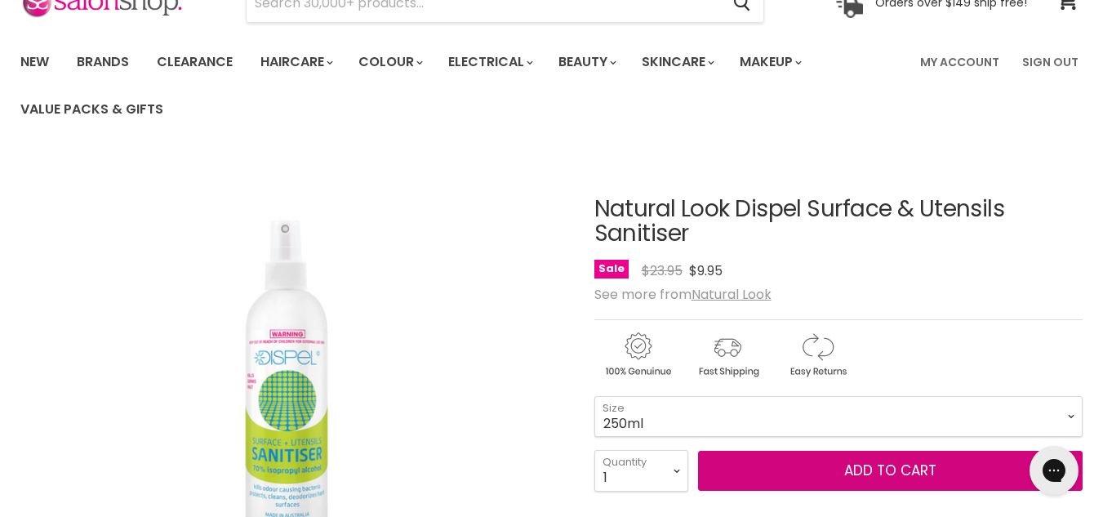
scroll to position [88, 0]
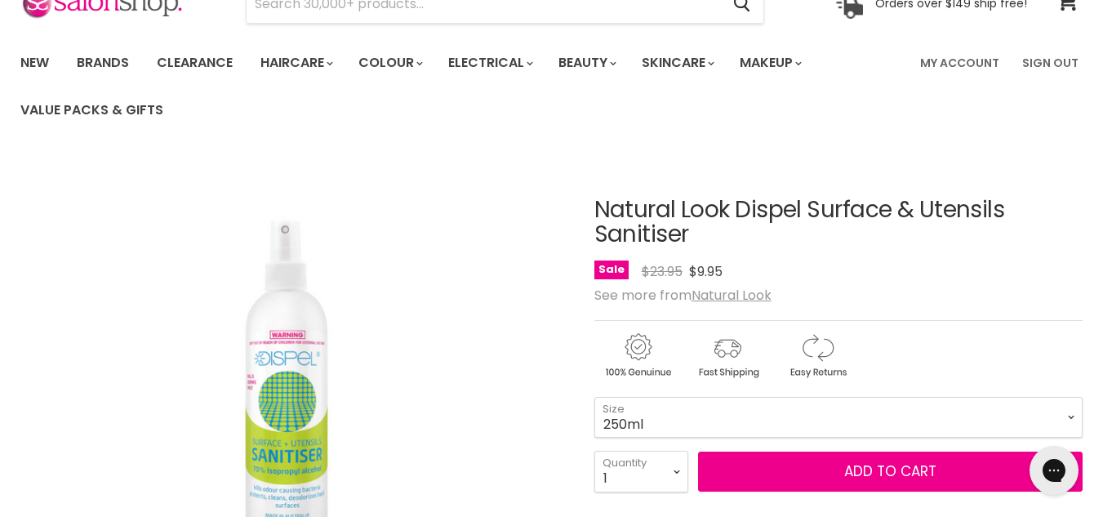
drag, startPoint x: 810, startPoint y: 211, endPoint x: 863, endPoint y: 244, distance: 62.7
click at [863, 244] on h1 "Natural Look Dispel Surface & Utensils Sanitiser" at bounding box center [838, 223] width 488 height 51
copy h1 "Surface & Utensils Sanitiser"
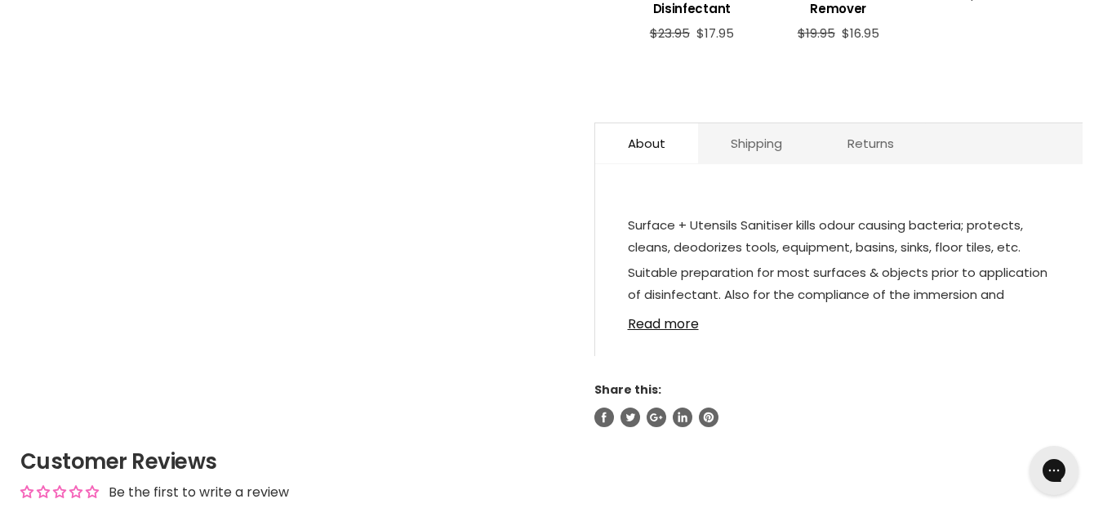
scroll to position [908, 0]
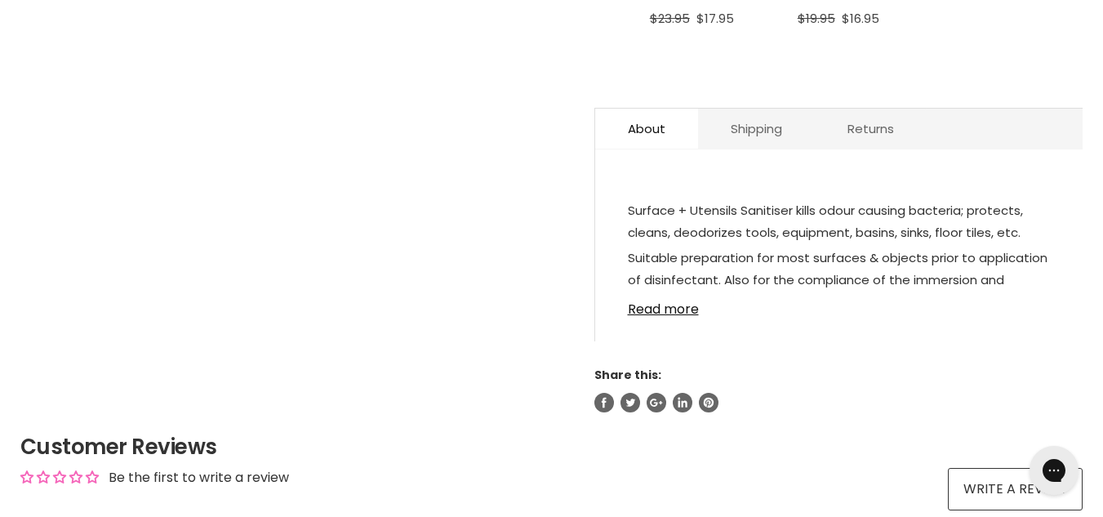
click at [674, 318] on div "Surface + Utensils Sanitiser kills odour causing bacteria; protects, cleans, de…" at bounding box center [838, 254] width 487 height 176
click at [670, 308] on link "Read more" at bounding box center [839, 304] width 422 height 24
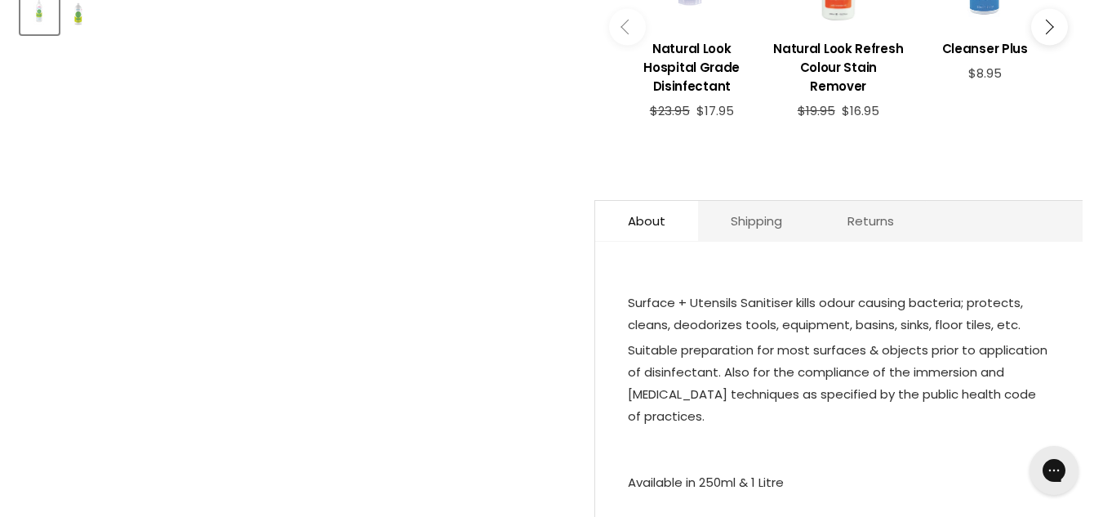
scroll to position [800, 0]
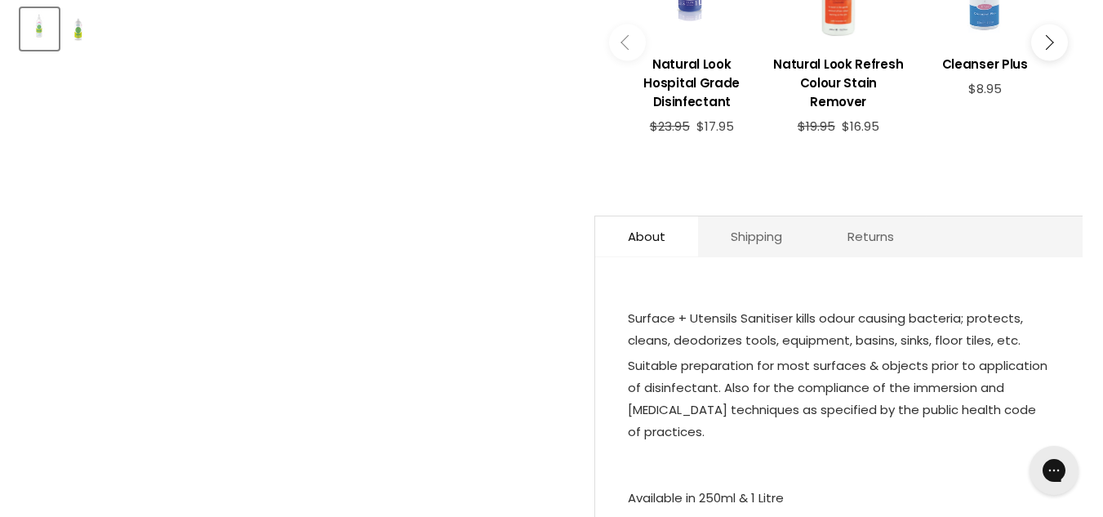
click at [777, 265] on div "About Shipping Returns Surface + Utensils Sanitiser kills odour causing bacteri…" at bounding box center [838, 399] width 488 height 367
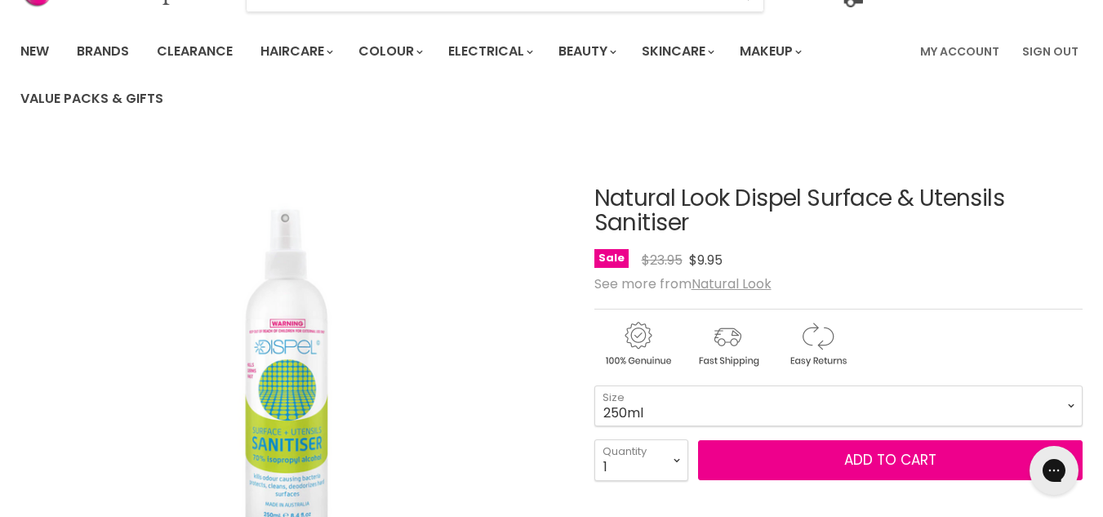
scroll to position [260, 0]
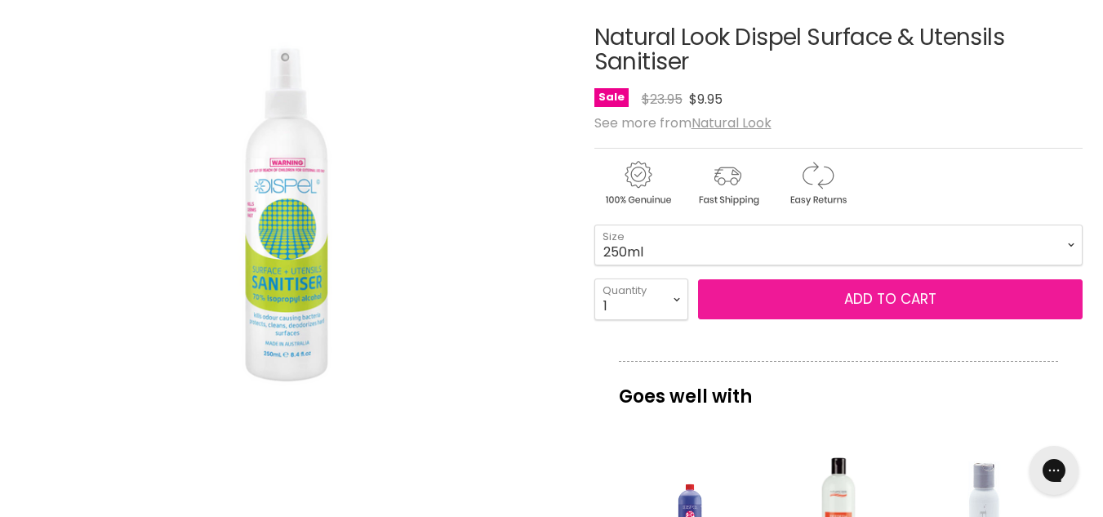
click at [779, 287] on button "Add to cart" at bounding box center [890, 299] width 385 height 41
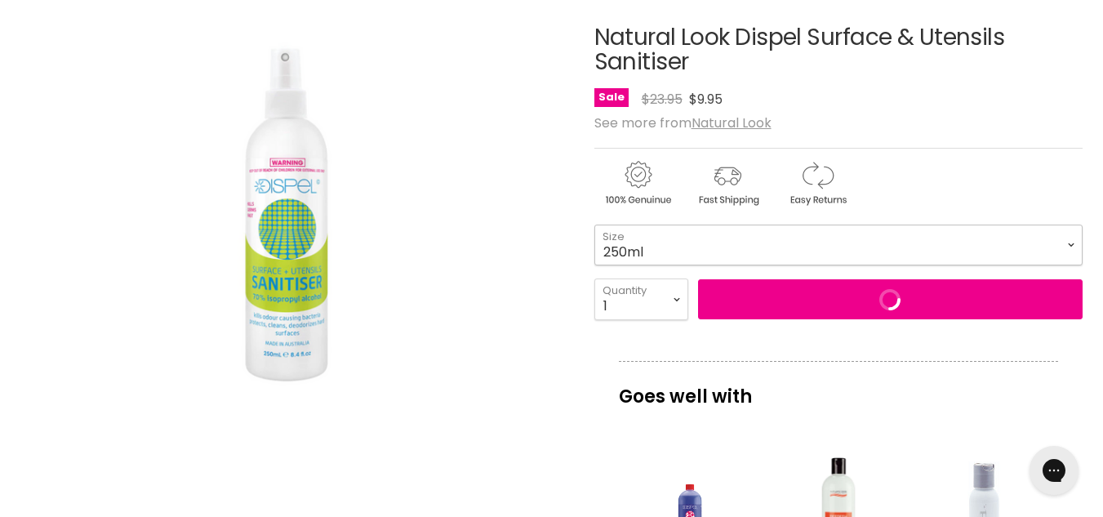
click at [745, 245] on select "250ml 1L" at bounding box center [838, 245] width 488 height 41
click at [594, 225] on select "250ml 1L" at bounding box center [838, 245] width 488 height 41
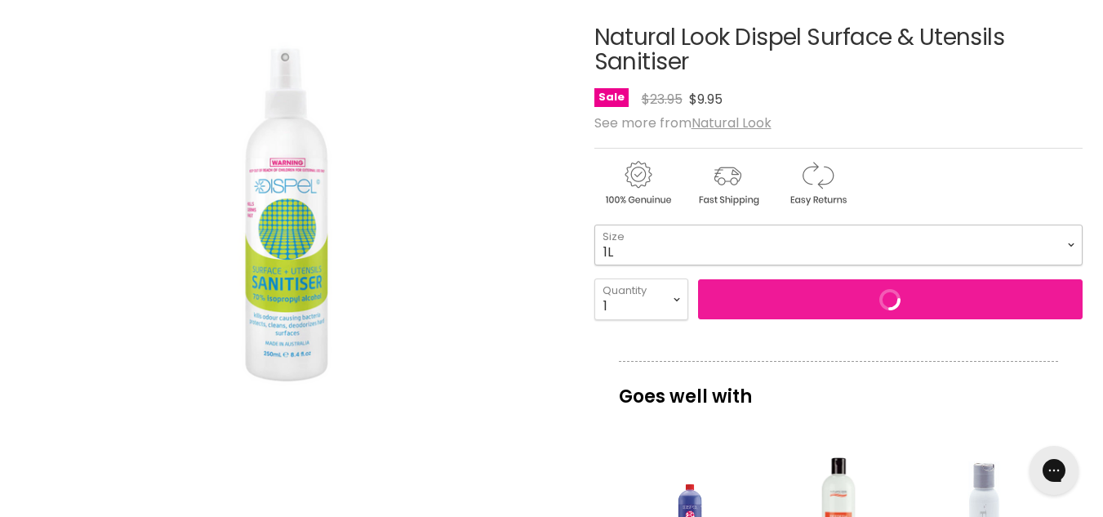
select select "1L"
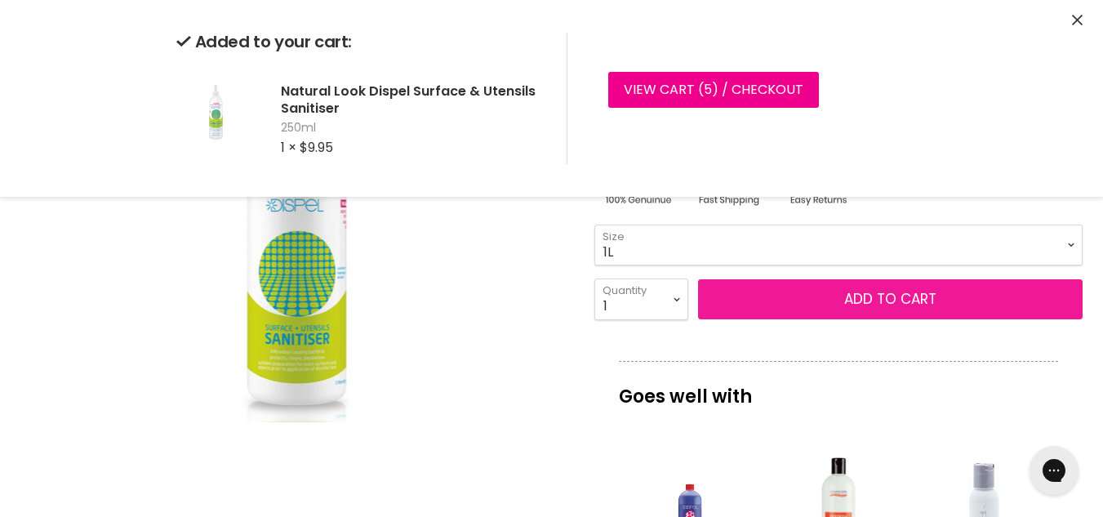
click at [806, 300] on button "Add to cart" at bounding box center [890, 299] width 385 height 41
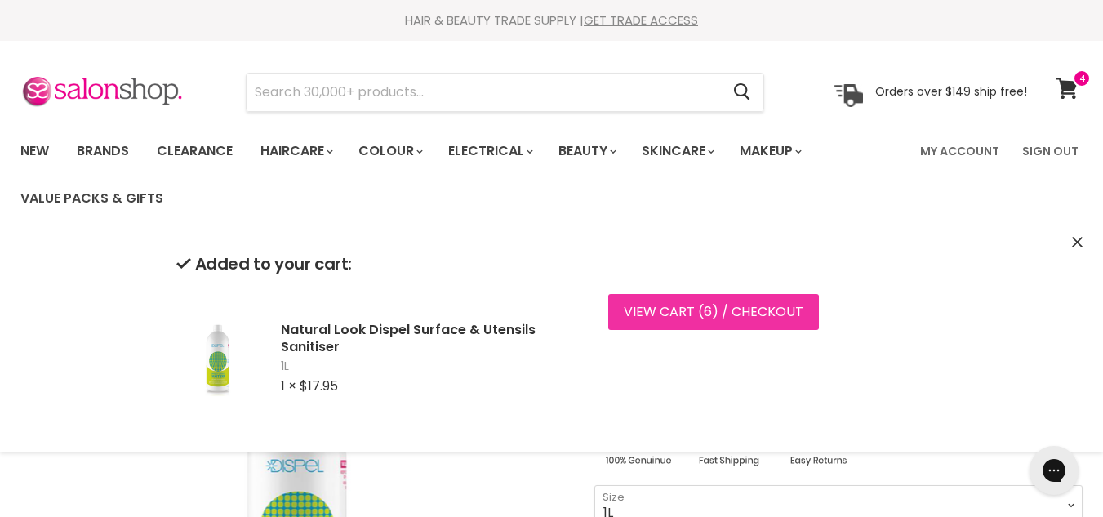
click at [718, 300] on link "View cart ( 6 ) / Checkout" at bounding box center [713, 312] width 211 height 36
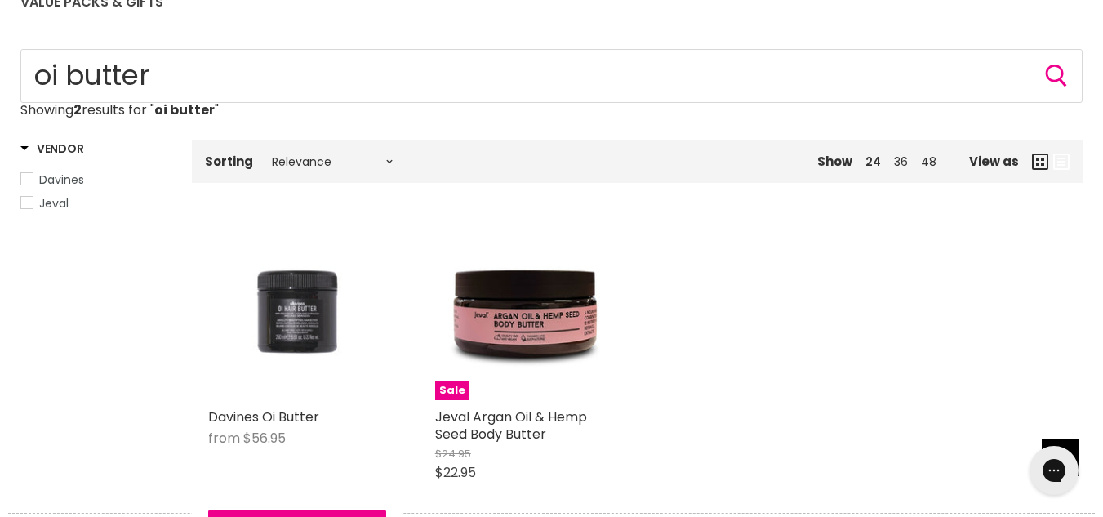
click at [268, 343] on img "Main content" at bounding box center [297, 311] width 178 height 178
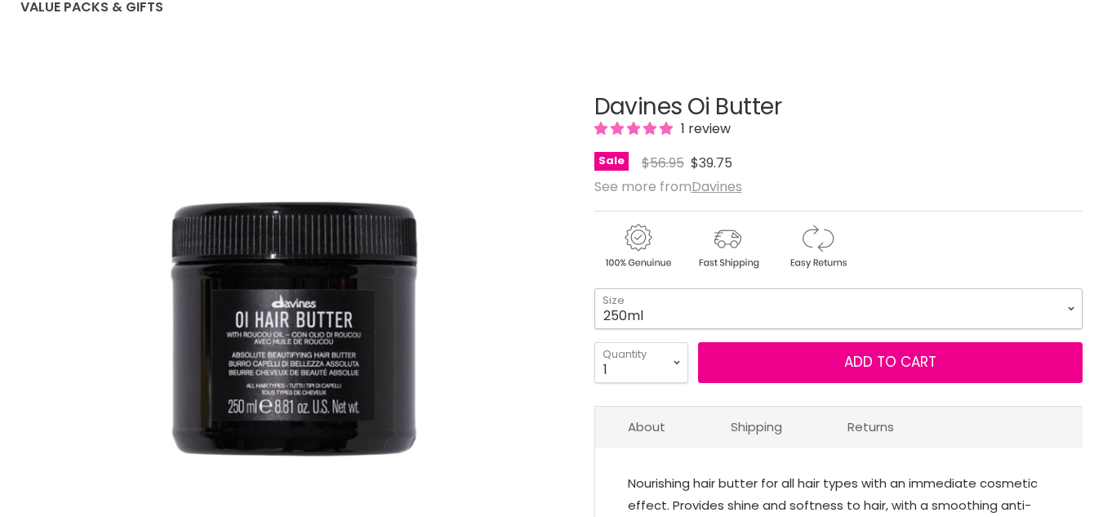
click at [703, 313] on select "250ml 1 Litre" at bounding box center [838, 308] width 488 height 41
click at [594, 288] on select "250ml 1 Litre" at bounding box center [838, 308] width 488 height 41
select select "1 Litre"
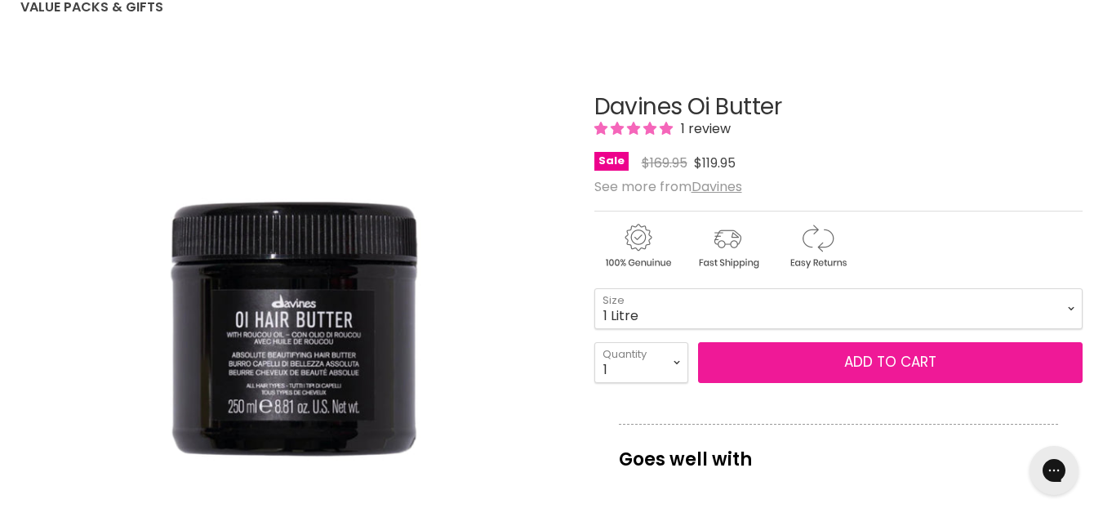
click at [812, 369] on button "Add to cart" at bounding box center [890, 362] width 385 height 41
click at [810, 374] on button "Add to cart" at bounding box center [890, 362] width 385 height 41
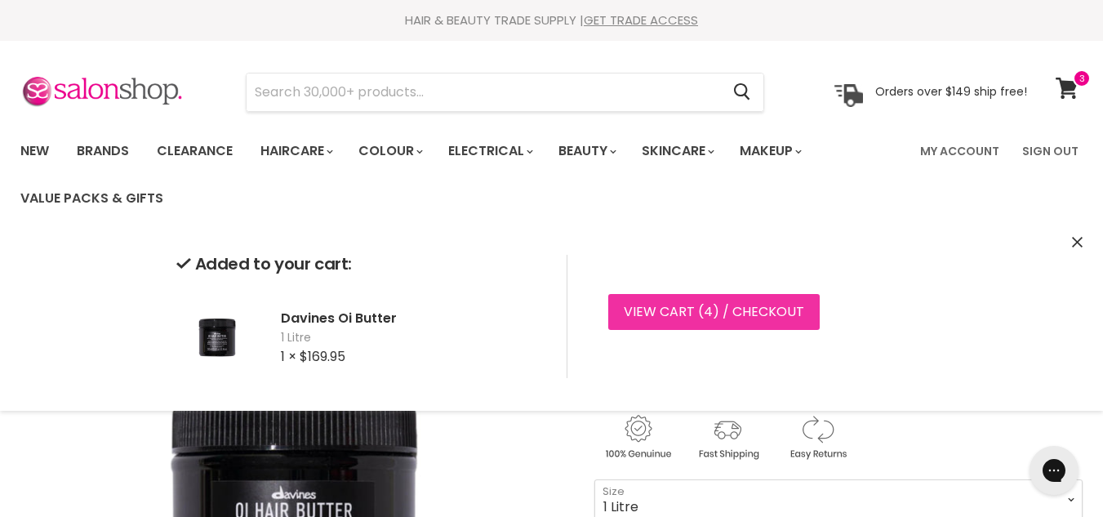
click at [748, 313] on link "View cart ( 4 ) / Checkout" at bounding box center [713, 312] width 211 height 36
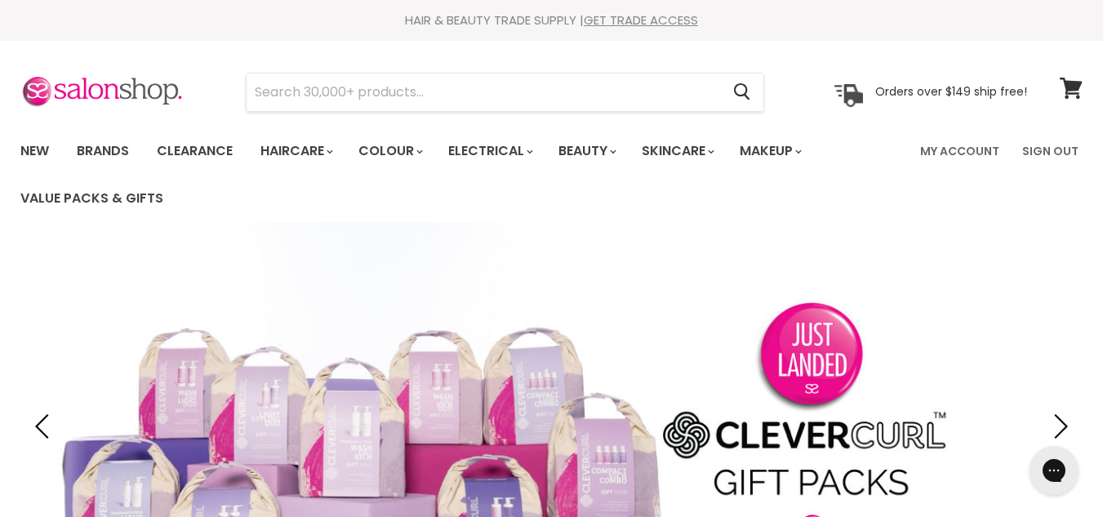
click at [465, 97] on input "Search" at bounding box center [484, 92] width 474 height 38
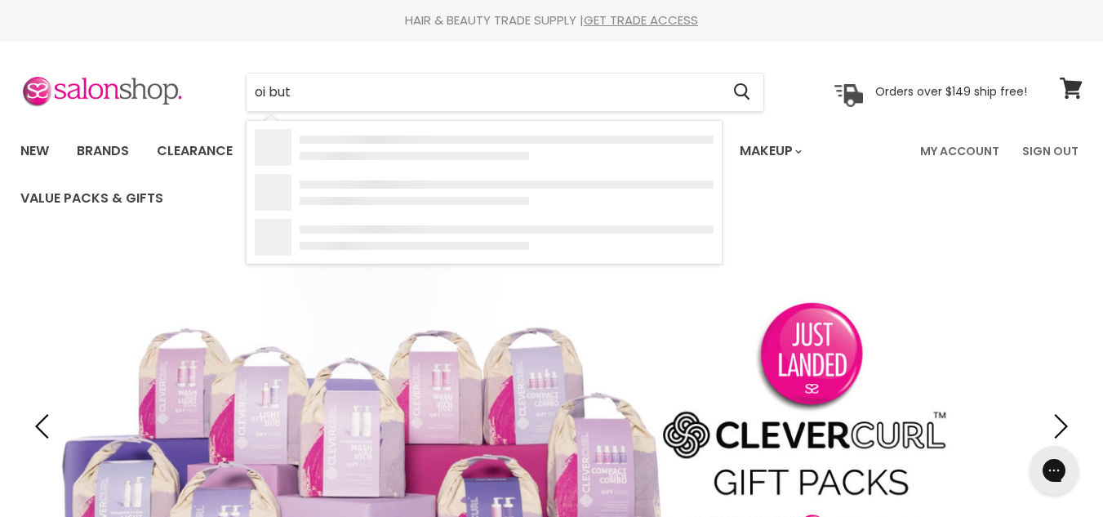
type input "oi butt"
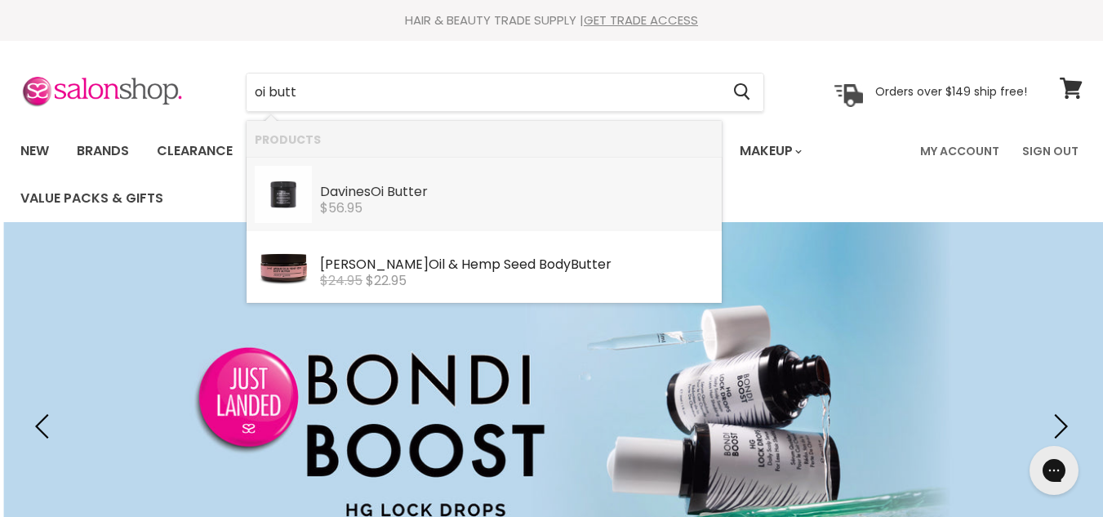
click at [398, 191] on b "Butt" at bounding box center [400, 191] width 27 height 19
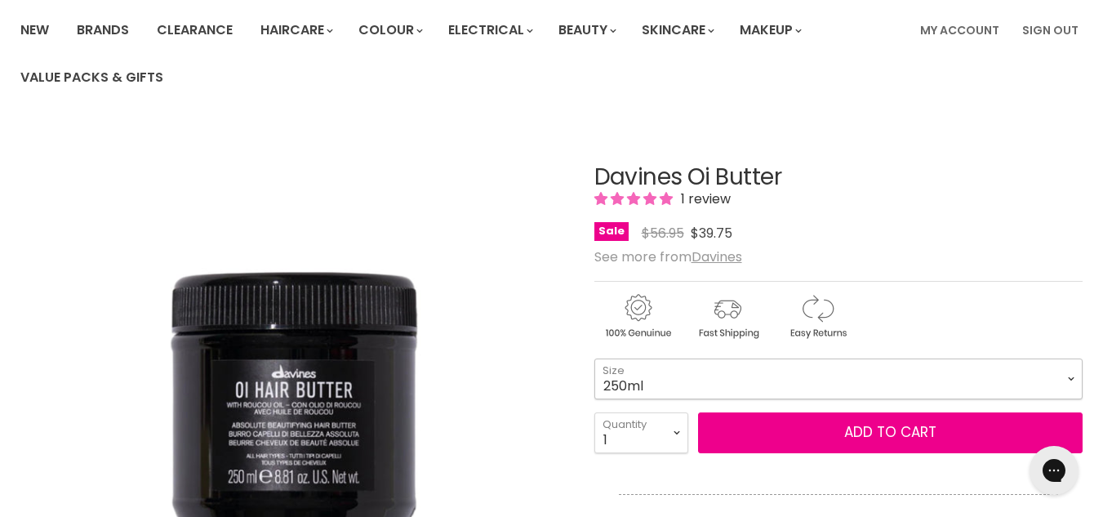
click at [673, 373] on select "250ml 1 Litre" at bounding box center [838, 378] width 488 height 41
click at [594, 358] on select "250ml 1 Litre" at bounding box center [838, 378] width 488 height 41
select select "1 Litre"
